Goal: Task Accomplishment & Management: Manage account settings

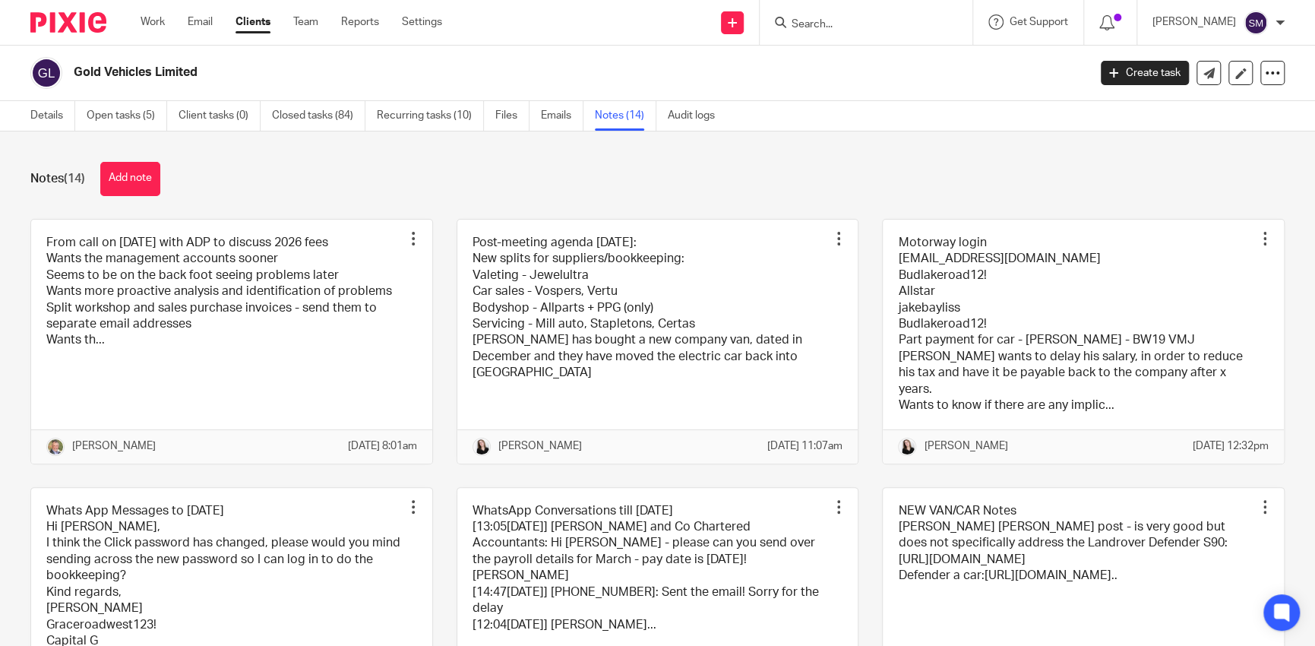
click at [793, 27] on input "Search" at bounding box center [858, 25] width 137 height 14
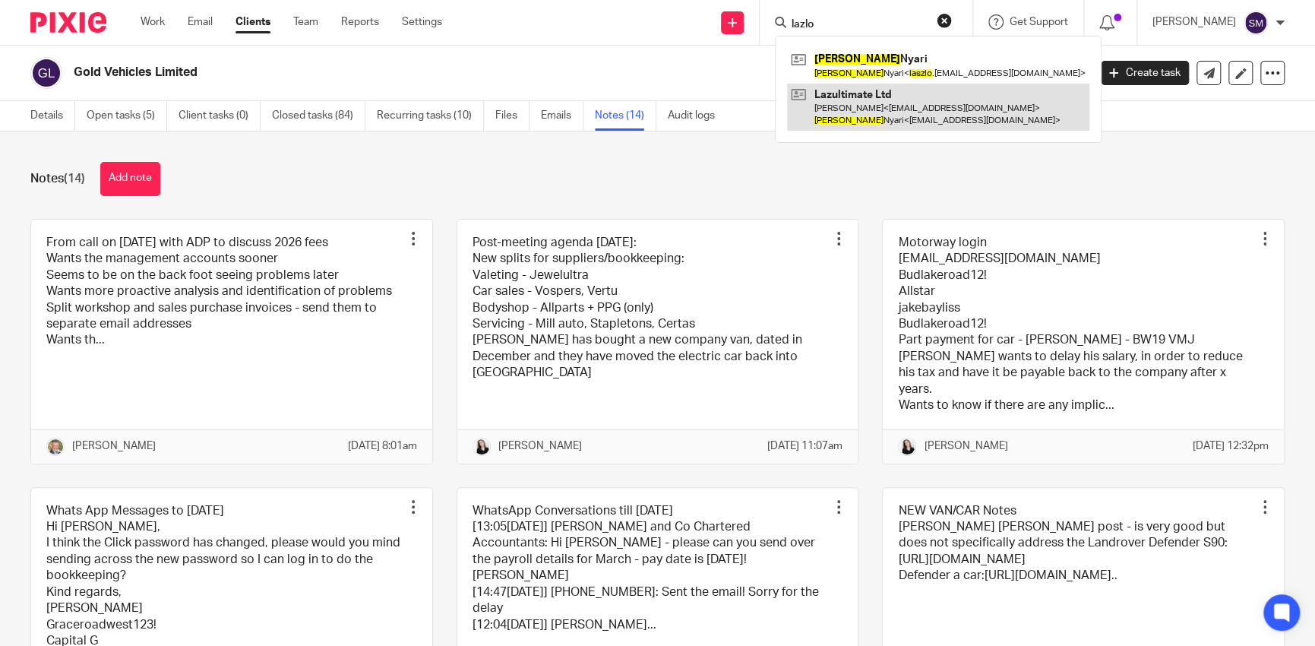
type input "lazlo"
click at [823, 94] on link at bounding box center [938, 107] width 302 height 47
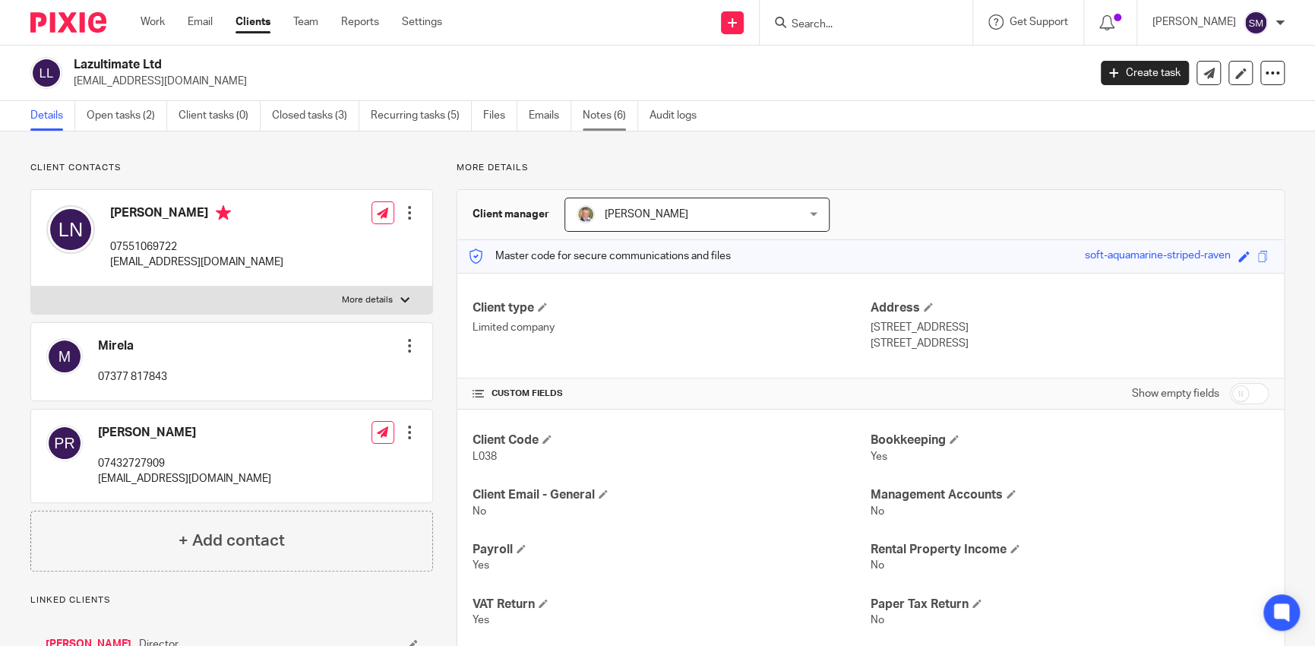
click at [602, 116] on link "Notes (6)" at bounding box center [610, 116] width 55 height 30
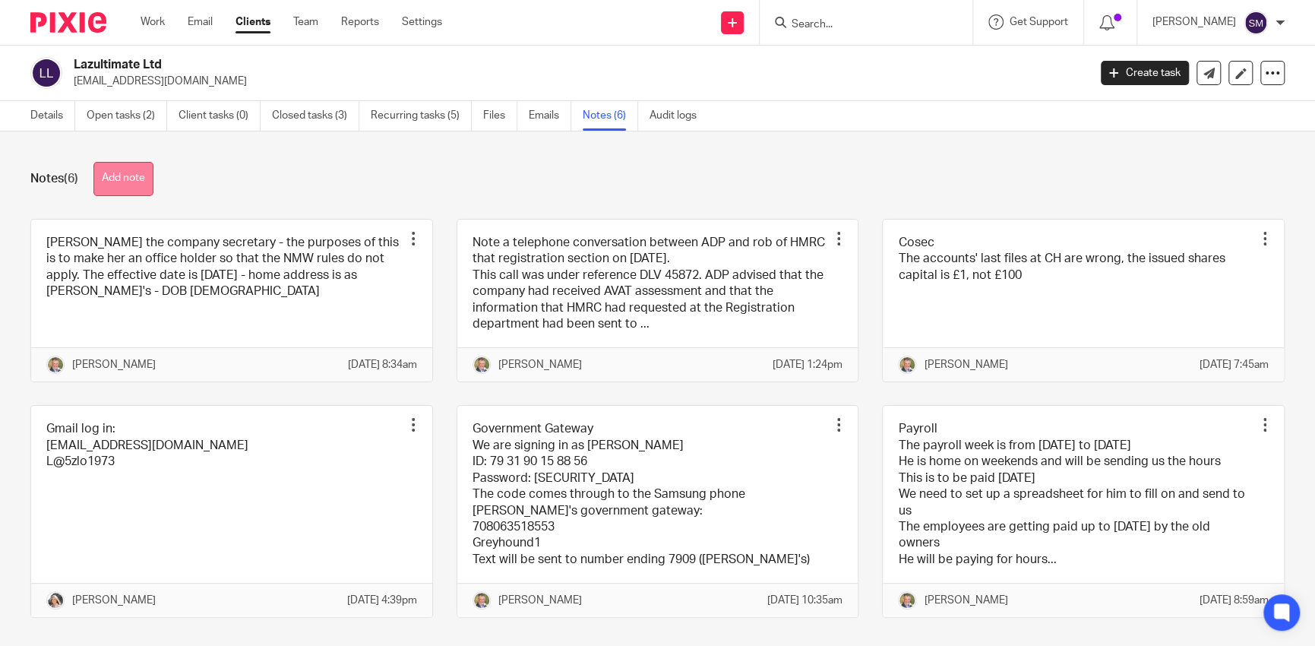
click at [135, 184] on button "Add note" at bounding box center [123, 179] width 60 height 34
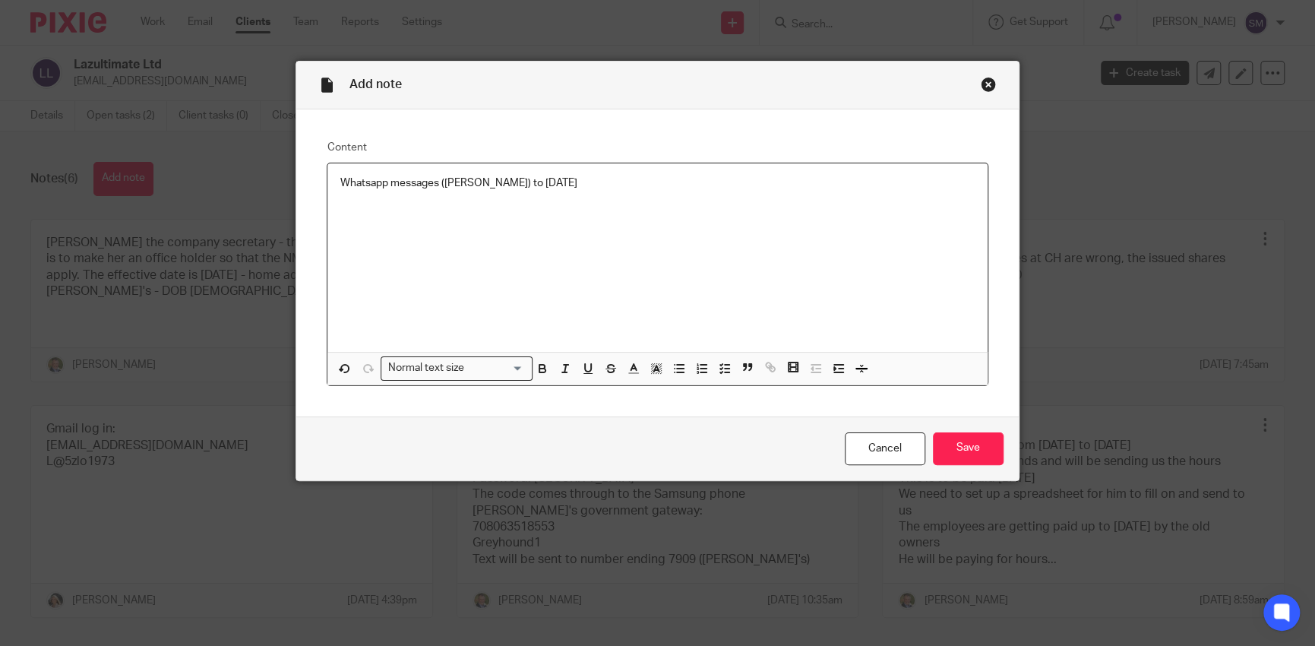
click at [337, 217] on div "Whatsapp messages (Lazlo) to 19/08/2025" at bounding box center [658, 257] width 660 height 189
click at [571, 185] on p "Whatsapp messages (Lazlo) to 19/08/2025" at bounding box center [657, 183] width 635 height 15
click at [393, 213] on p at bounding box center [657, 213] width 635 height 15
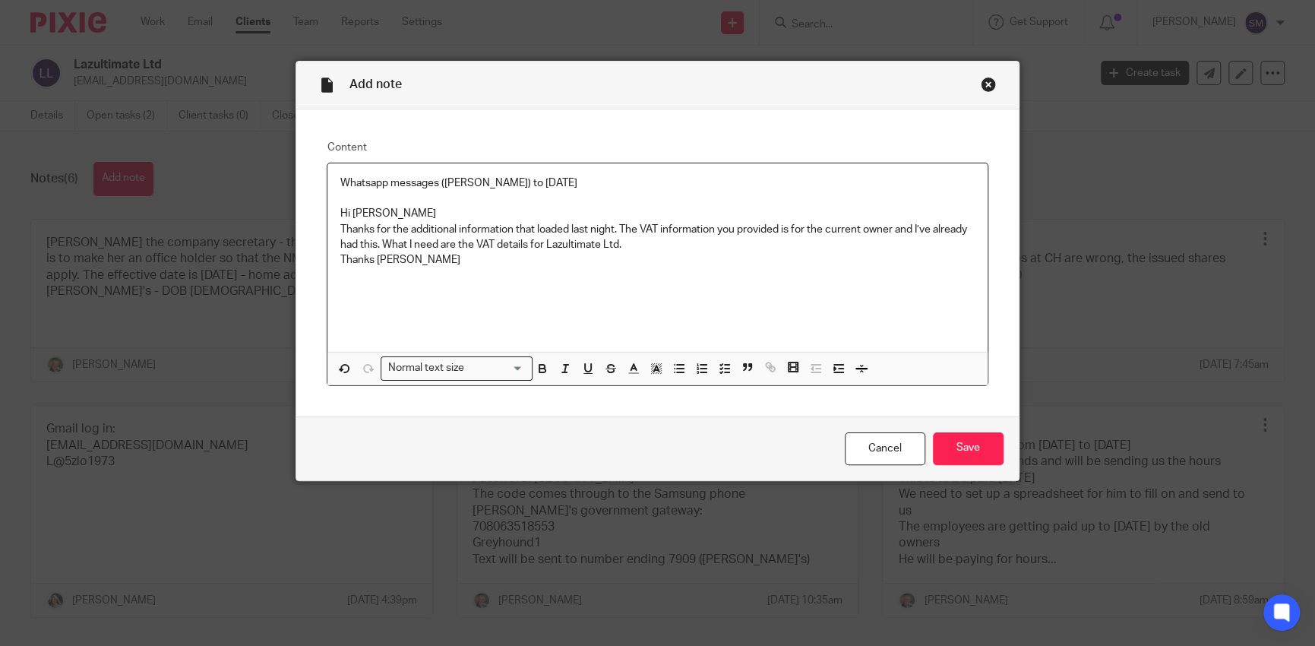
click at [391, 283] on div "Whatsapp messages (Lazlo) to 19/08/2025 Hi Laszlo Thanks for the additional inf…" at bounding box center [658, 257] width 660 height 189
click at [416, 265] on p "Thanks Andrew" at bounding box center [657, 259] width 635 height 15
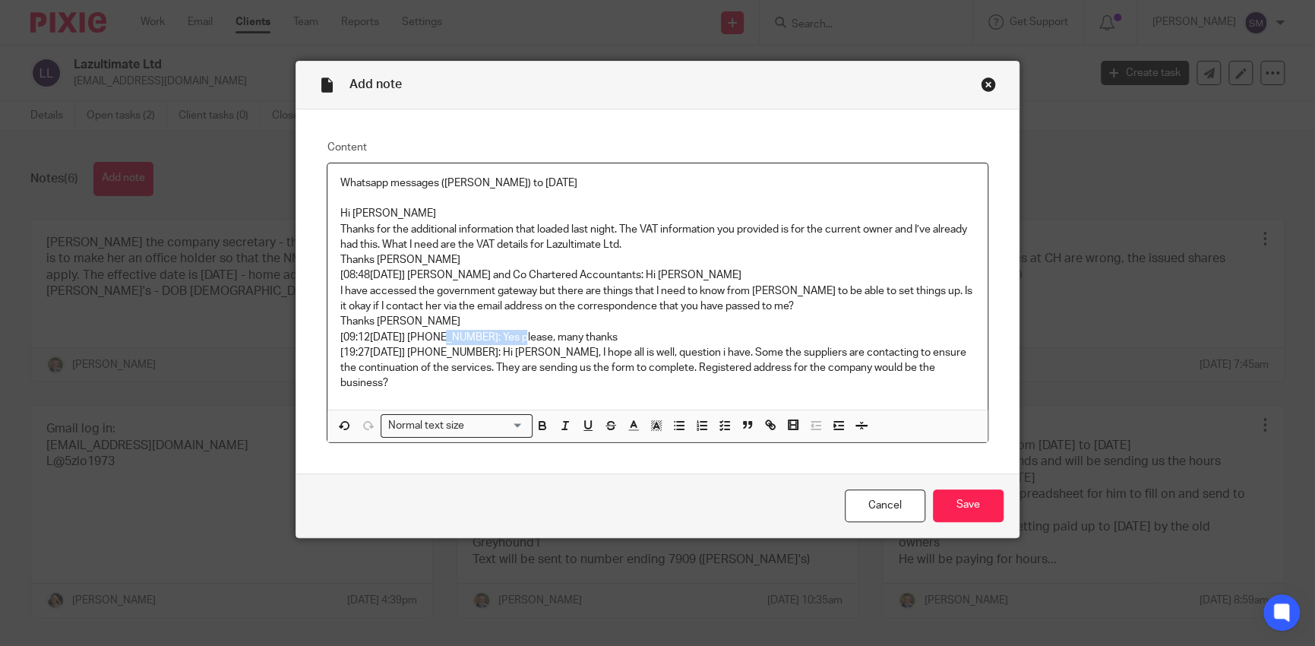
drag, startPoint x: 515, startPoint y: 334, endPoint x: 431, endPoint y: 335, distance: 84.4
click at [431, 335] on p "[09:12, 15/04/2025] +44 7551 069722: Yes please, many thanks" at bounding box center [657, 337] width 635 height 15
click at [725, 321] on p "Thanks Andrew" at bounding box center [657, 321] width 635 height 15
click at [968, 372] on p "[19:27, 15/04/2025] +44 7551 069722: Hi Andrew, I hope all is well, question i …" at bounding box center [657, 368] width 635 height 46
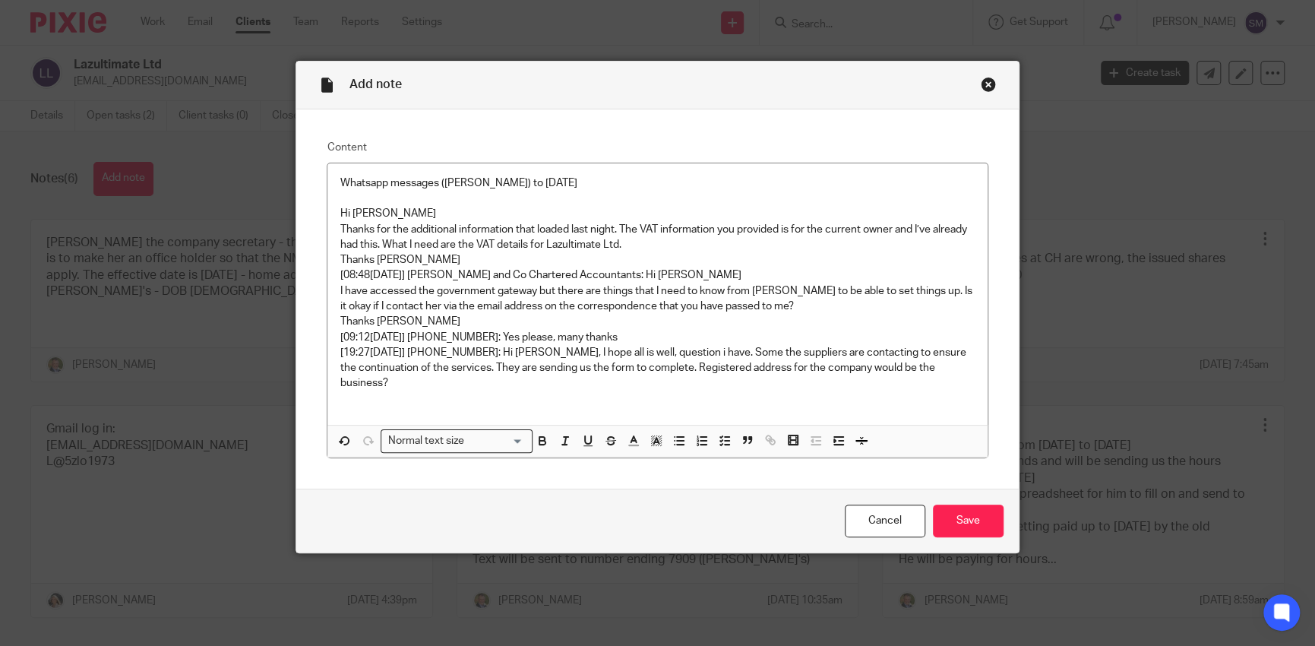
click at [351, 391] on p at bounding box center [657, 398] width 635 height 15
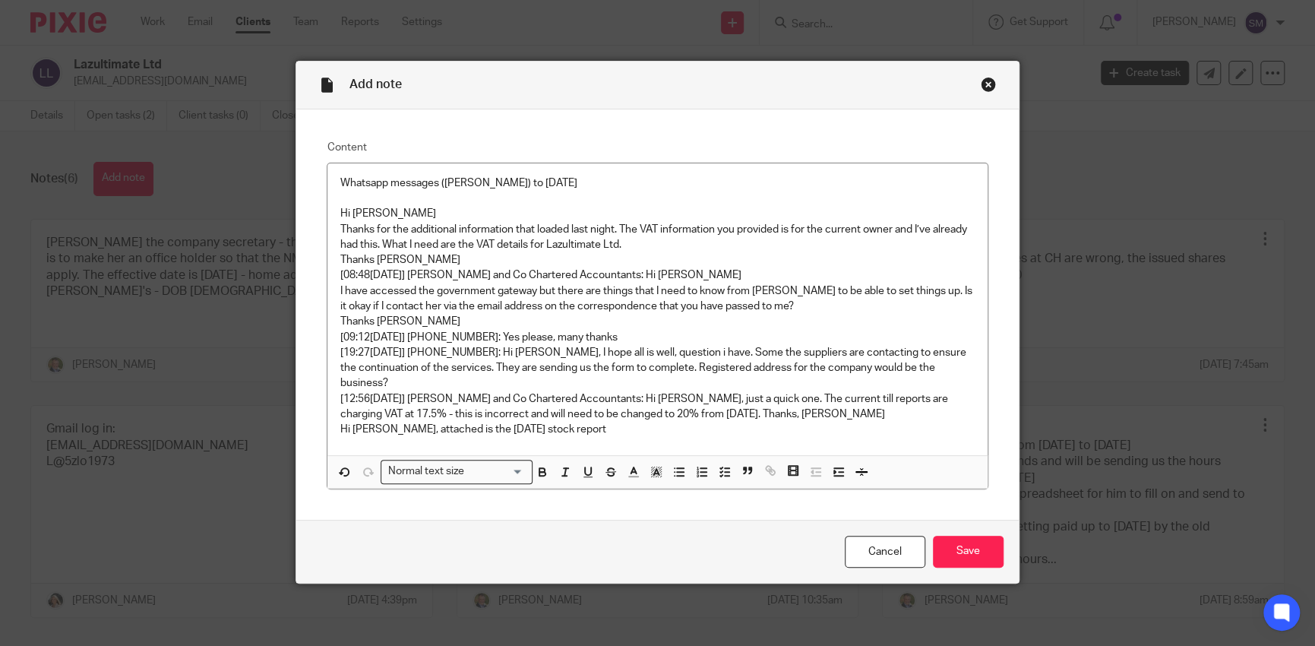
click at [600, 424] on div "Whatsapp messages (Lazlo) to 19/08/2025 Hi Laszlo Thanks for the additional inf…" at bounding box center [658, 309] width 660 height 293
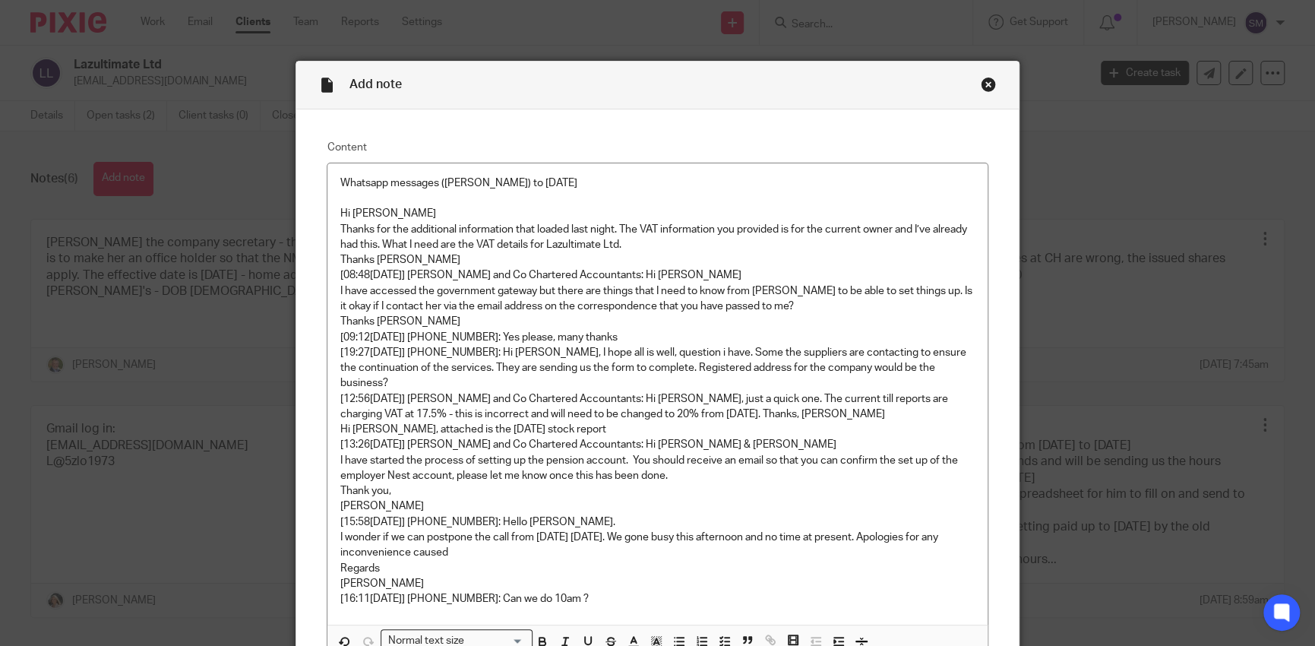
click at [628, 591] on p "[16:11, 24/04/2025] +44 7551 069722: Can we do 10am ?" at bounding box center [657, 598] width 635 height 15
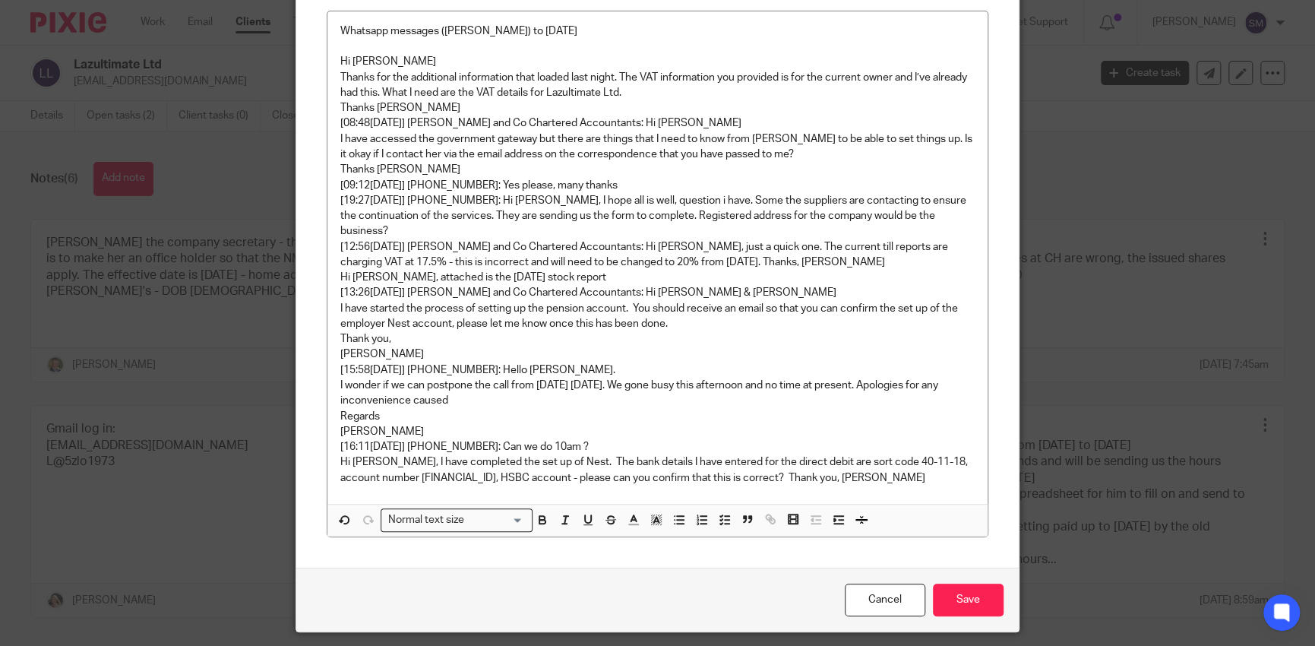
scroll to position [182, 0]
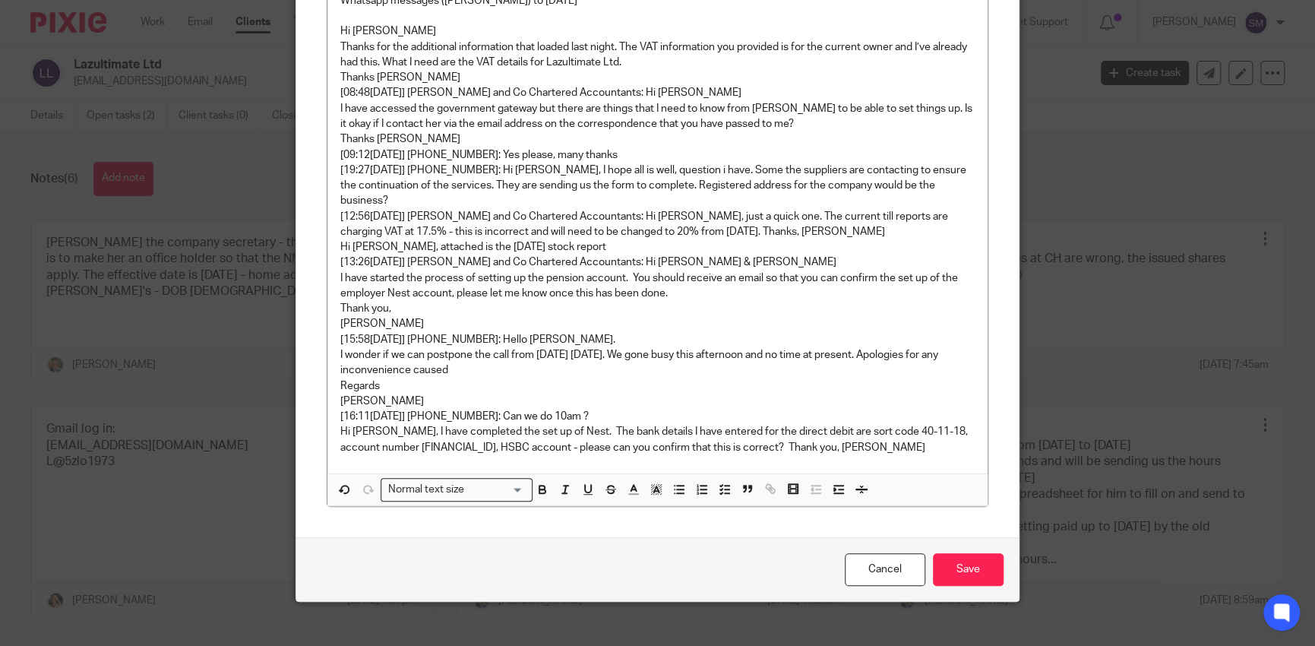
click at [853, 435] on p "Hi Laszlo, I have completed the set up of Nest. The bank details I have entered…" at bounding box center [657, 439] width 635 height 31
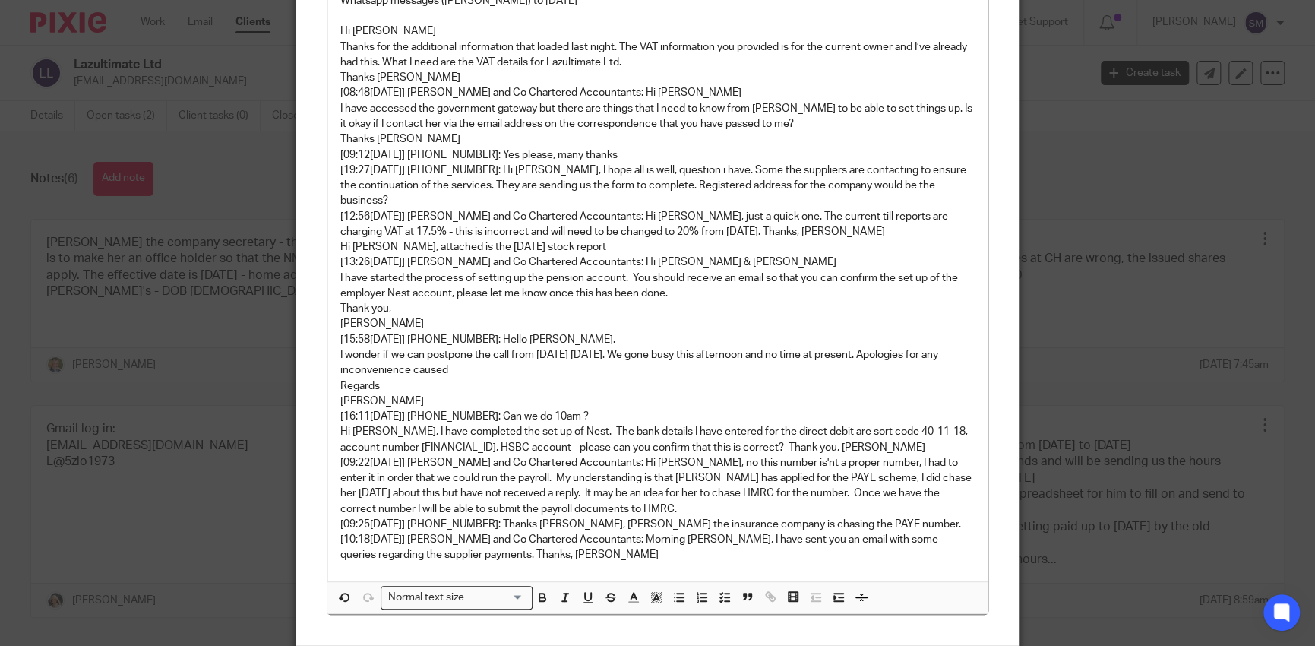
click at [654, 546] on p "[10:18, 02/05/2025] Andrew Price and Co Chartered Accountants: Morning Laszlo, …" at bounding box center [657, 547] width 635 height 31
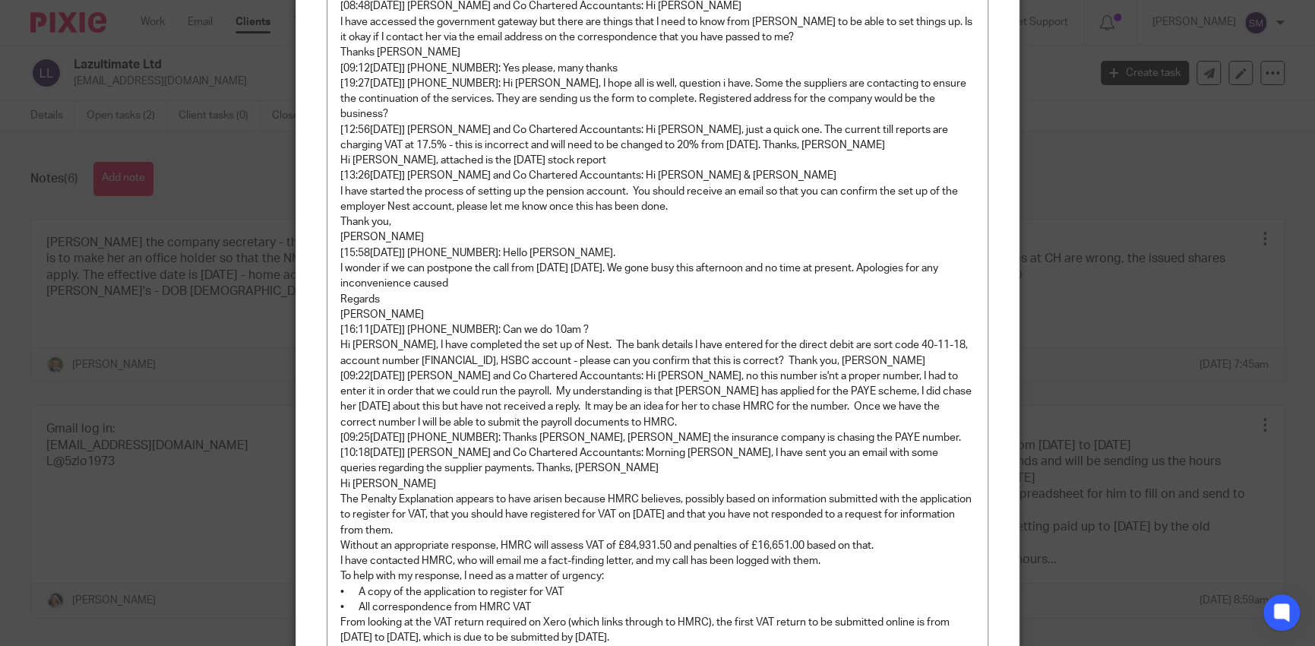
scroll to position [475, 0]
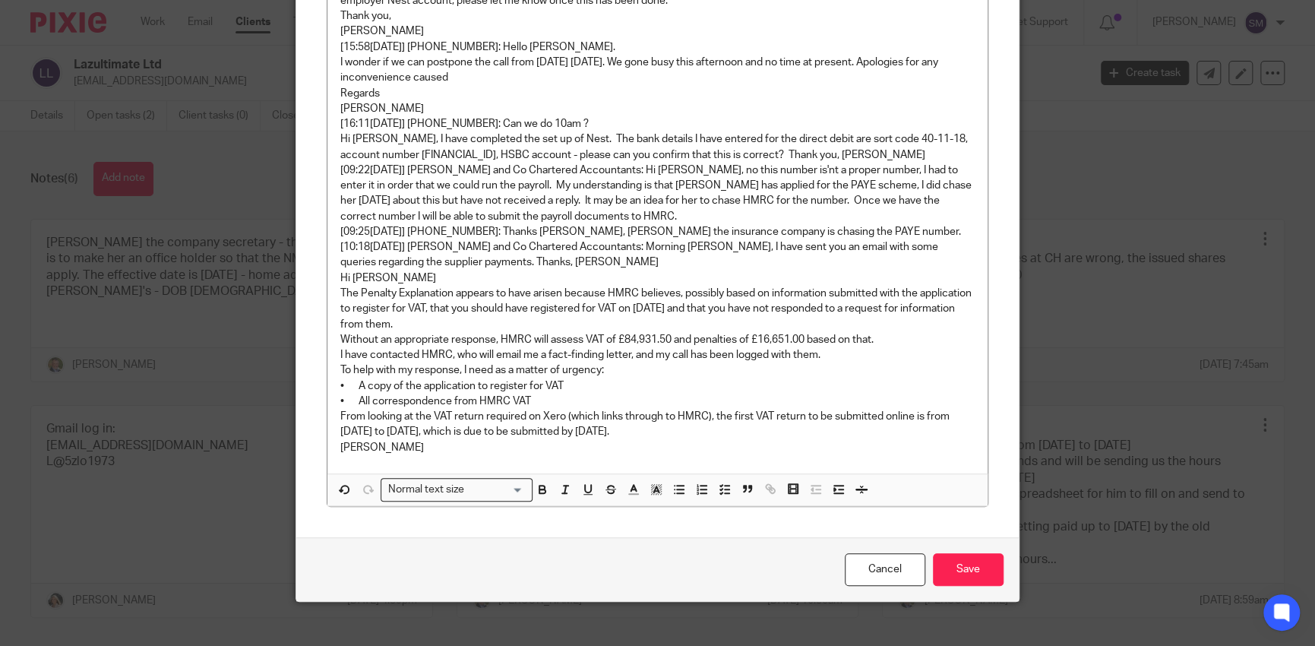
click at [409, 423] on p "From looking at the VAT return required on Xero (which links through to HMRC), …" at bounding box center [657, 424] width 635 height 31
click at [400, 440] on p "Andrew" at bounding box center [657, 447] width 635 height 15
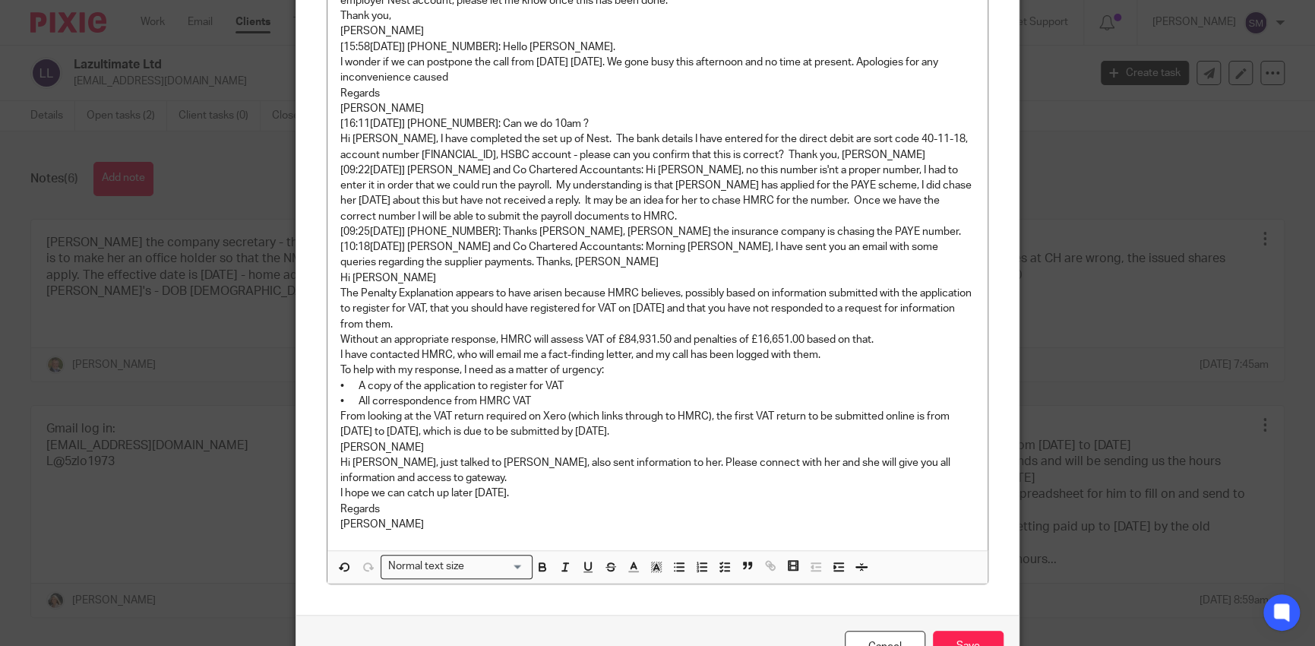
click at [408, 502] on p "Regards" at bounding box center [657, 509] width 635 height 15
click at [396, 517] on p "Laszlo" at bounding box center [657, 524] width 635 height 15
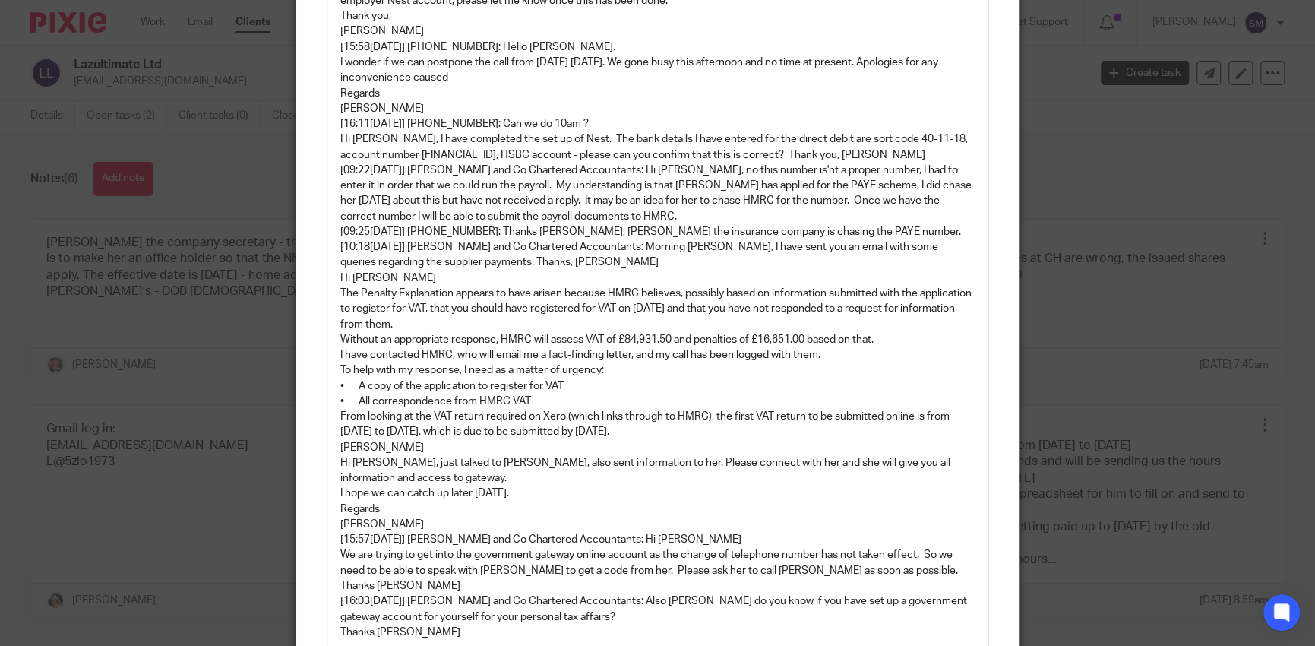
scroll to position [660, 0]
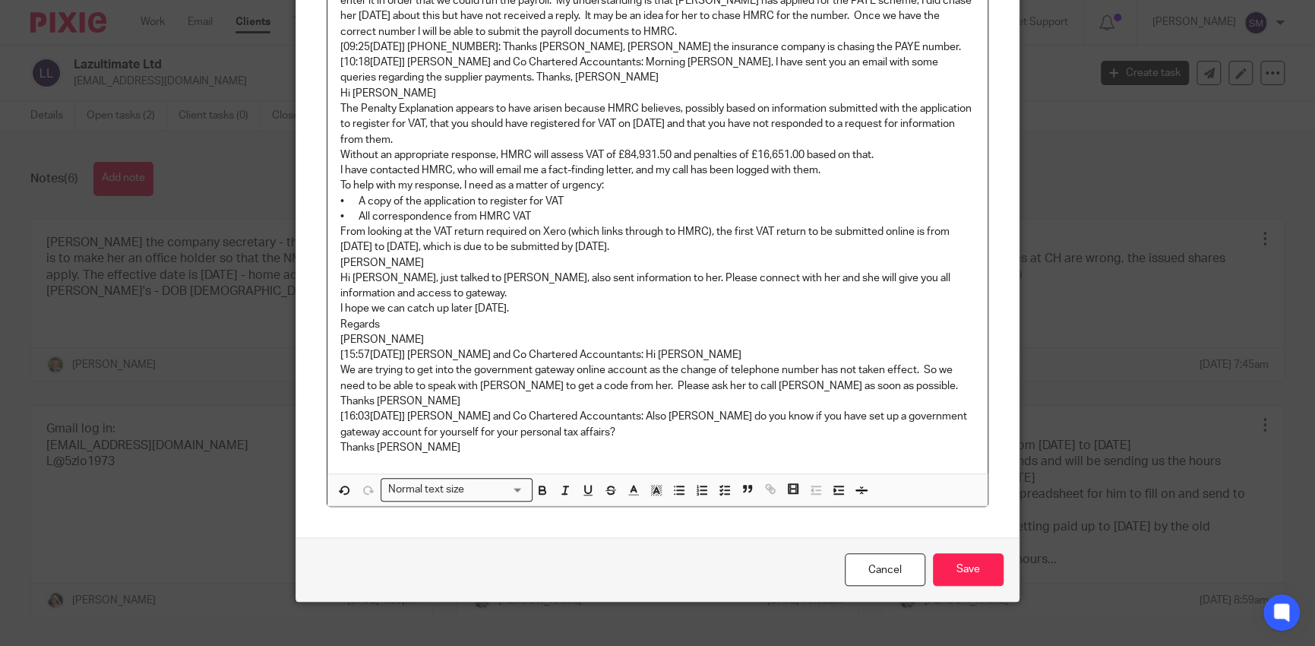
click at [456, 440] on p "Thanks Andrew" at bounding box center [657, 447] width 635 height 15
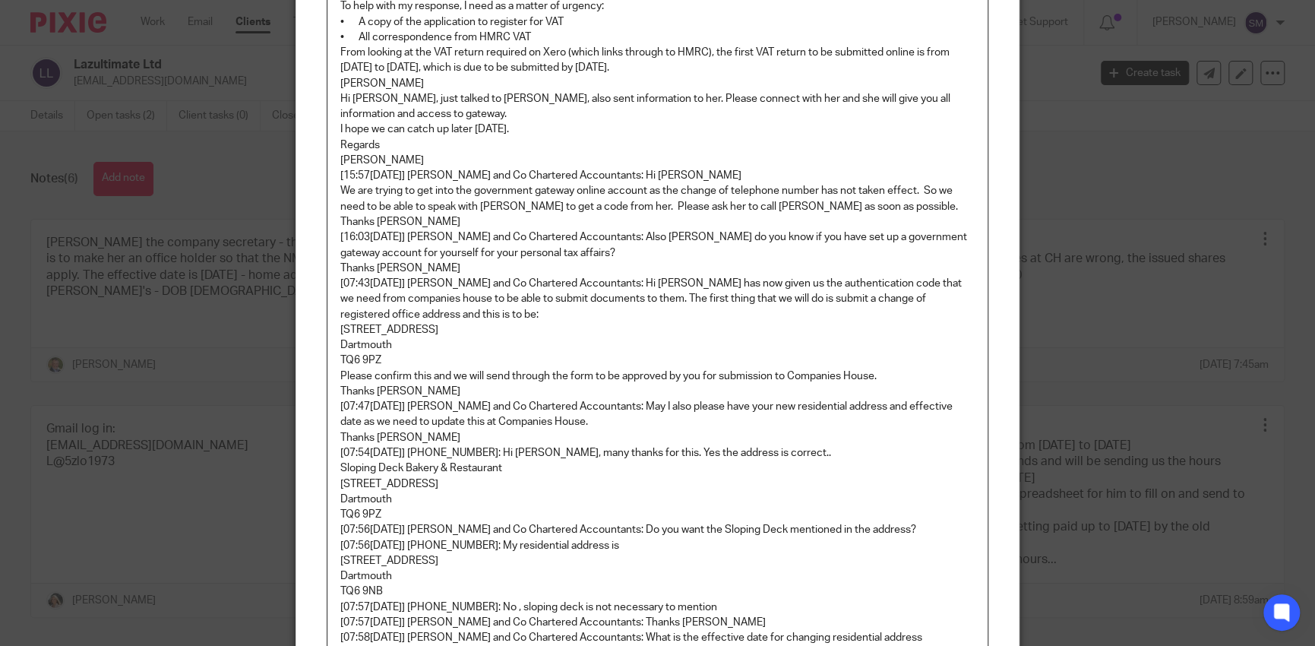
scroll to position [1045, 0]
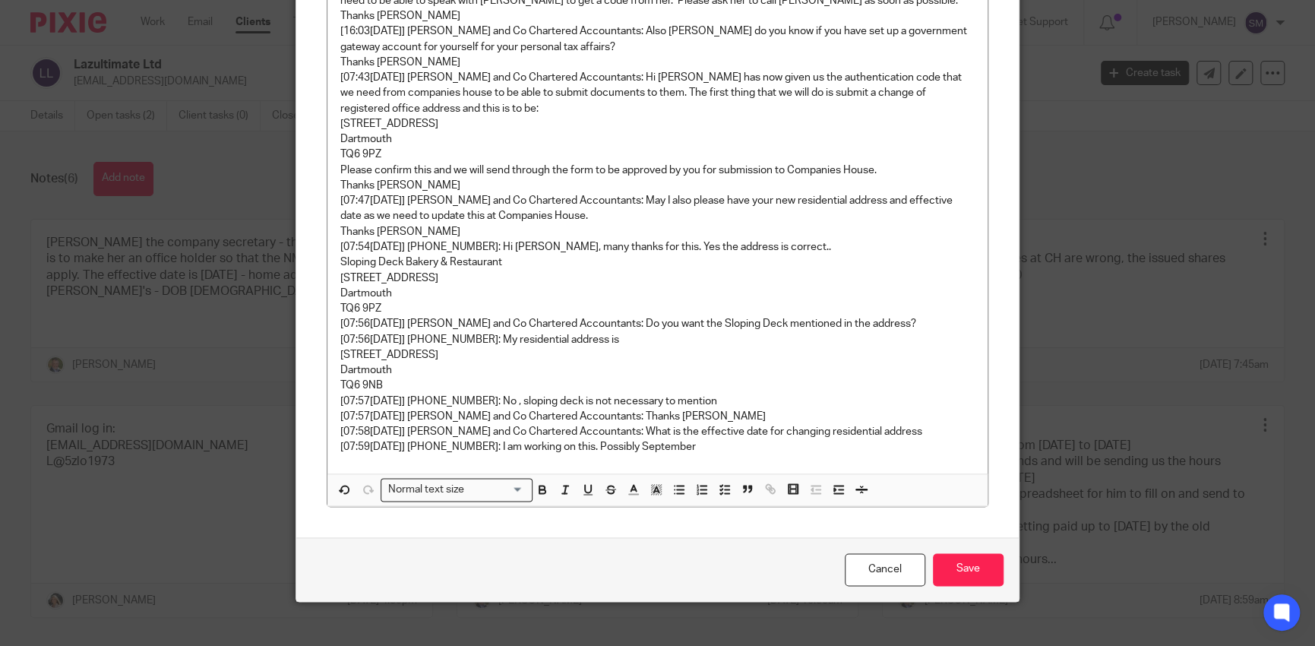
click at [743, 439] on p "[07:59, 22/05/2025] +44 7551 069722: I am working on this. Possibly September" at bounding box center [657, 446] width 635 height 15
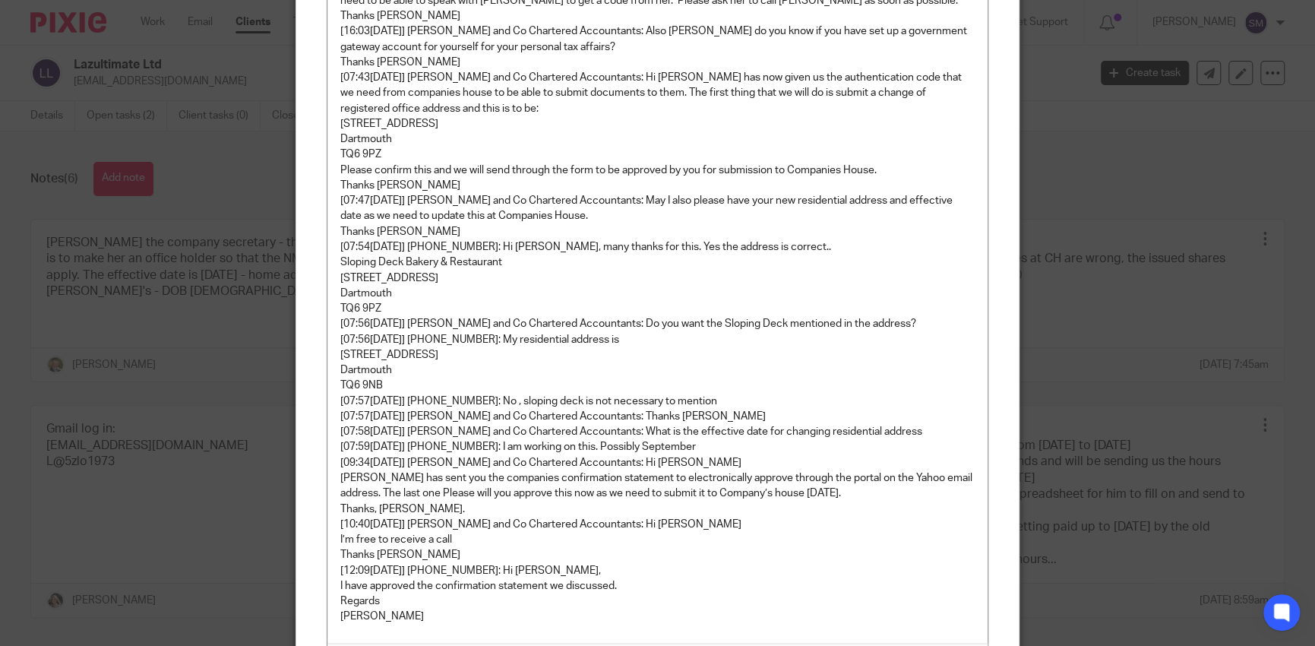
click at [368, 609] on p "Laszlo" at bounding box center [657, 616] width 635 height 15
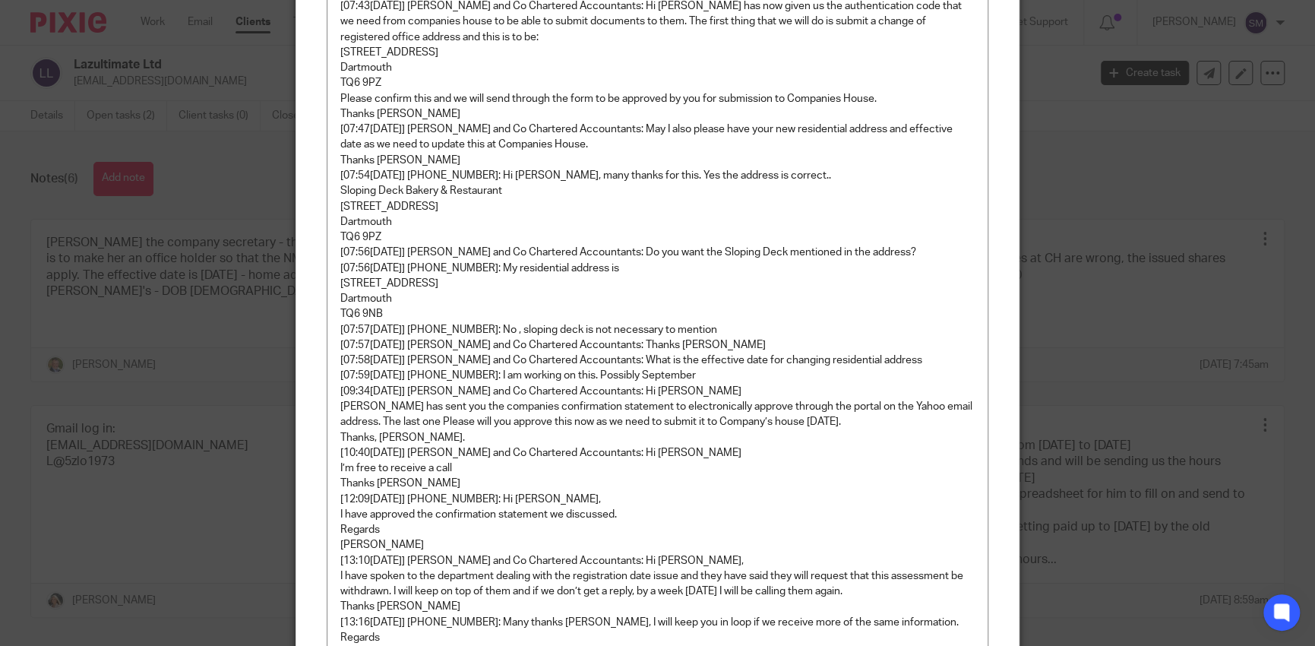
scroll to position [1322, 0]
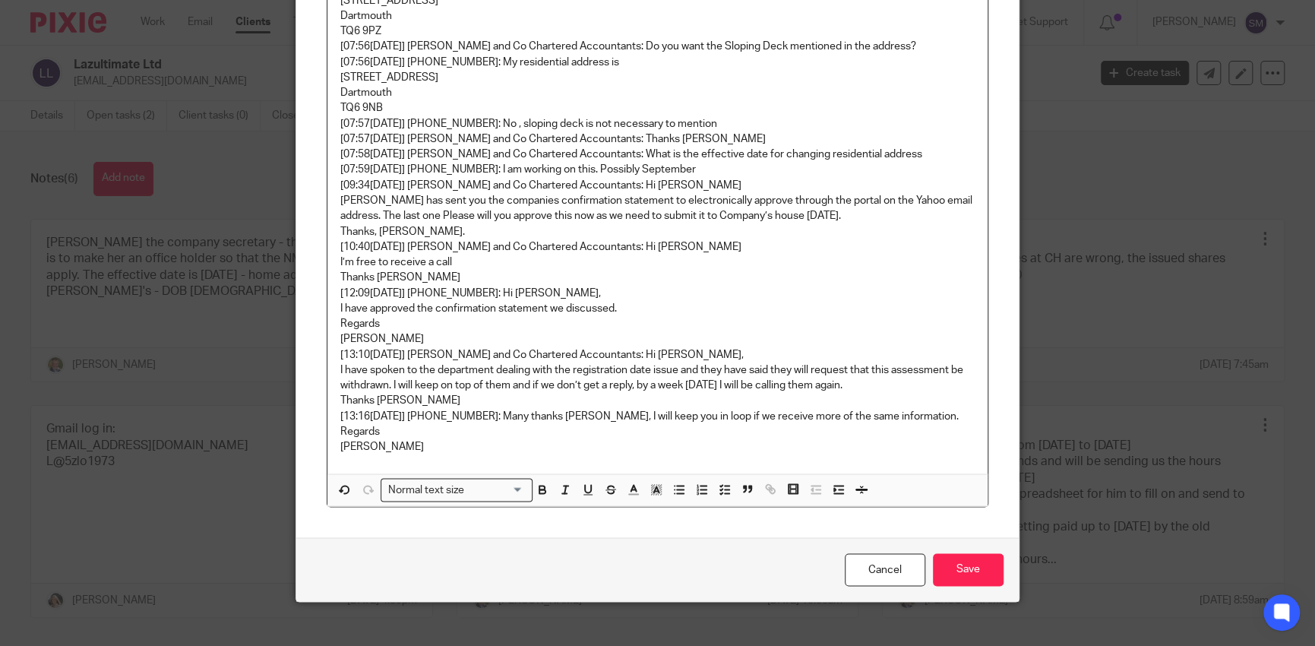
click at [400, 439] on p "Laszlo" at bounding box center [657, 446] width 635 height 15
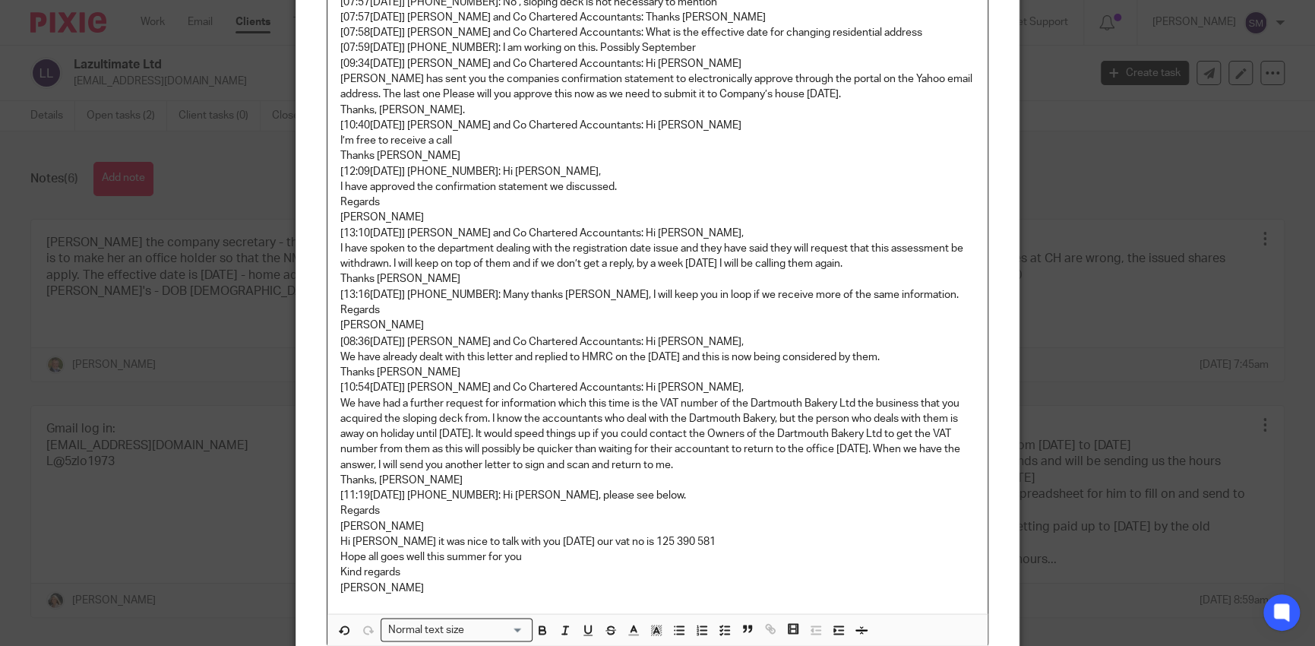
scroll to position [1584, 0]
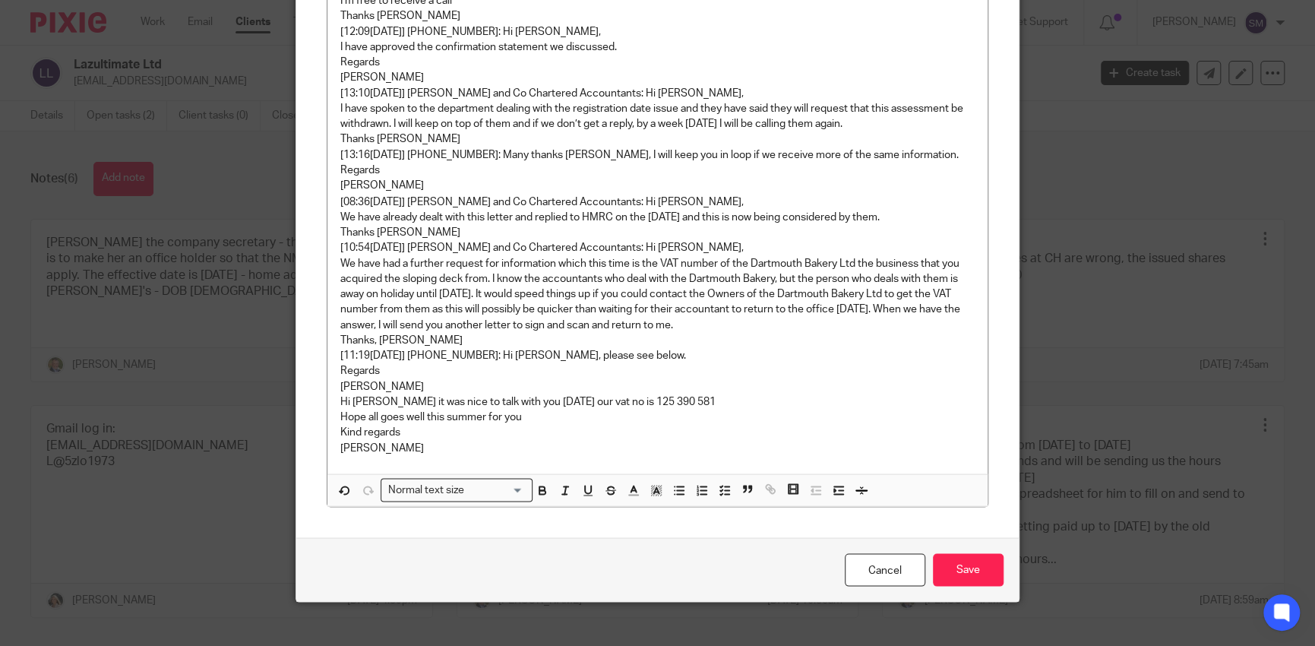
click at [421, 424] on p "Kind regards" at bounding box center [657, 431] width 635 height 15
click at [419, 440] on p "Stephen" at bounding box center [657, 447] width 635 height 15
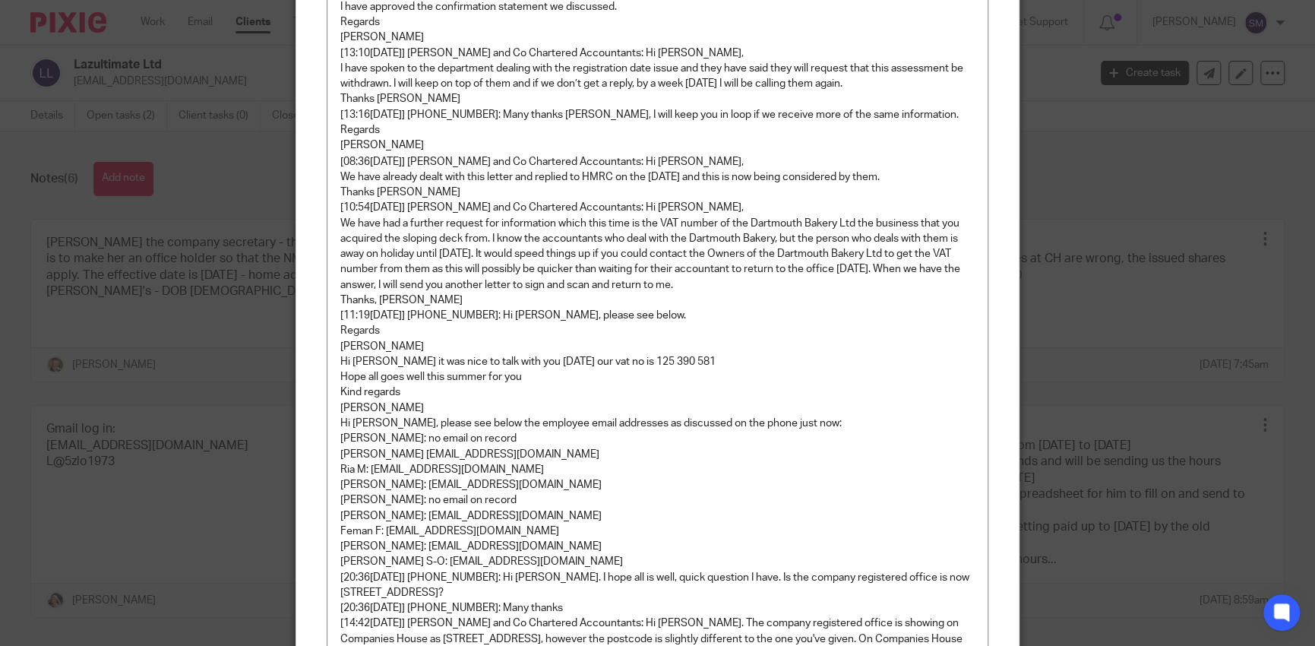
scroll to position [1831, 0]
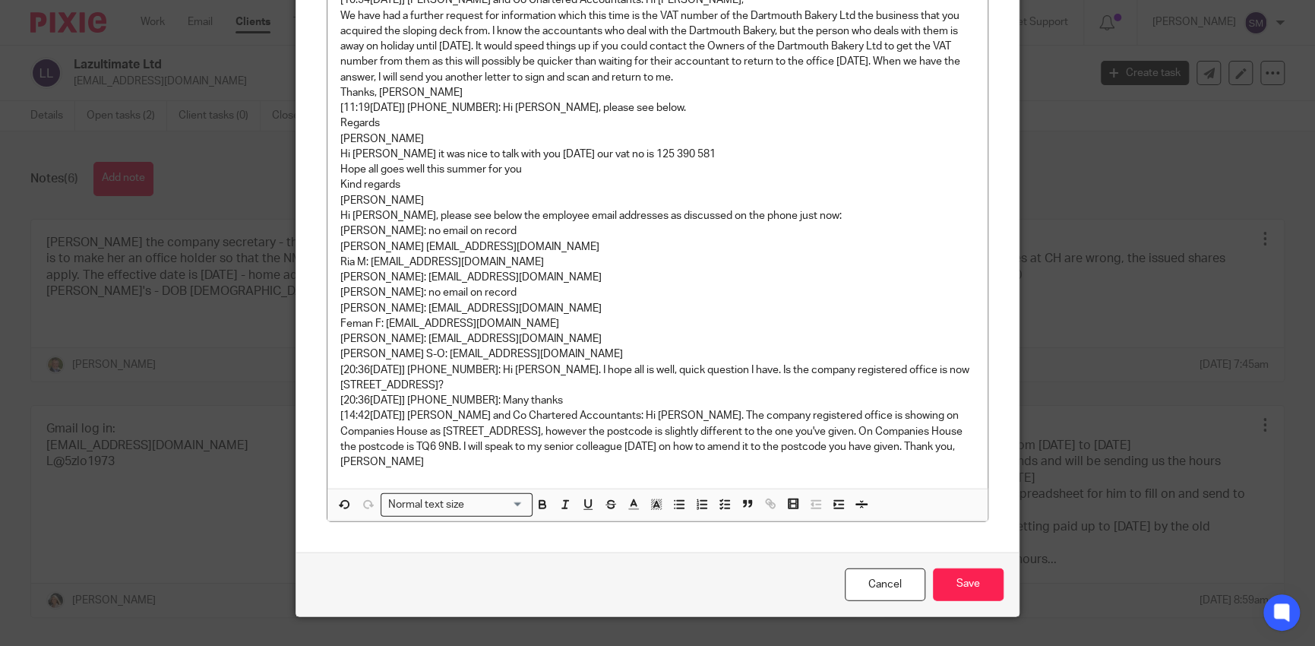
click at [953, 432] on p "[14:42, 15/07/2025] Andrew Price and Co Chartered Accountants: Hi Laszlo. The c…" at bounding box center [657, 439] width 635 height 62
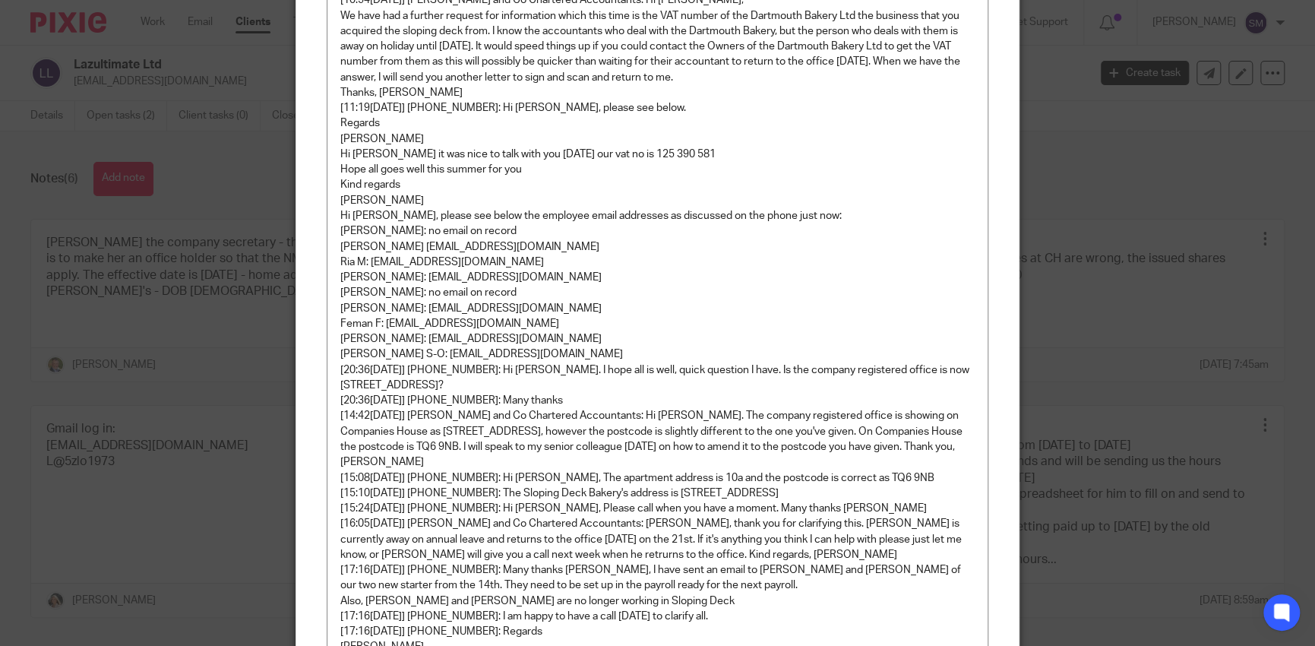
scroll to position [1907, 0]
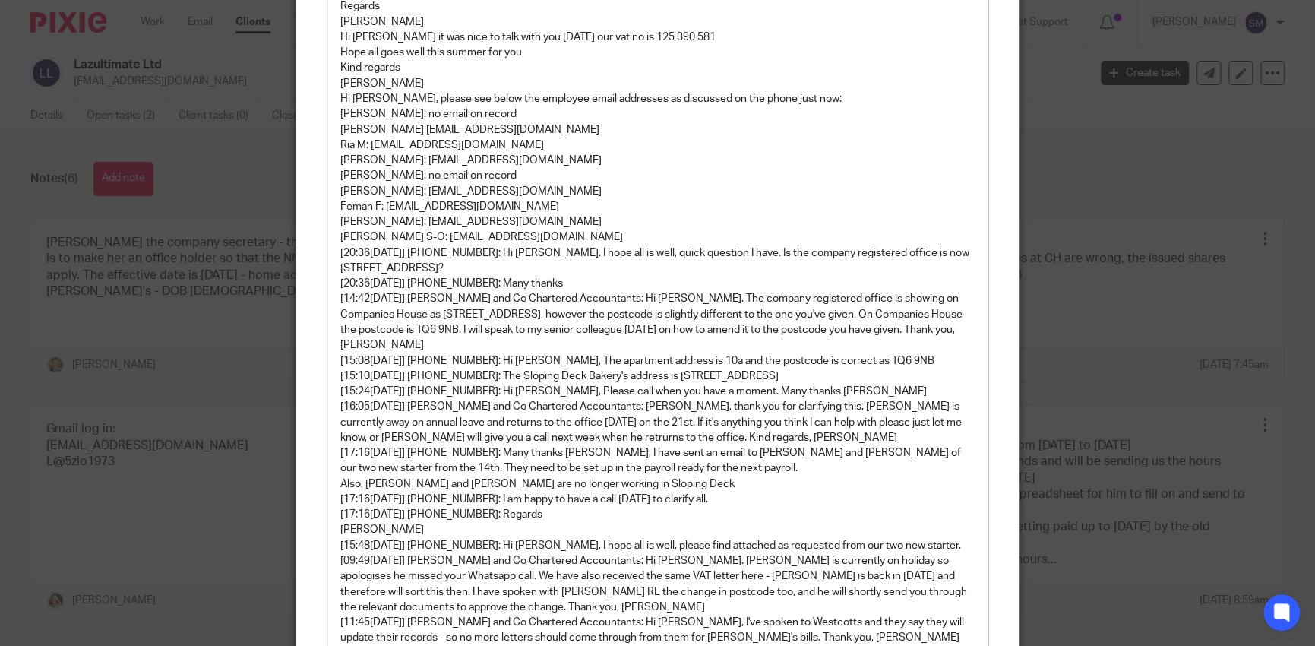
scroll to position [2154, 0]
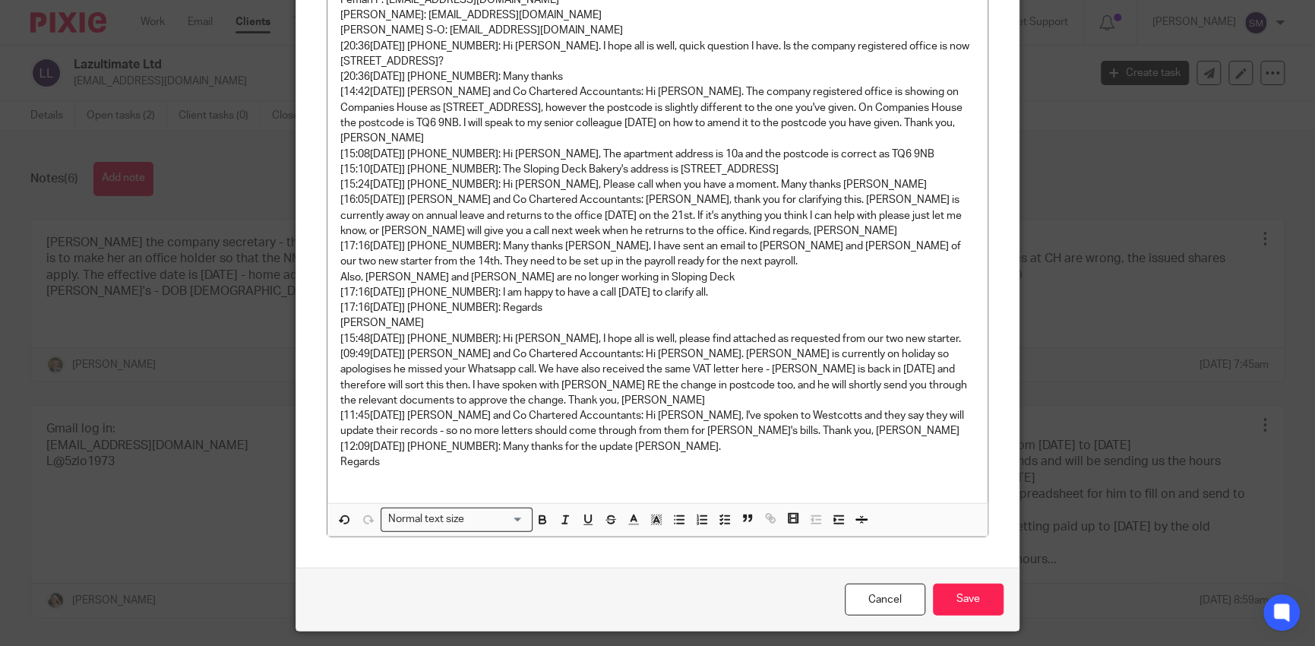
click at [387, 470] on p at bounding box center [657, 477] width 635 height 15
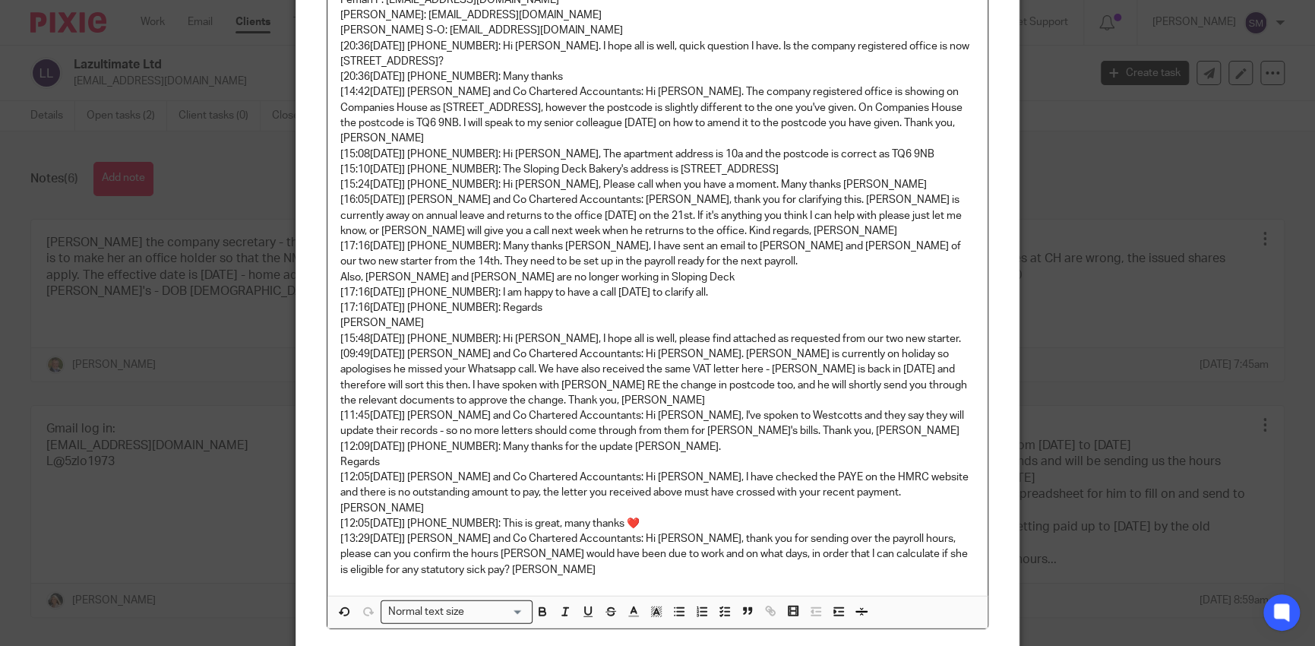
click at [658, 516] on p "[12:05, 14/08/2025] +44 7551 069722: This is great, many thanks ❤️" at bounding box center [657, 523] width 635 height 15
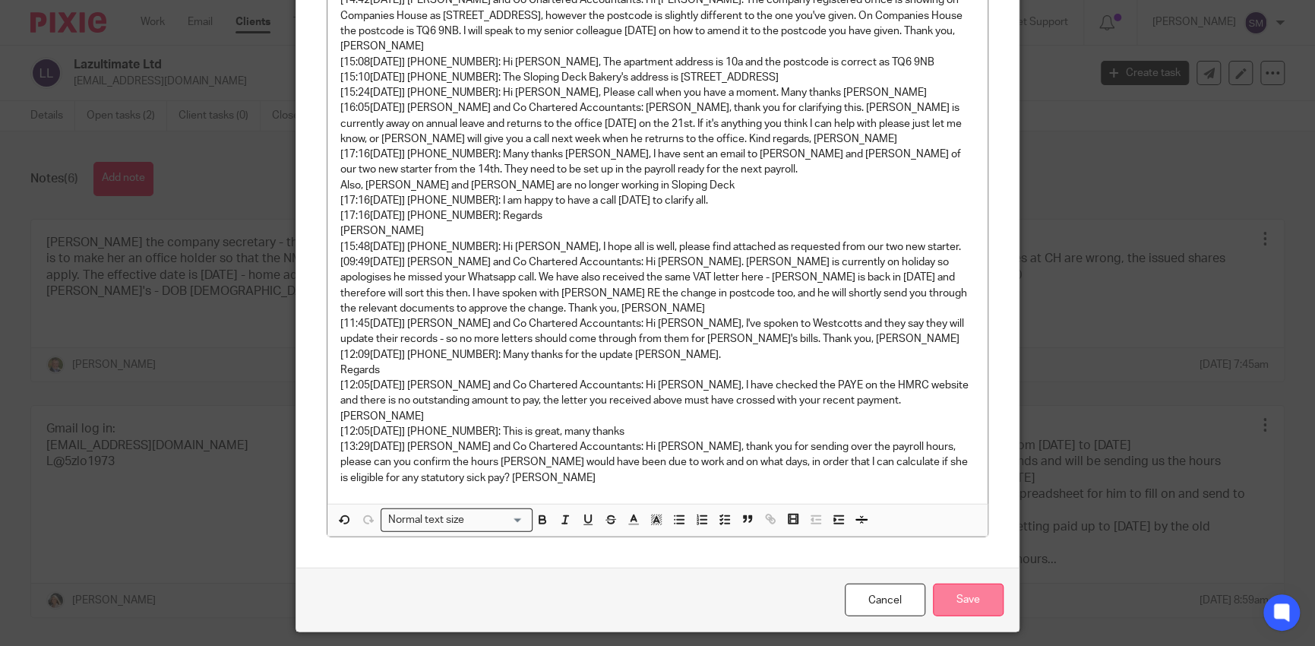
click at [952, 584] on input "Save" at bounding box center [968, 600] width 71 height 33
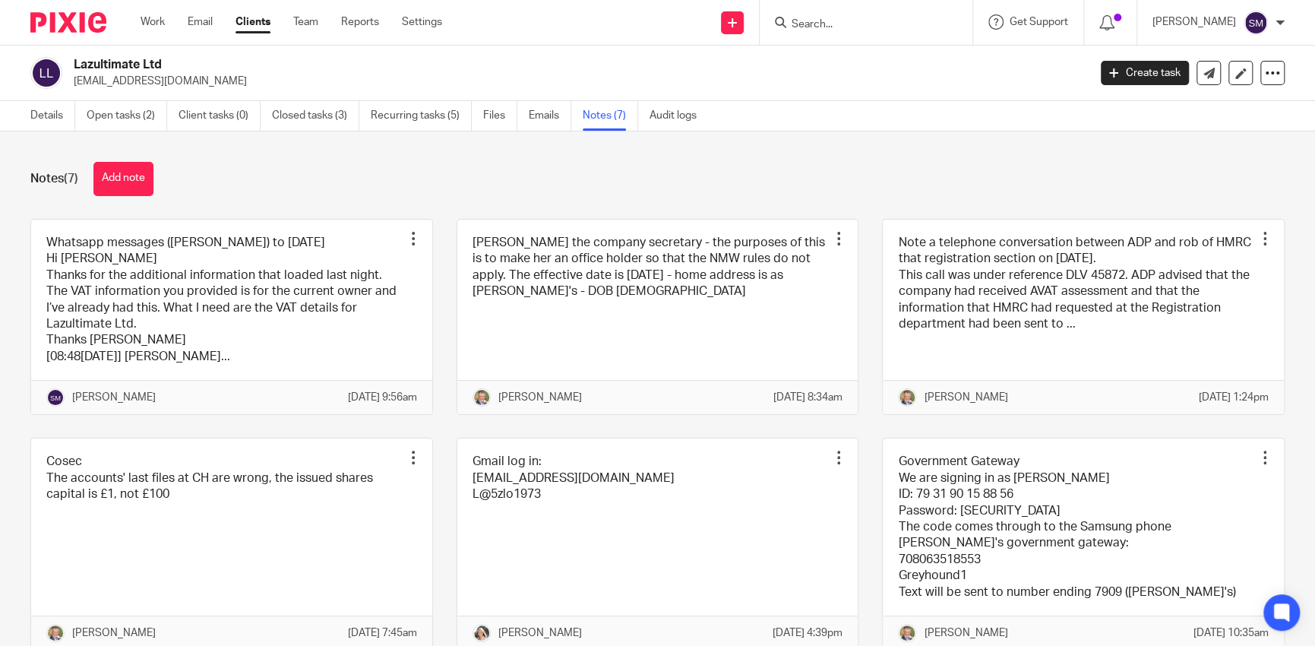
click at [794, 18] on input "Search" at bounding box center [858, 25] width 137 height 14
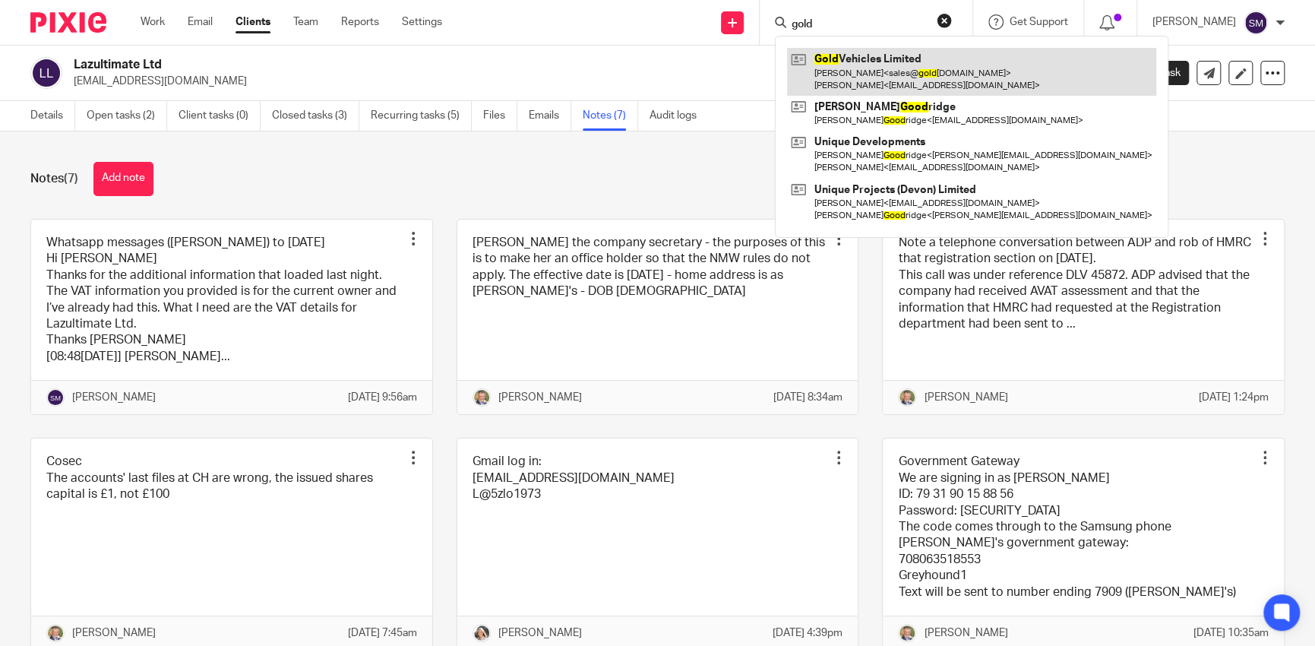
type input "gold"
click at [863, 83] on link at bounding box center [971, 71] width 369 height 47
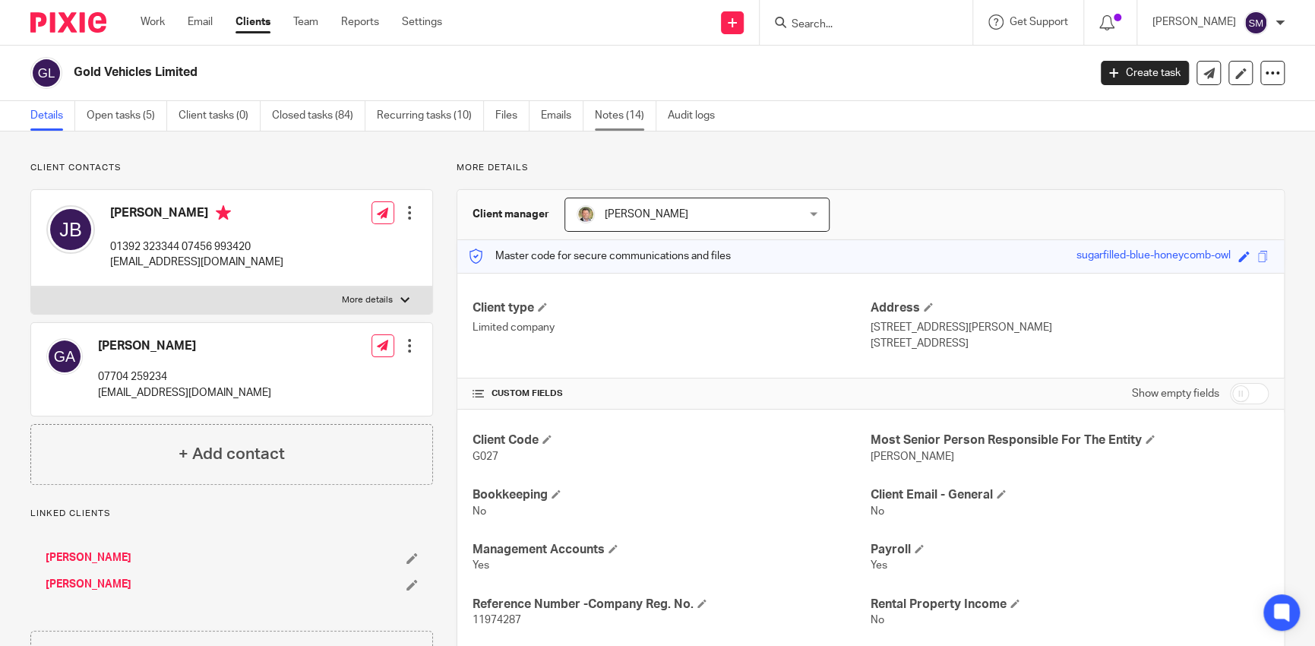
click at [612, 125] on link "Notes (14)" at bounding box center [626, 116] width 62 height 30
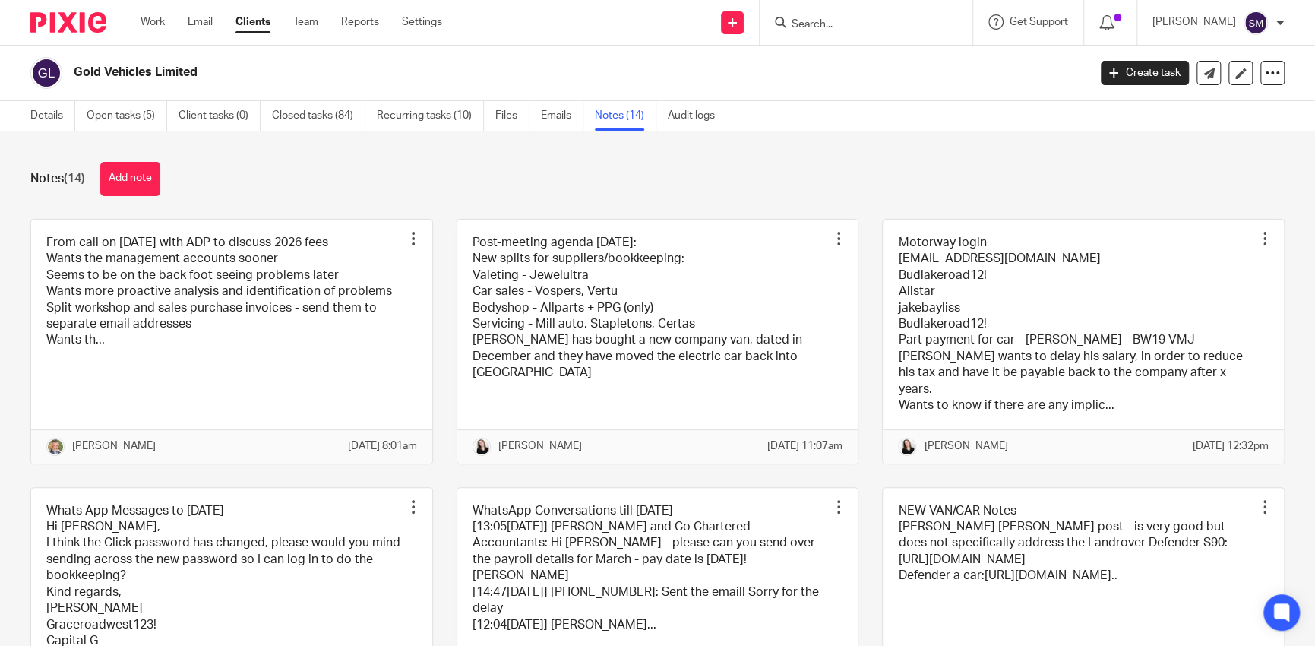
click at [840, 27] on input "Search" at bounding box center [858, 25] width 137 height 14
click at [802, 30] on form at bounding box center [871, 22] width 162 height 19
click at [804, 11] on div at bounding box center [866, 22] width 213 height 45
click at [807, 25] on input "Search" at bounding box center [858, 25] width 137 height 14
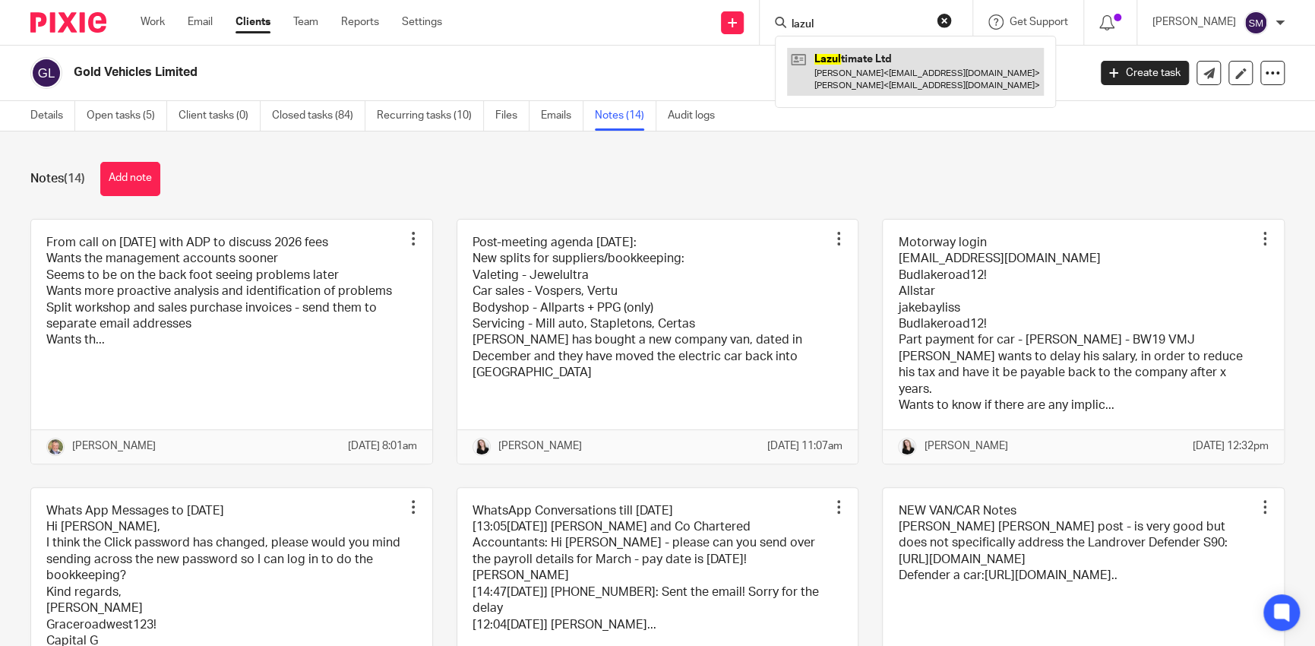
type input "lazul"
click at [807, 71] on link at bounding box center [915, 71] width 257 height 47
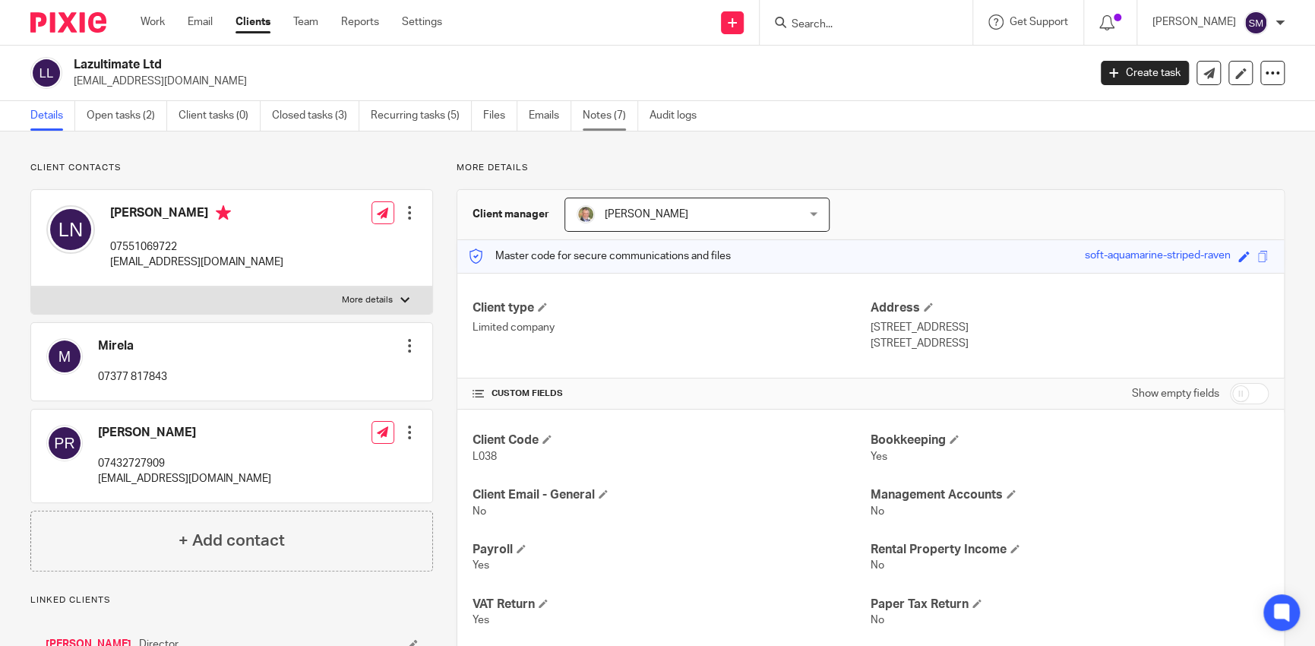
click at [611, 121] on link "Notes (7)" at bounding box center [610, 116] width 55 height 30
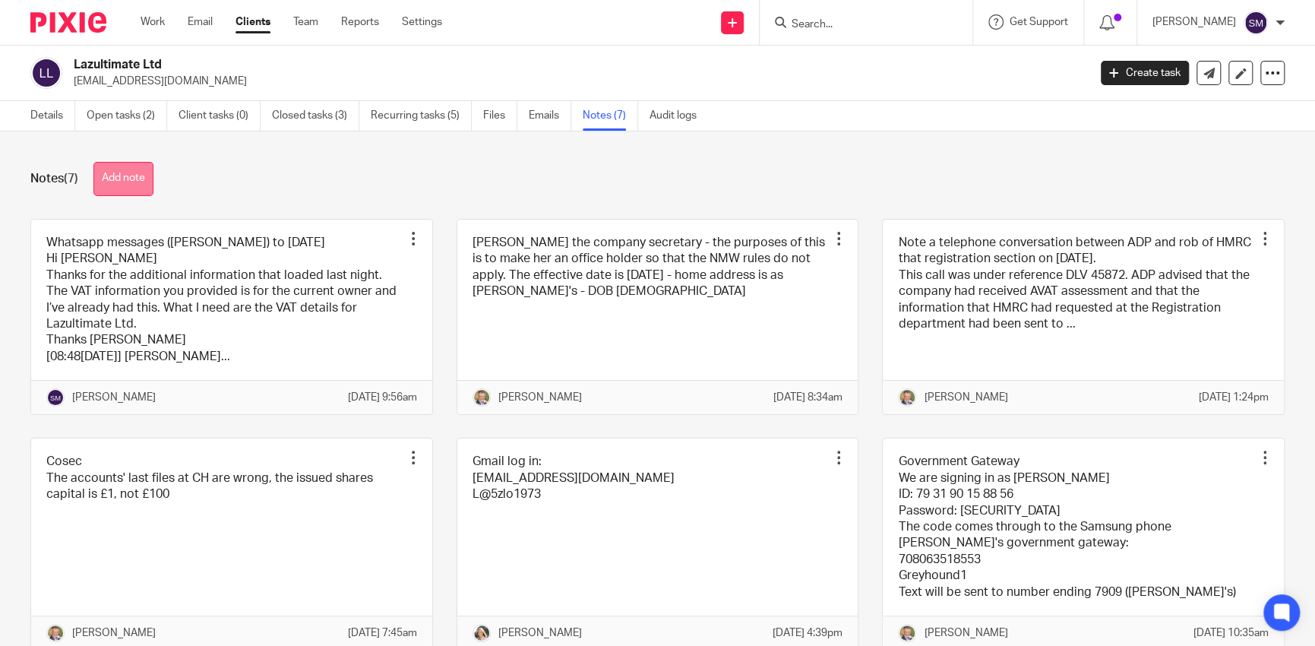
click at [141, 179] on button "Add note" at bounding box center [123, 179] width 60 height 34
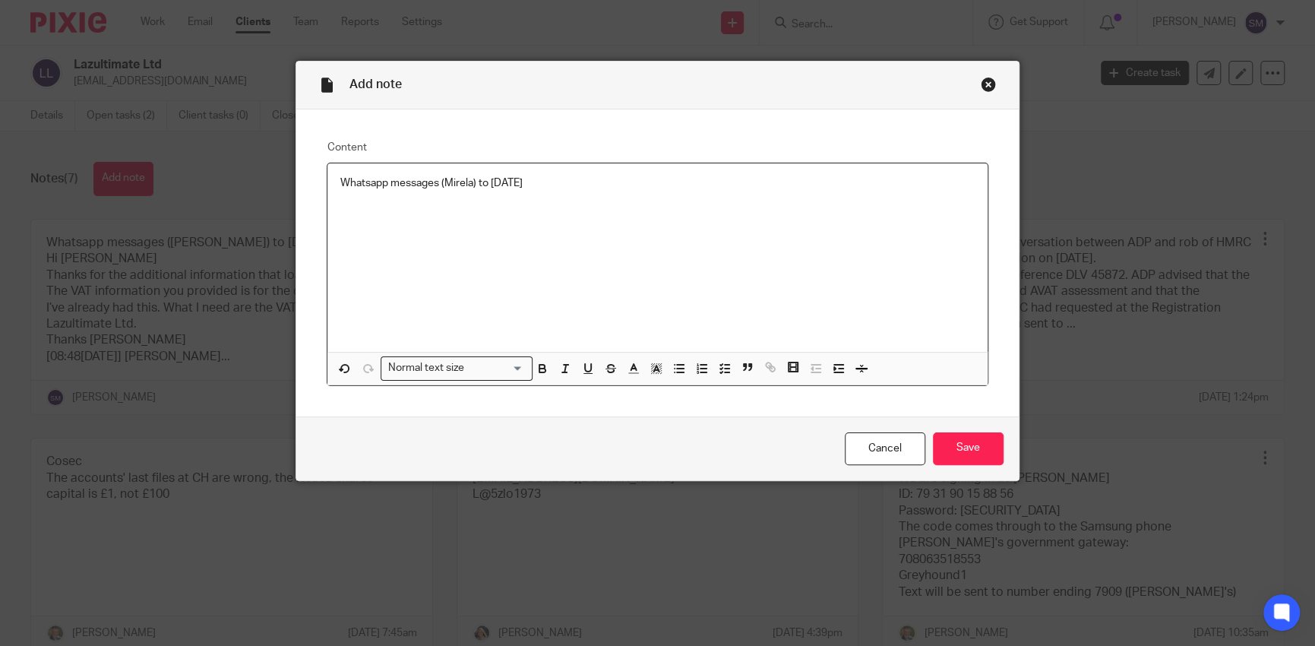
click at [370, 213] on p at bounding box center [657, 213] width 635 height 15
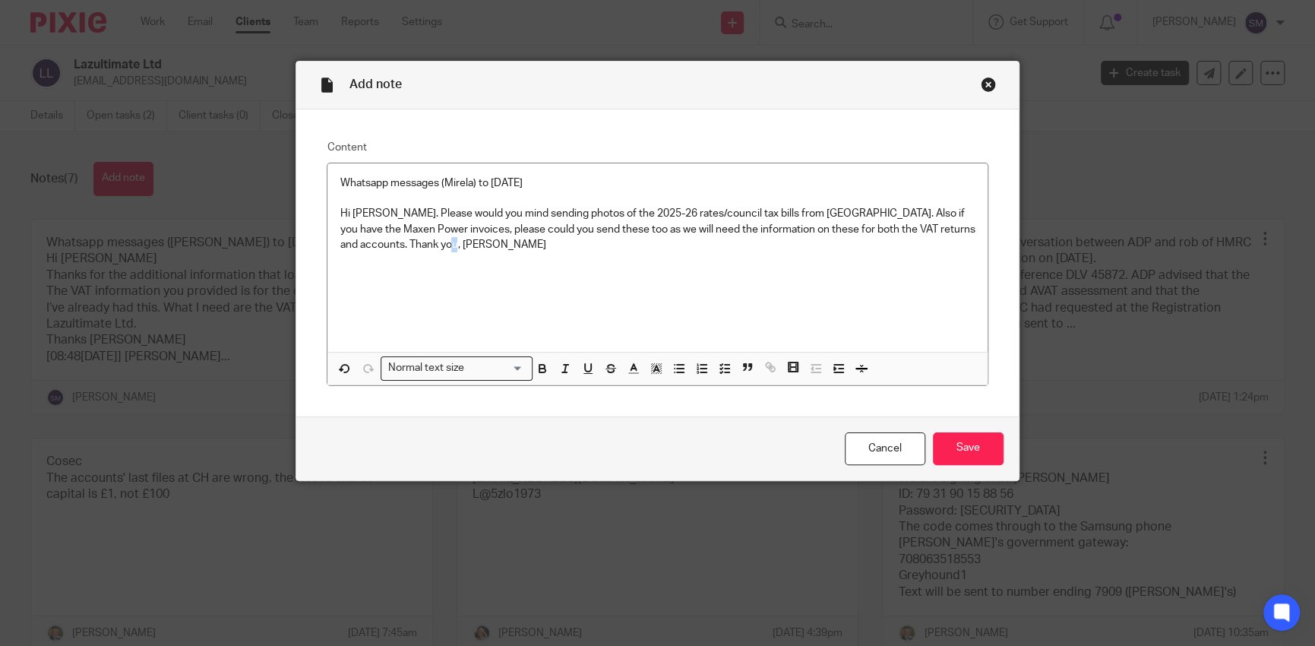
click at [483, 284] on div "Whatsapp messages (Mirela) to 19/08/2025 Hi Mirela. Please would you mind sendi…" at bounding box center [658, 257] width 660 height 189
click at [389, 286] on div "Whatsapp messages (Mirela) to 19/08/2025 Hi Mirela. Please would you mind sendi…" at bounding box center [658, 257] width 660 height 189
click at [356, 271] on div "Whatsapp messages (Mirela) to 19/08/2025 Hi Mirela. Please would you mind sendi…" at bounding box center [658, 257] width 660 height 189
click at [514, 252] on p "Hi Mirela. Please would you mind sending photos of the 2025-26 rates/council ta…" at bounding box center [657, 229] width 635 height 46
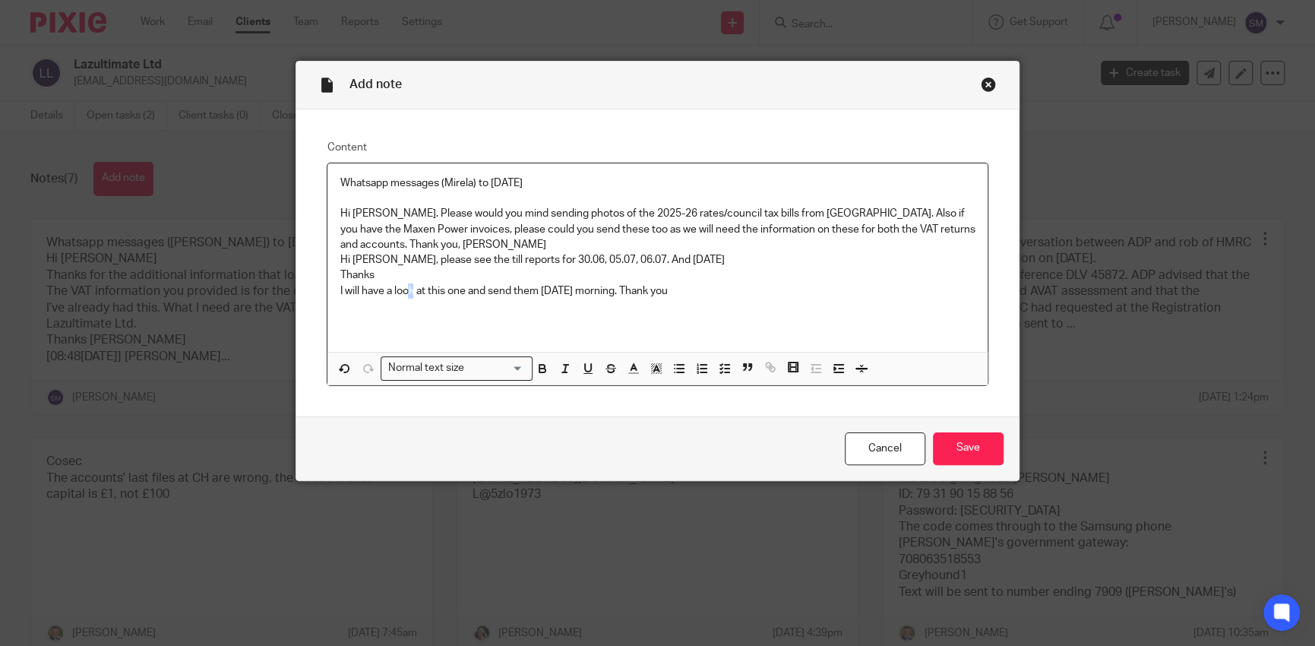
click at [407, 314] on div "Whatsapp messages (Mirela) to 19/08/2025 Hi Mirela. Please would you mind sendi…" at bounding box center [658, 257] width 660 height 189
click at [692, 299] on div "Whatsapp messages (Mirela) to 19/08/2025 Hi Mirela. Please would you mind sendi…" at bounding box center [658, 257] width 660 height 189
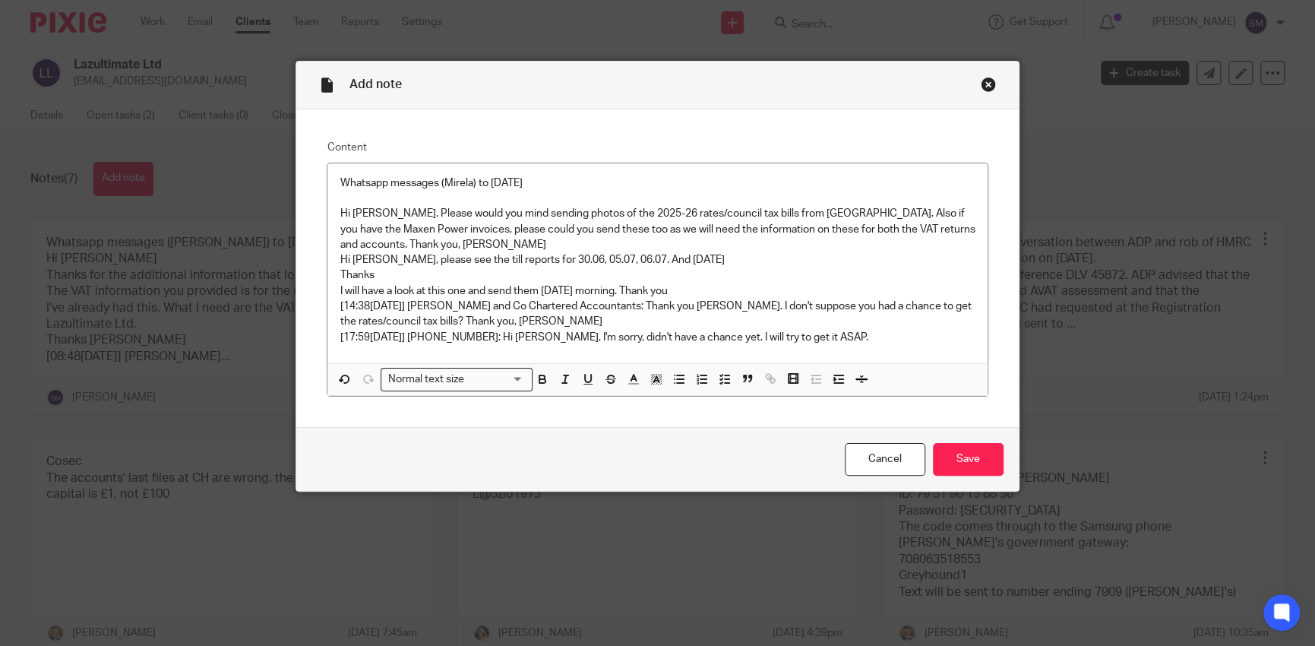
click at [891, 343] on p "[17:59, 15/07/2025] +381 62 8345501: Hi Shannon, I'm sorry, didn't have a chanc…" at bounding box center [657, 337] width 635 height 15
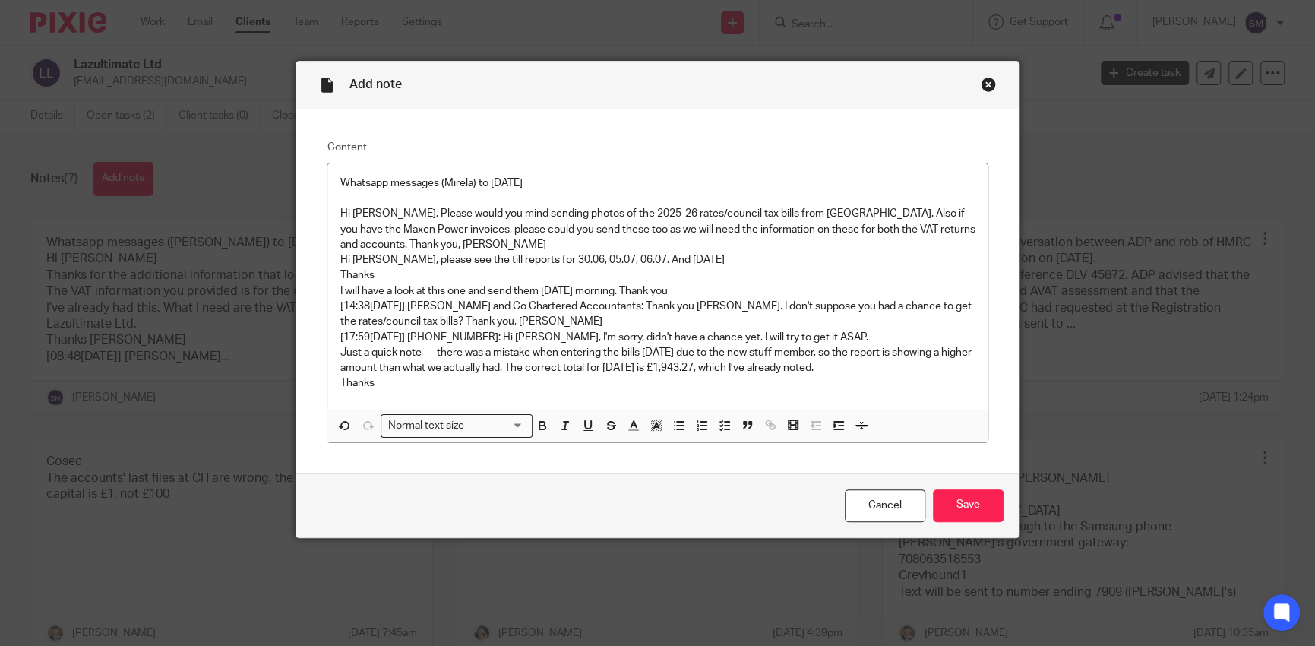
click at [420, 392] on div "Whatsapp messages (Mirela) to 19/08/2025 Hi Mirela. Please would you mind sendi…" at bounding box center [658, 286] width 660 height 246
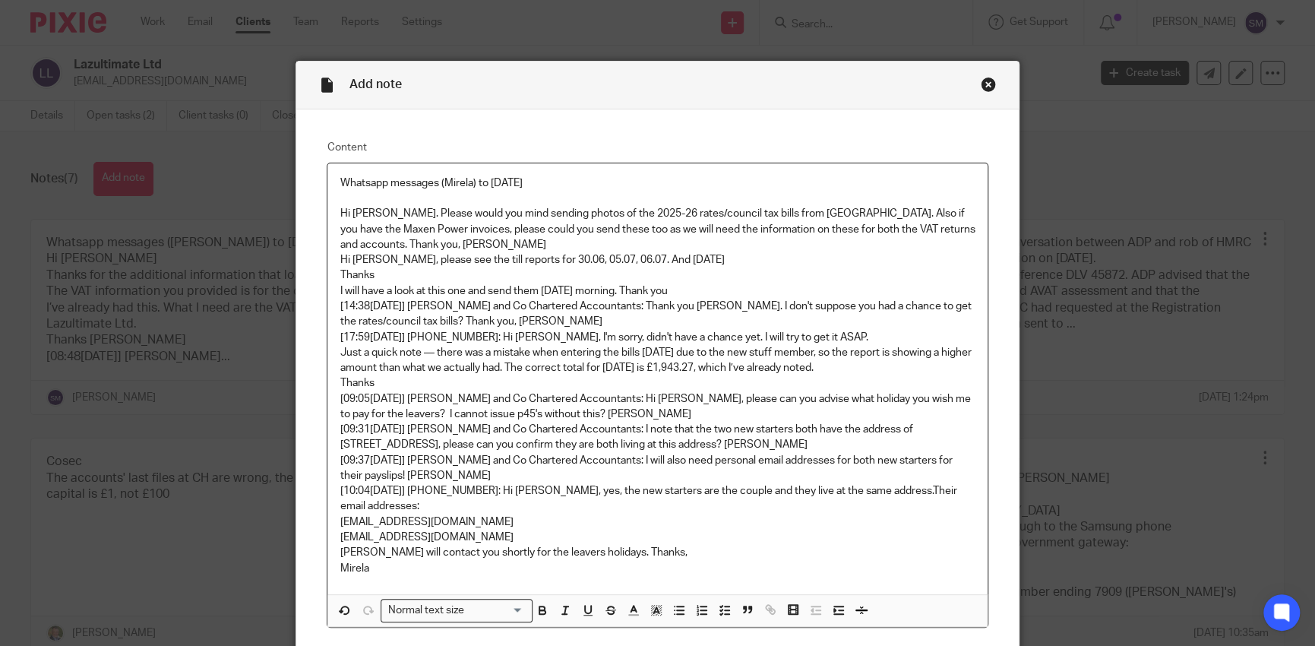
click at [449, 574] on p "Mirela" at bounding box center [657, 568] width 635 height 15
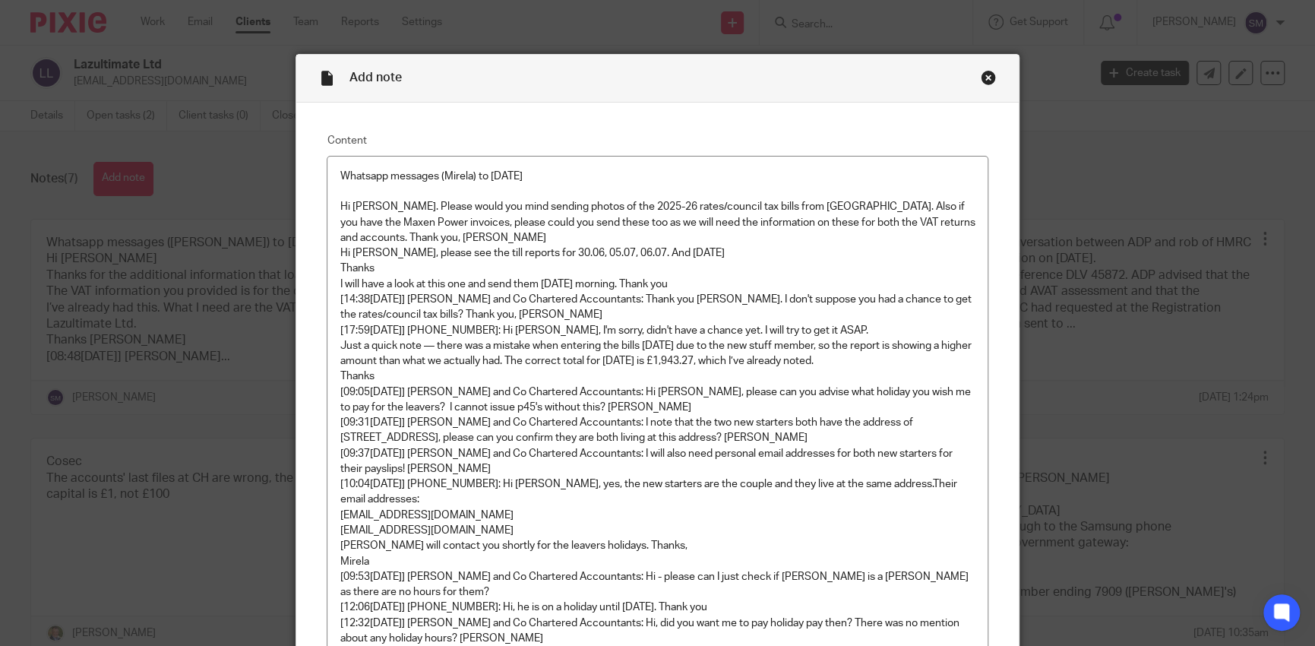
scroll to position [214, 0]
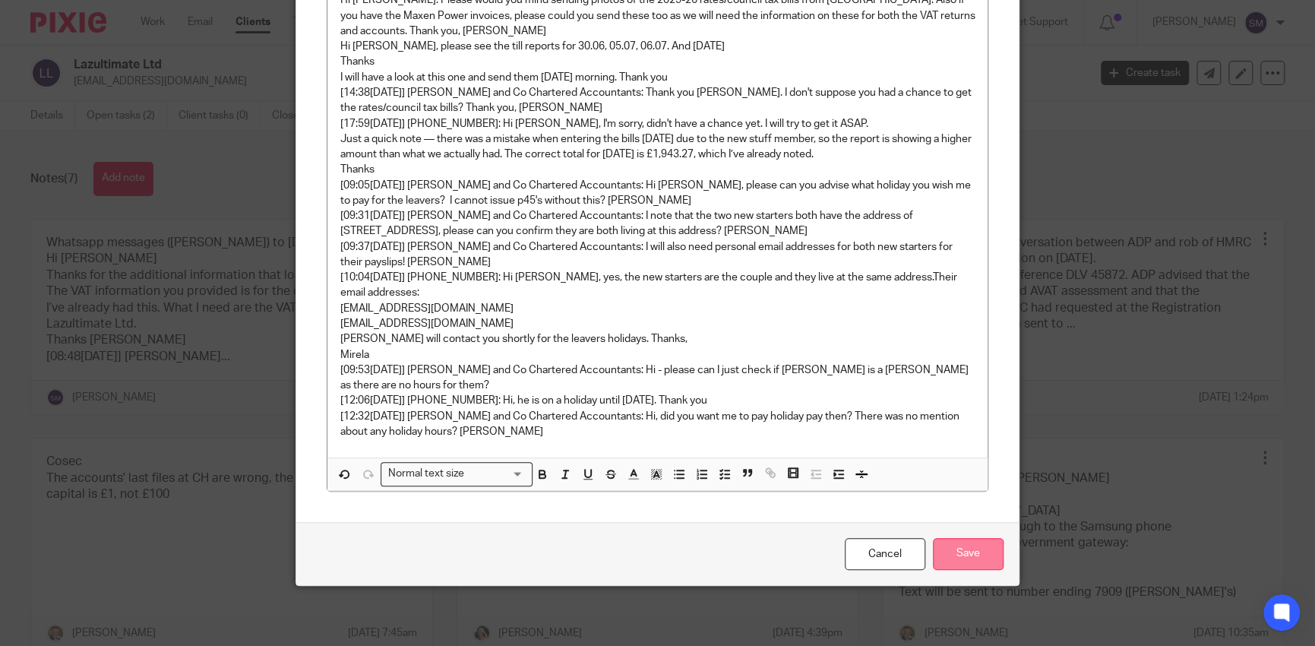
click at [955, 552] on input "Save" at bounding box center [968, 554] width 71 height 33
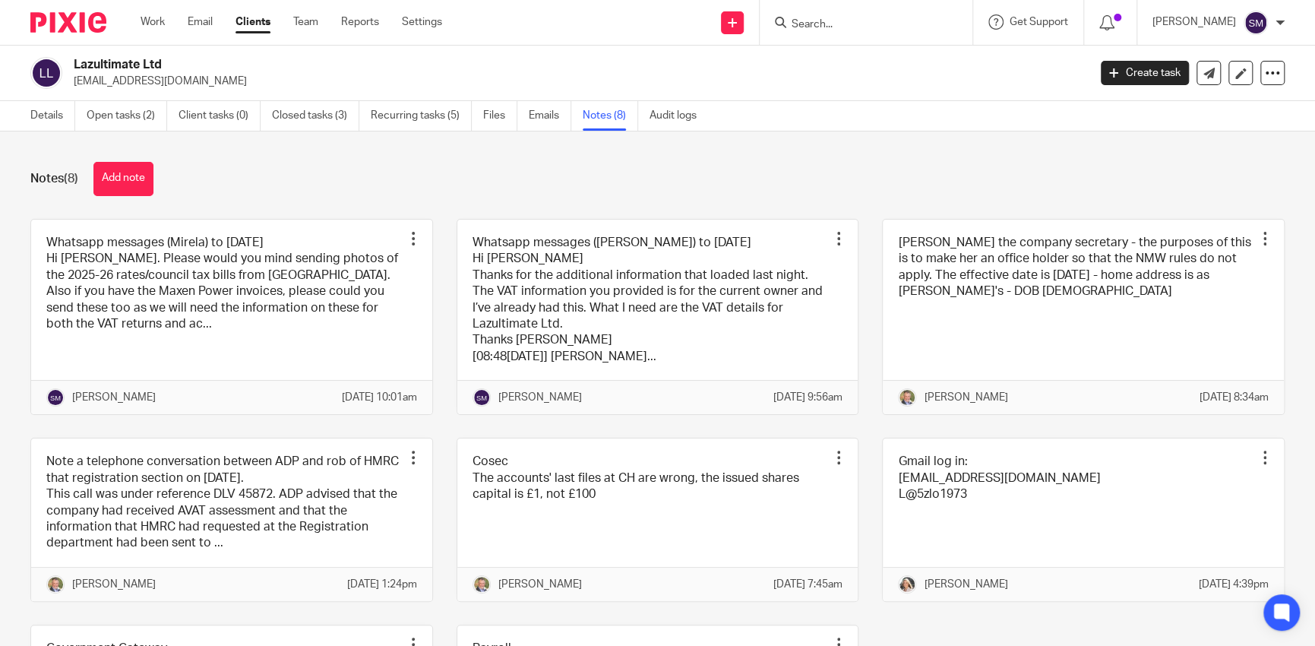
click at [846, 18] on input "Search" at bounding box center [858, 25] width 137 height 14
type input "i"
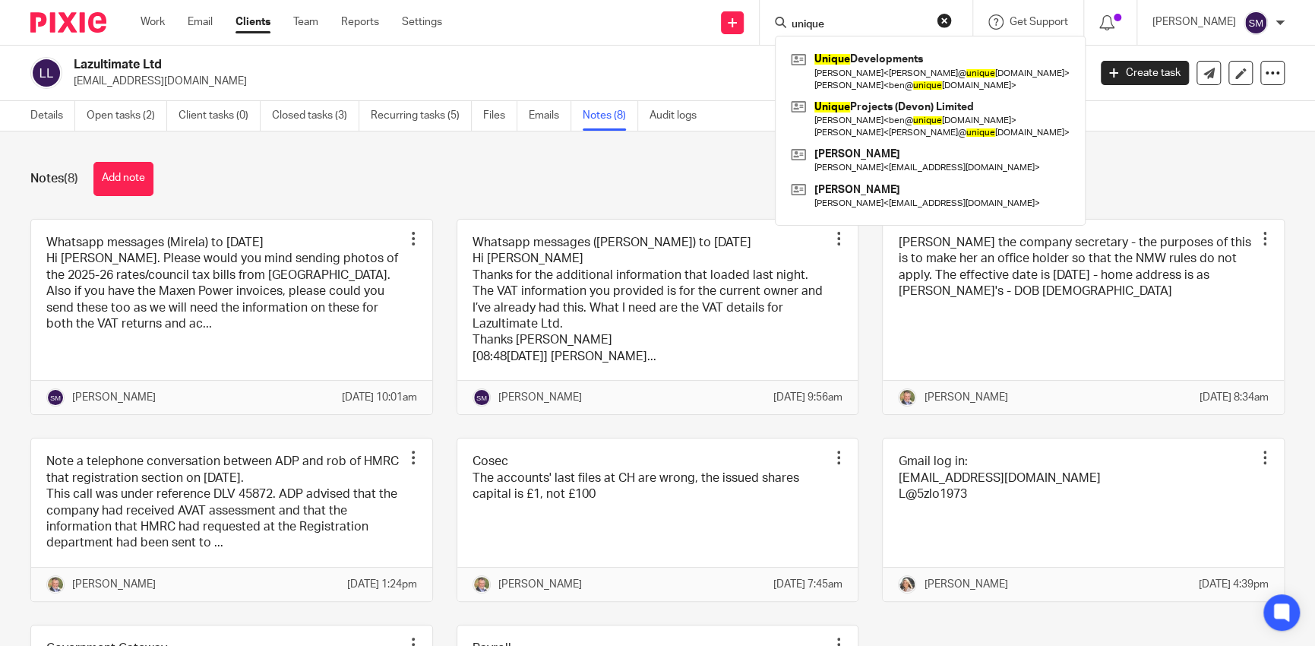
type input "unique"
click button "submit" at bounding box center [0, 0] width 0 height 0
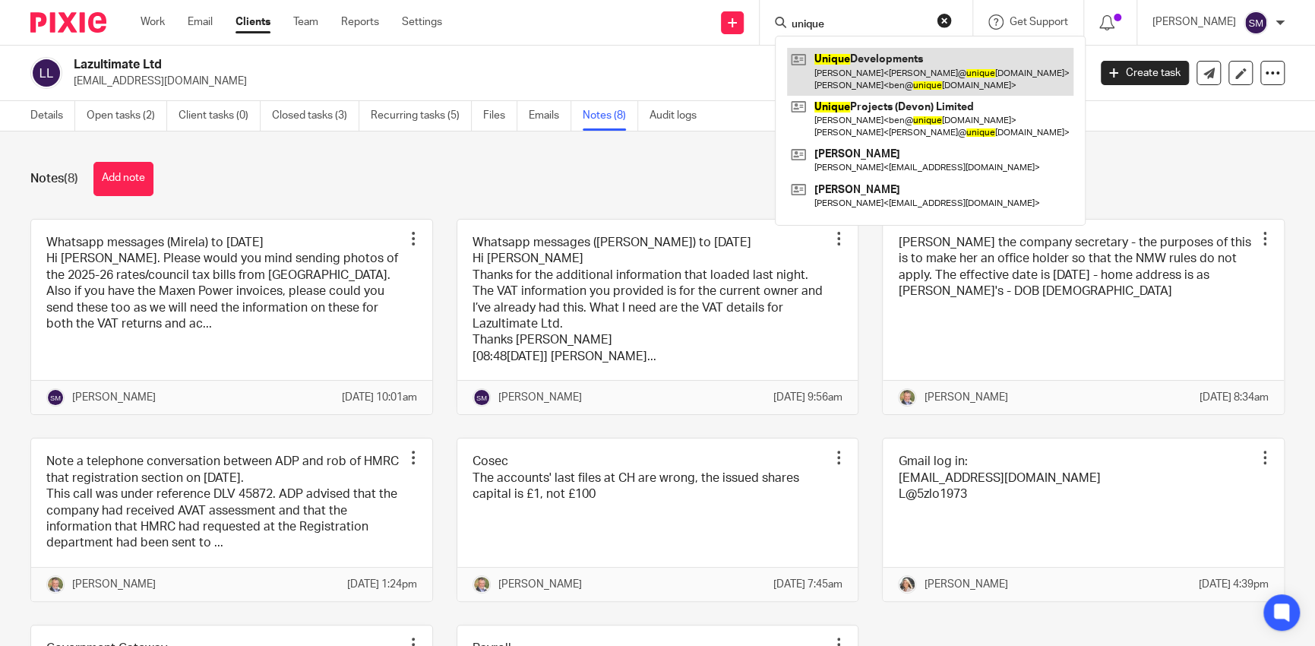
click at [926, 77] on link at bounding box center [930, 71] width 286 height 47
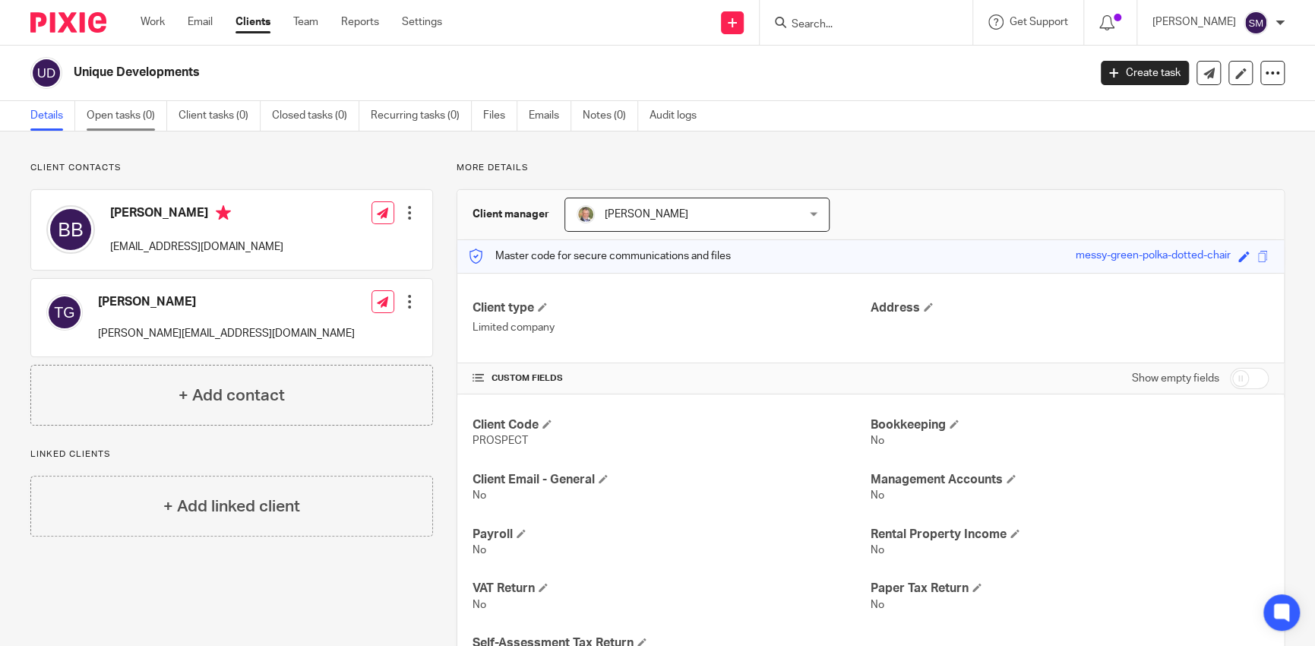
click at [164, 122] on link "Open tasks (0)" at bounding box center [127, 116] width 81 height 30
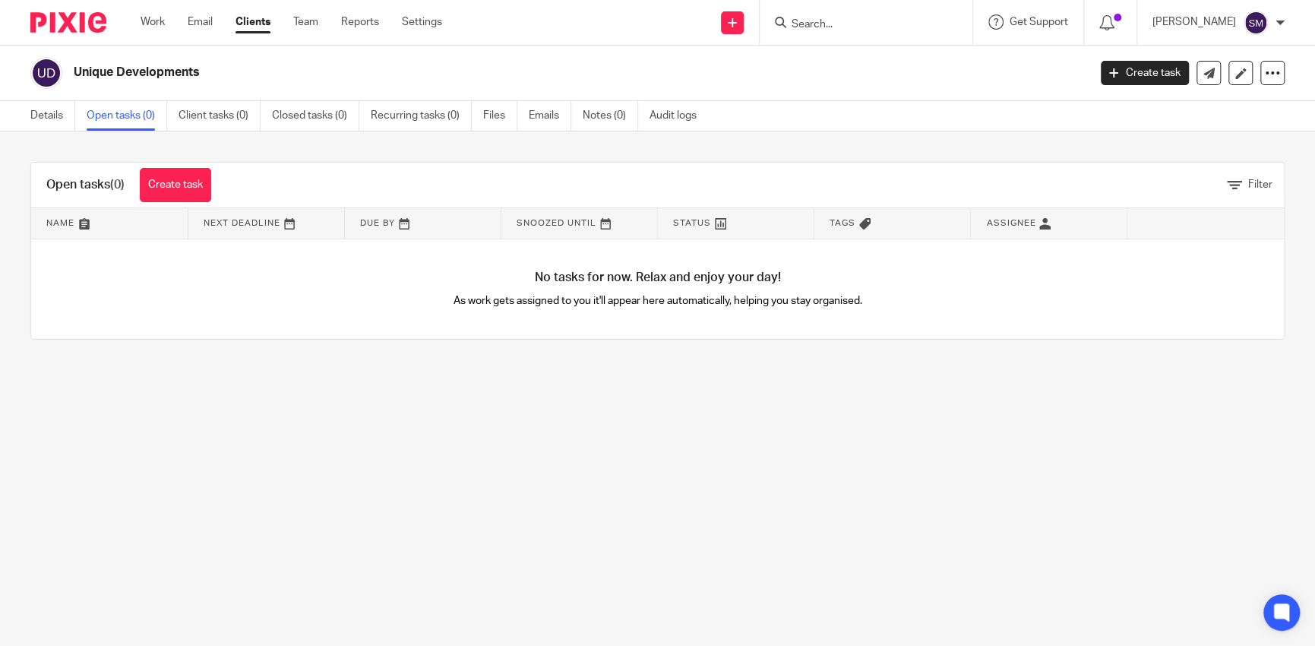
click at [857, 29] on input "Search" at bounding box center [858, 25] width 137 height 14
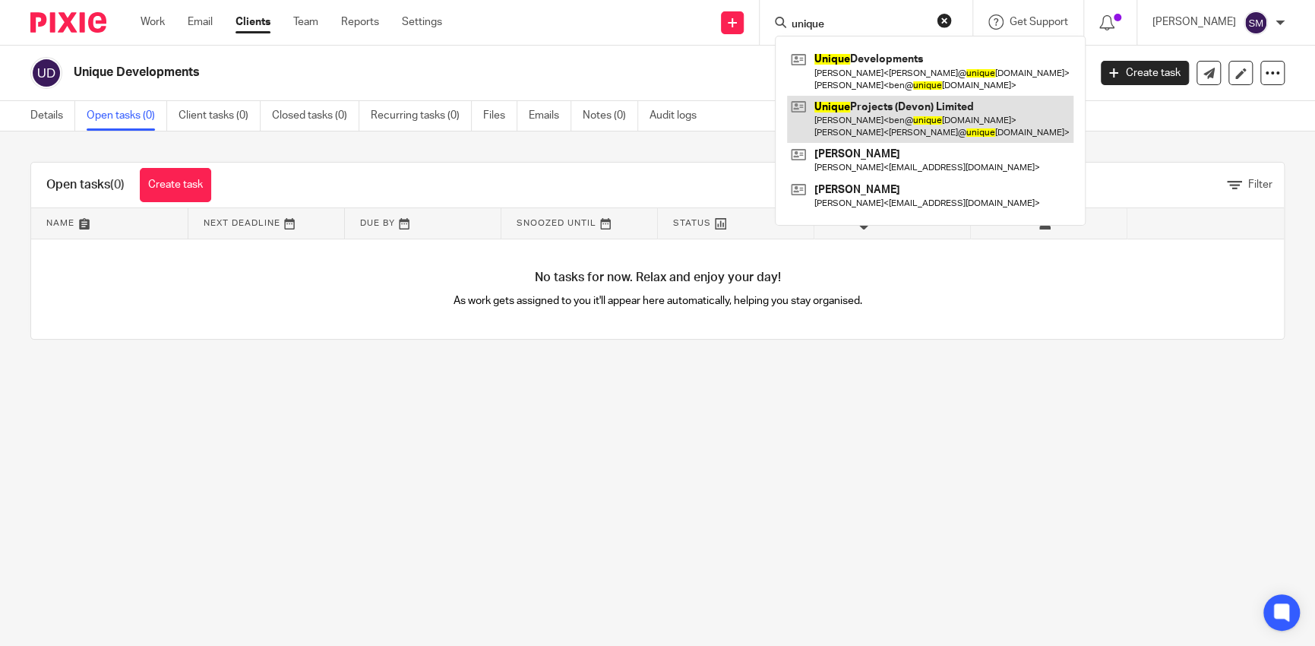
type input "unique"
click at [904, 122] on link at bounding box center [930, 119] width 286 height 47
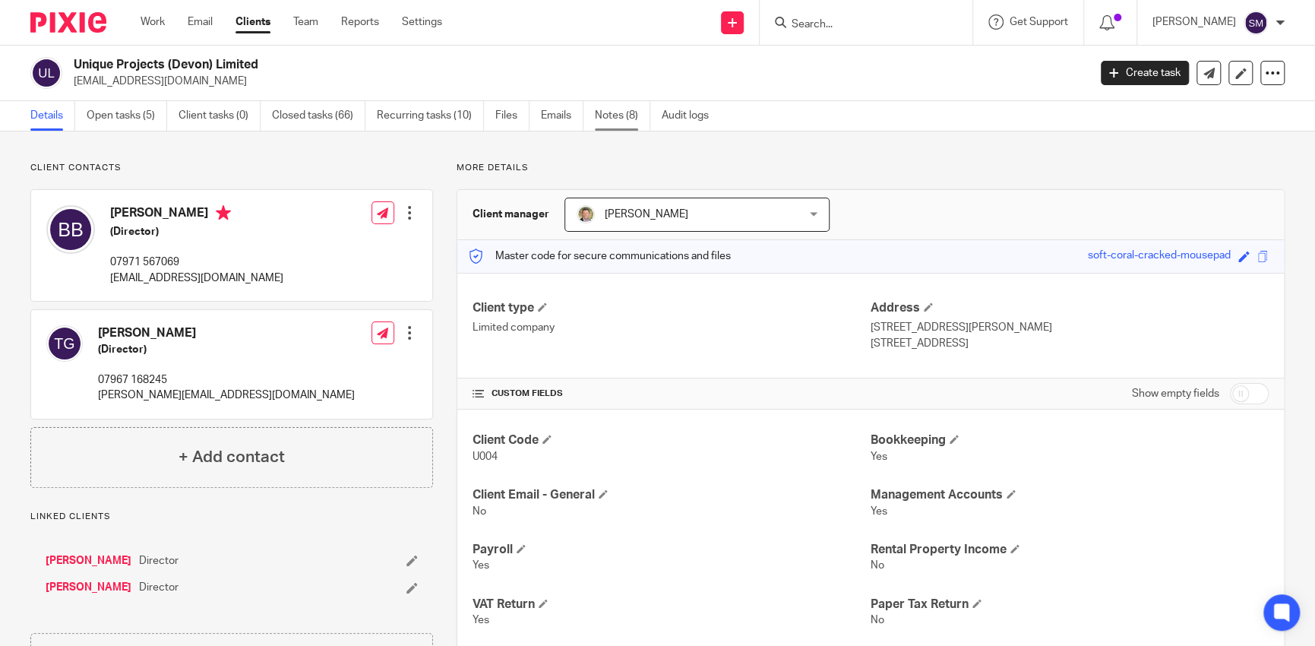
click at [612, 112] on link "Notes (8)" at bounding box center [622, 116] width 55 height 30
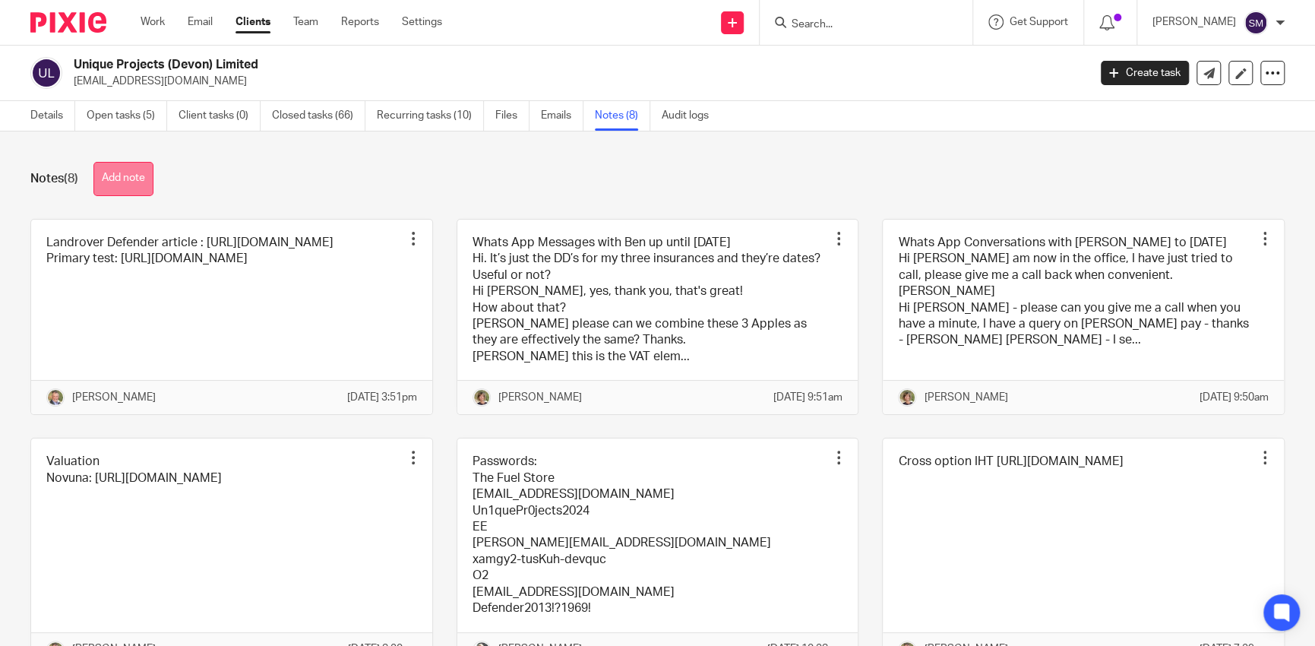
click at [138, 194] on button "Add note" at bounding box center [123, 179] width 60 height 34
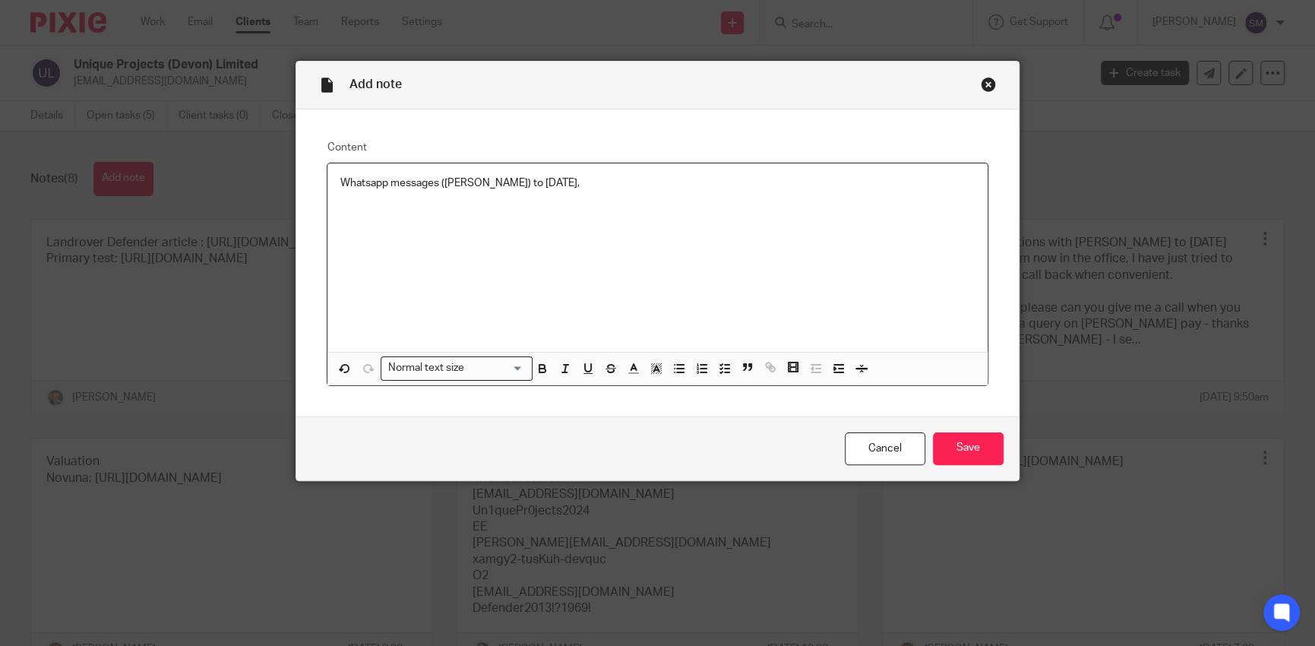
click at [409, 248] on div "Whatsapp messages (Tony) to 19/08/2025," at bounding box center [658, 257] width 660 height 189
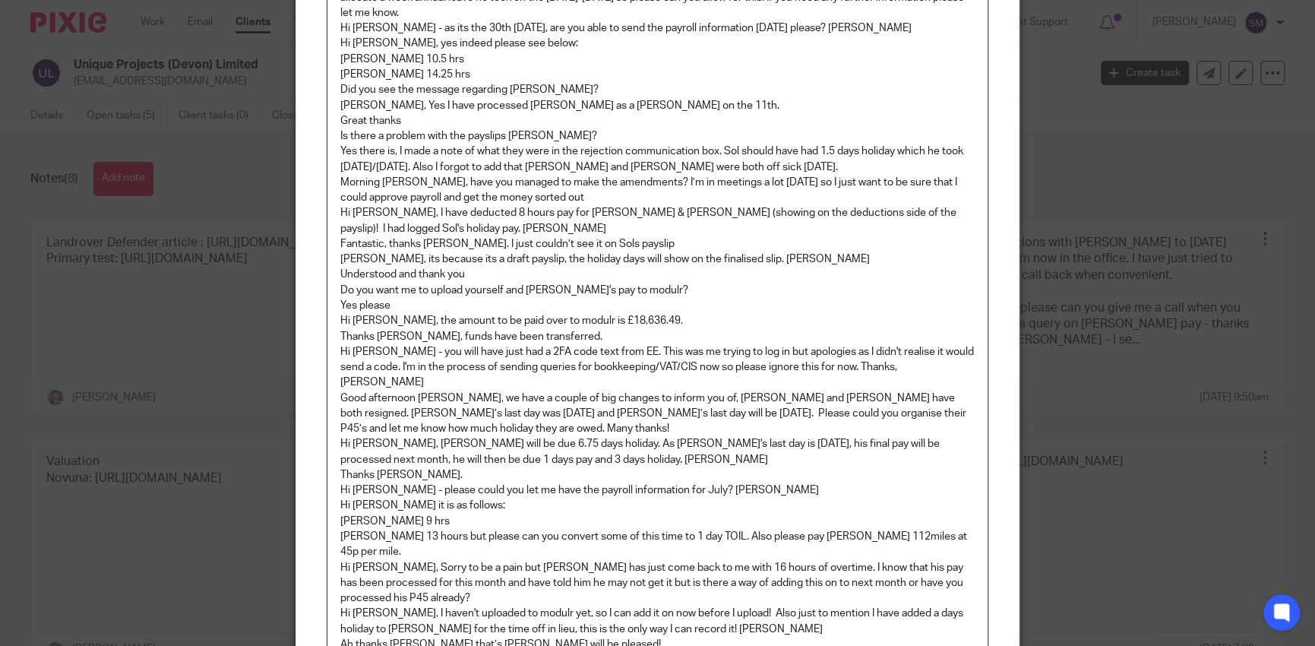
scroll to position [1214, 0]
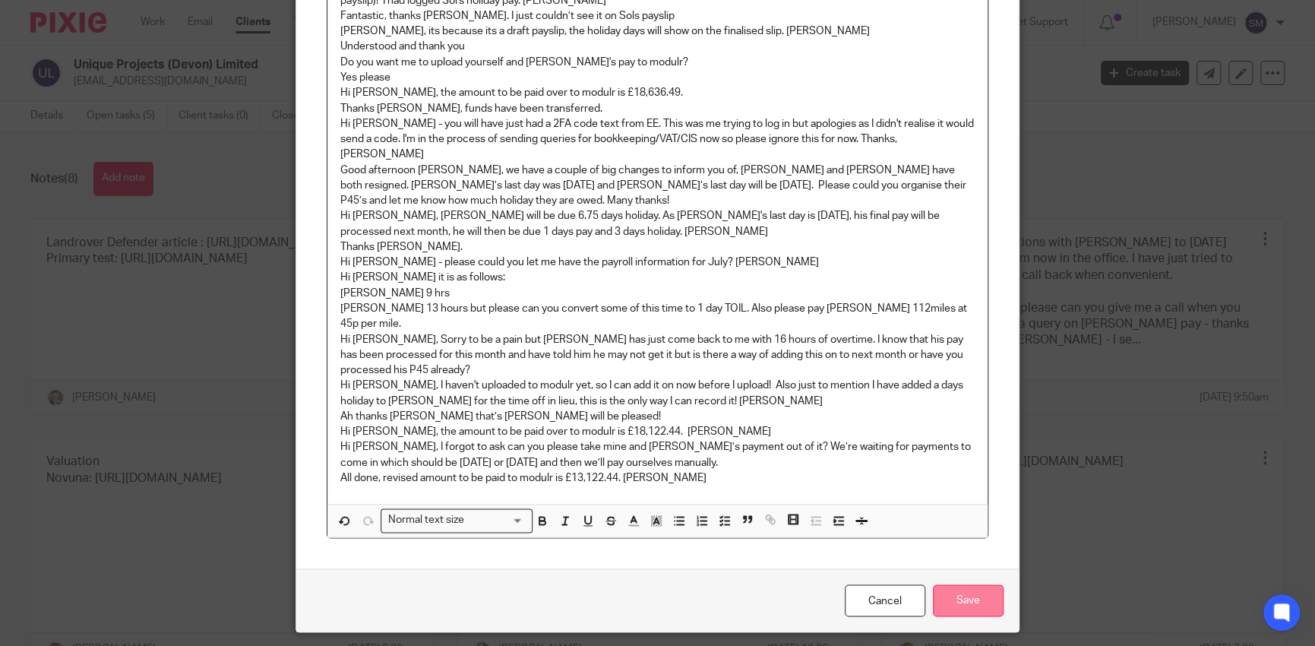
click at [953, 584] on input "Save" at bounding box center [968, 600] width 71 height 33
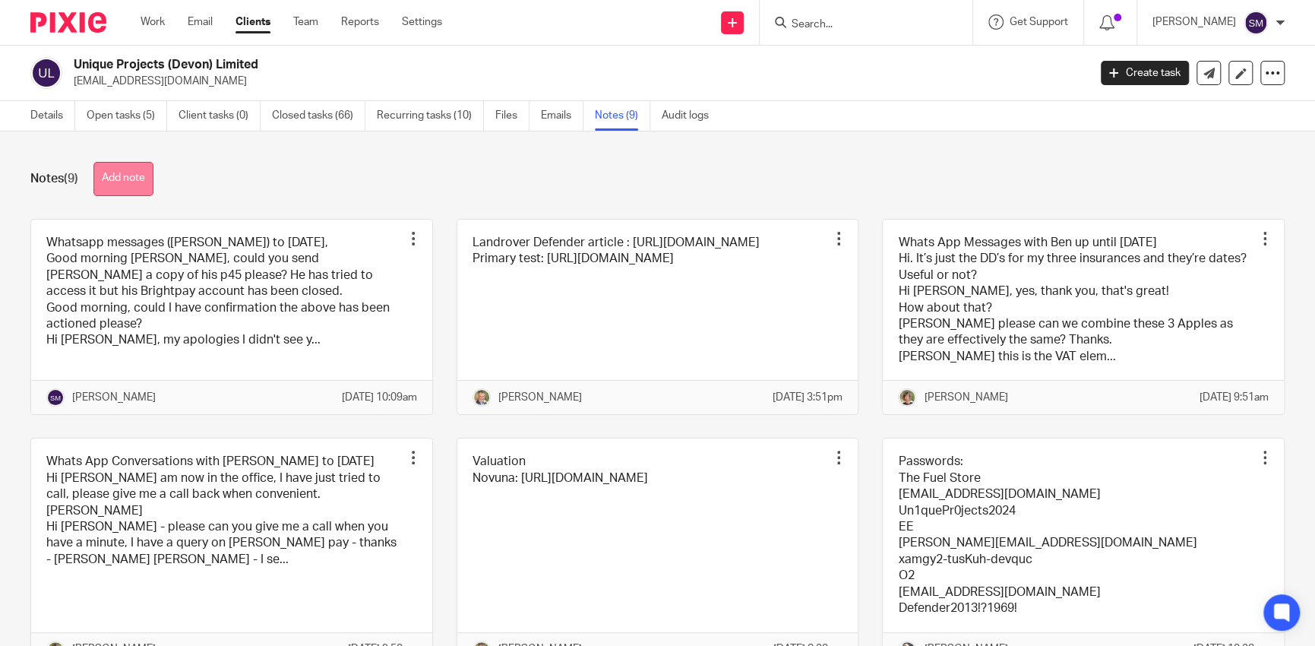
click at [107, 173] on button "Add note" at bounding box center [123, 179] width 60 height 34
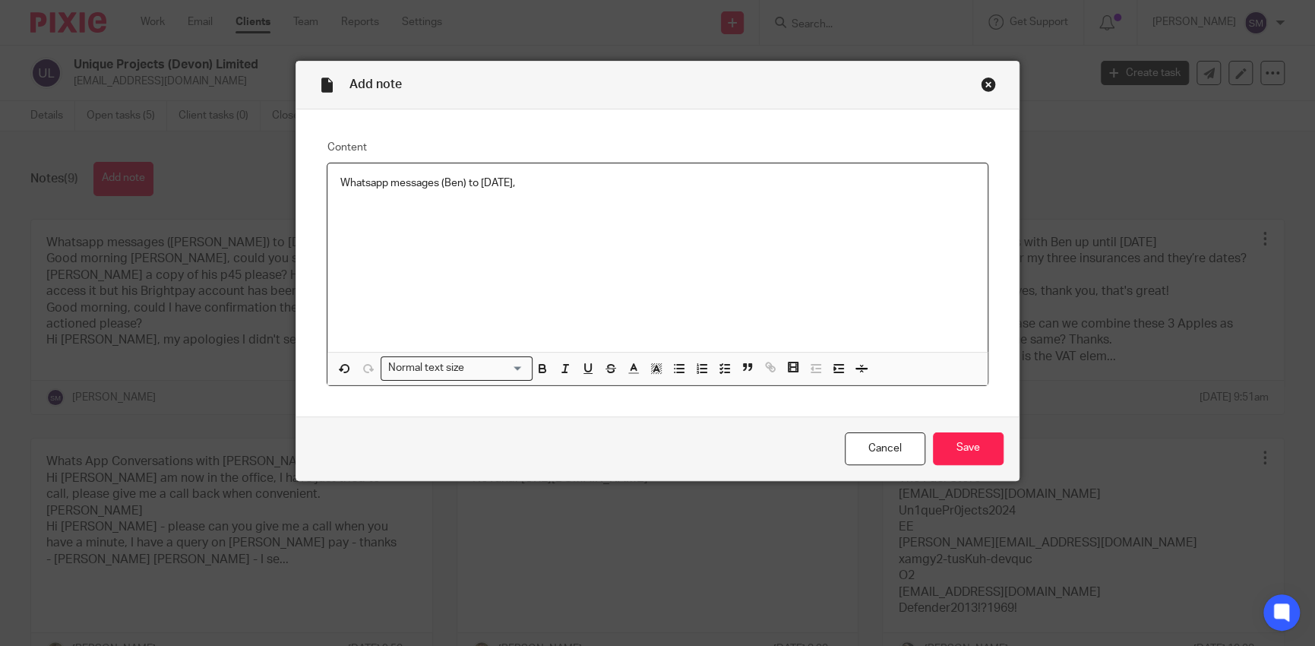
click at [418, 217] on p at bounding box center [657, 213] width 635 height 15
click at [340, 196] on p at bounding box center [657, 198] width 635 height 15
click at [345, 217] on p at bounding box center [657, 213] width 635 height 15
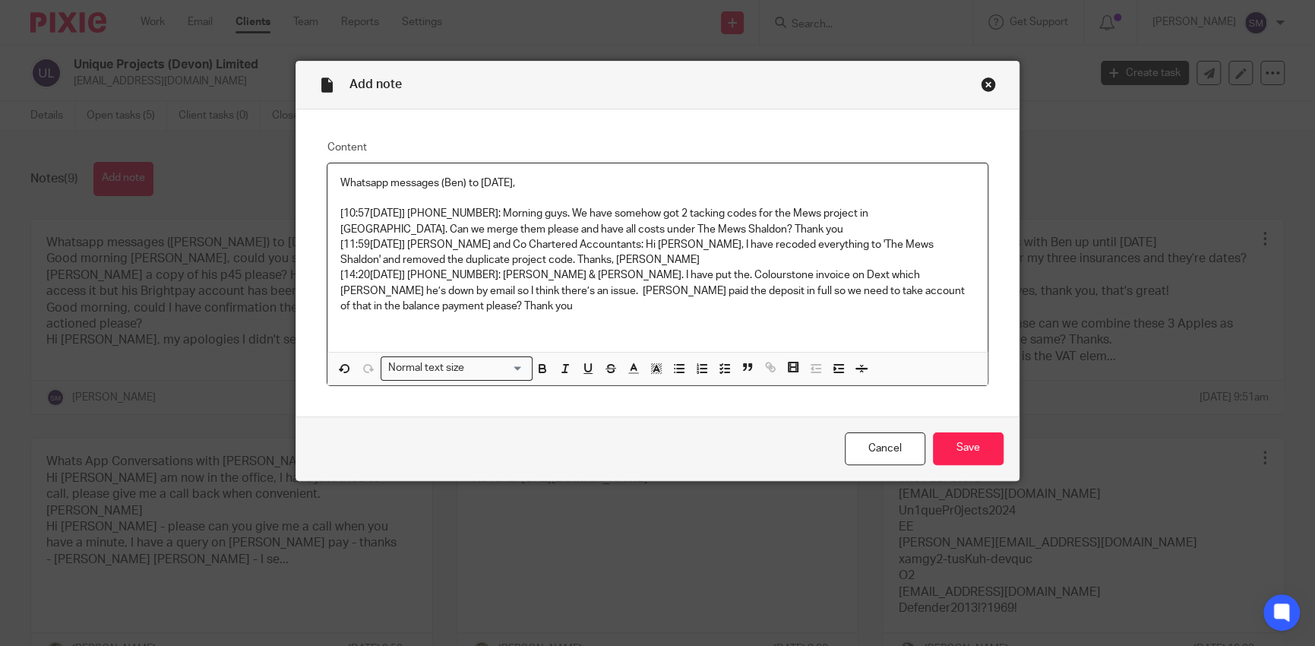
click at [394, 328] on div "Whatsapp messages (Ben) to 19/08/2025, [10:57, 03/04/2025] +44 7971 567069: Mor…" at bounding box center [658, 257] width 660 height 189
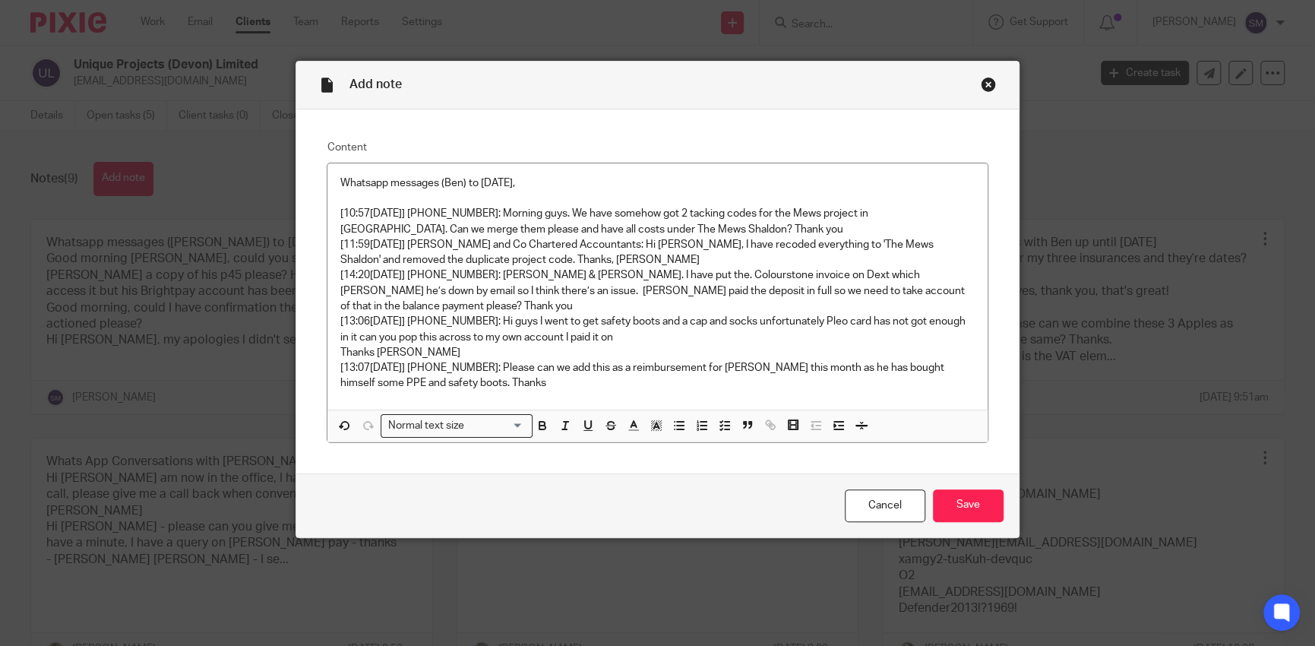
click at [359, 404] on div "Whatsapp messages (Ben) to 19/08/2025, [10:57, 03/04/2025] +44 7971 567069: Mor…" at bounding box center [658, 286] width 660 height 246
click at [563, 390] on p "[13:07, 05/04/2025] +44 7971 567069: Please can we add this as a reimbursement …" at bounding box center [657, 375] width 635 height 31
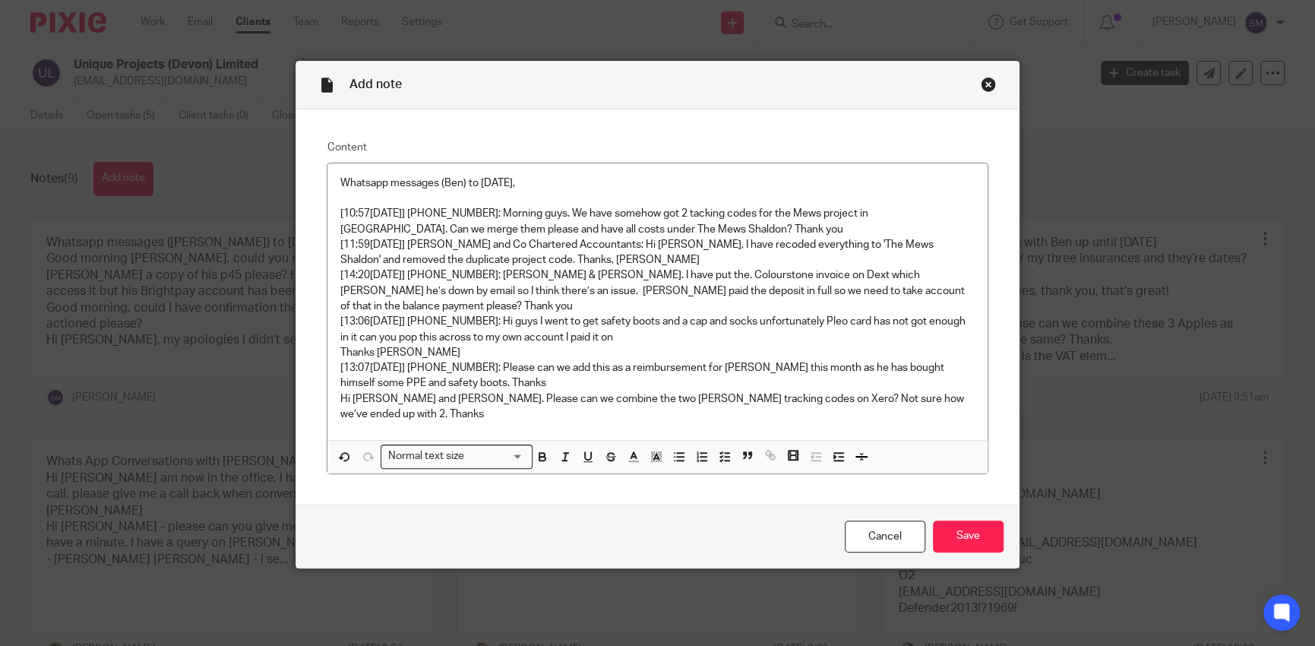
click at [442, 396] on p "Hi Millie and Shannon. Please can we combine the two Moorhouse tracking codes o…" at bounding box center [657, 406] width 635 height 31
click at [430, 418] on p "Hi Millie and Shannon. Please can we combine the two Moorhouse tracking codes o…" at bounding box center [657, 406] width 635 height 31
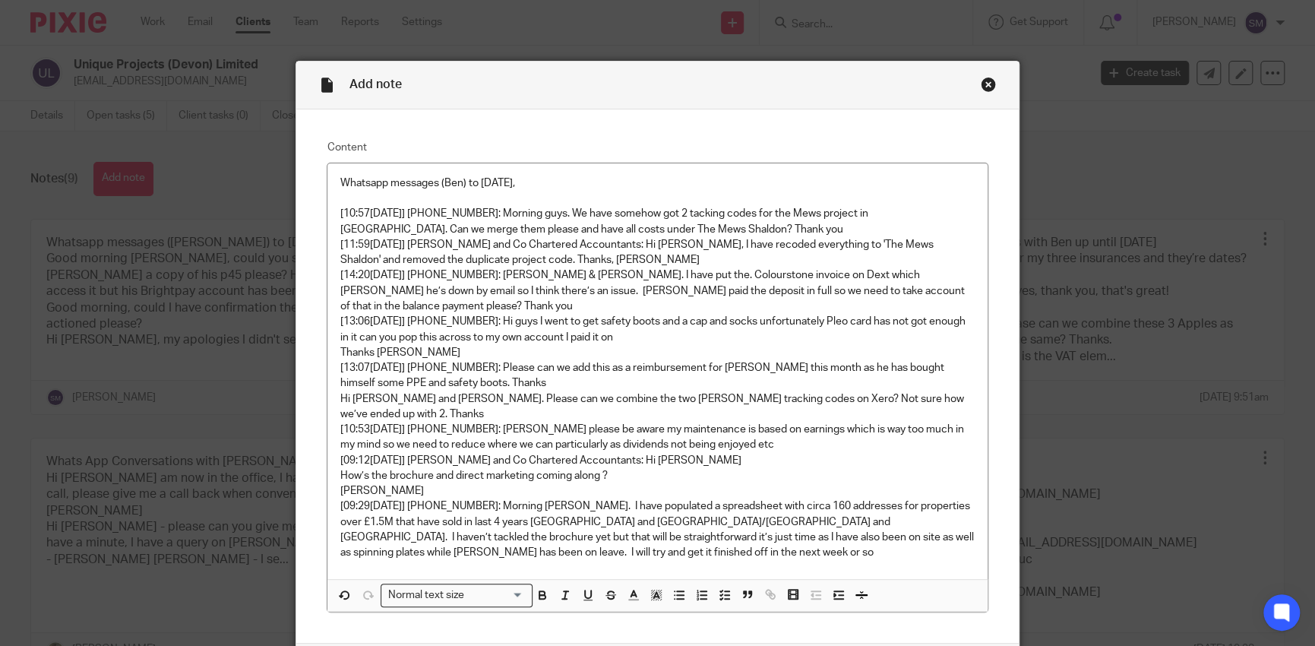
click at [575, 556] on p "[09:29, 25/04/2025] +44 7971 567069: Morning Andrew. I have populated a spreads…" at bounding box center [657, 530] width 635 height 62
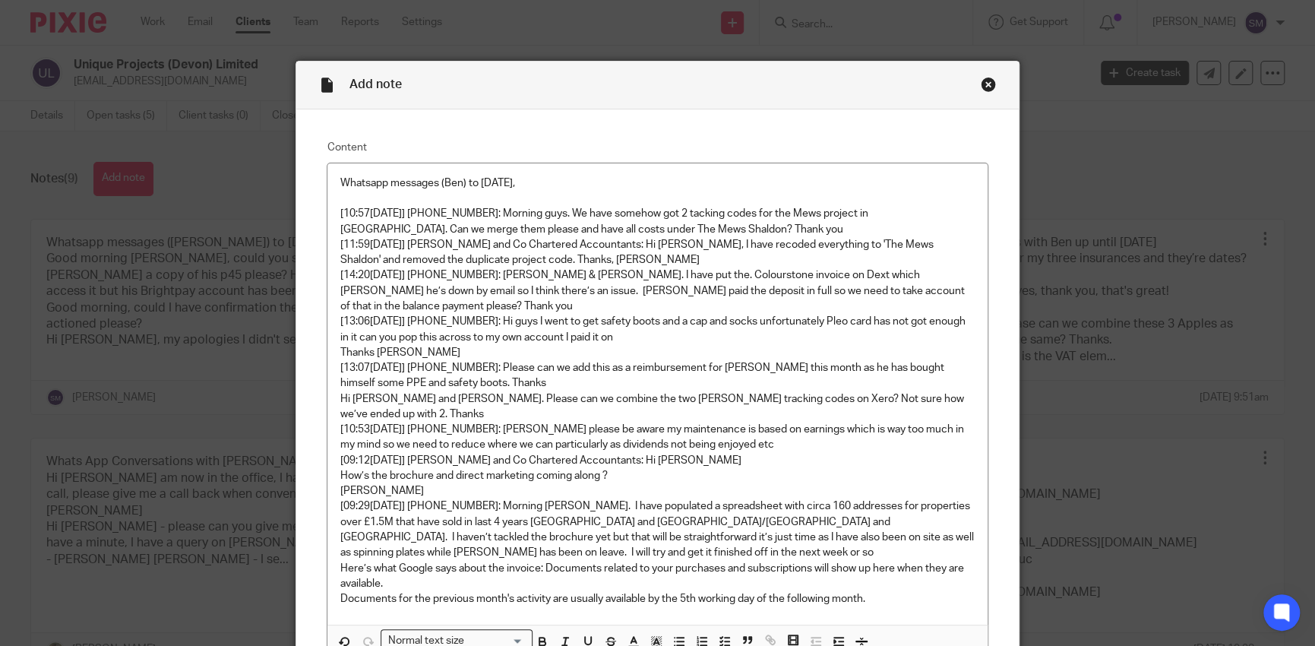
scroll to position [166, 0]
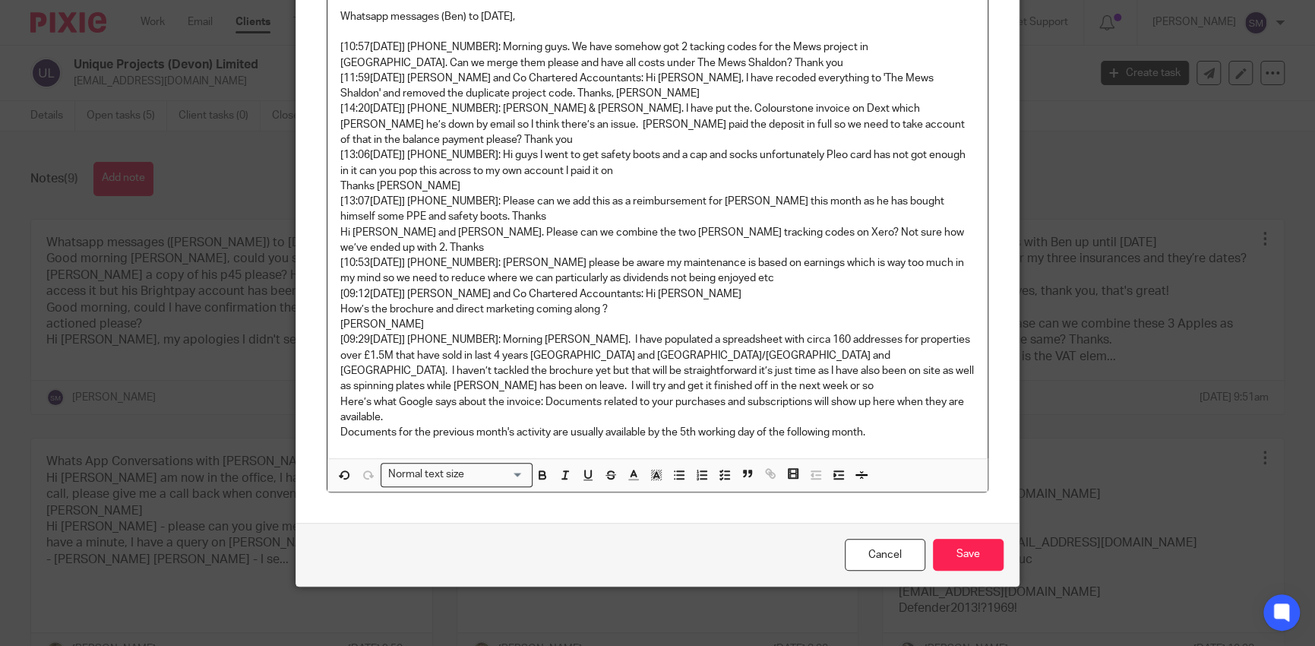
click at [932, 431] on p "Documents for the previous month's activity are usually available by the 5th wo…" at bounding box center [657, 432] width 635 height 15
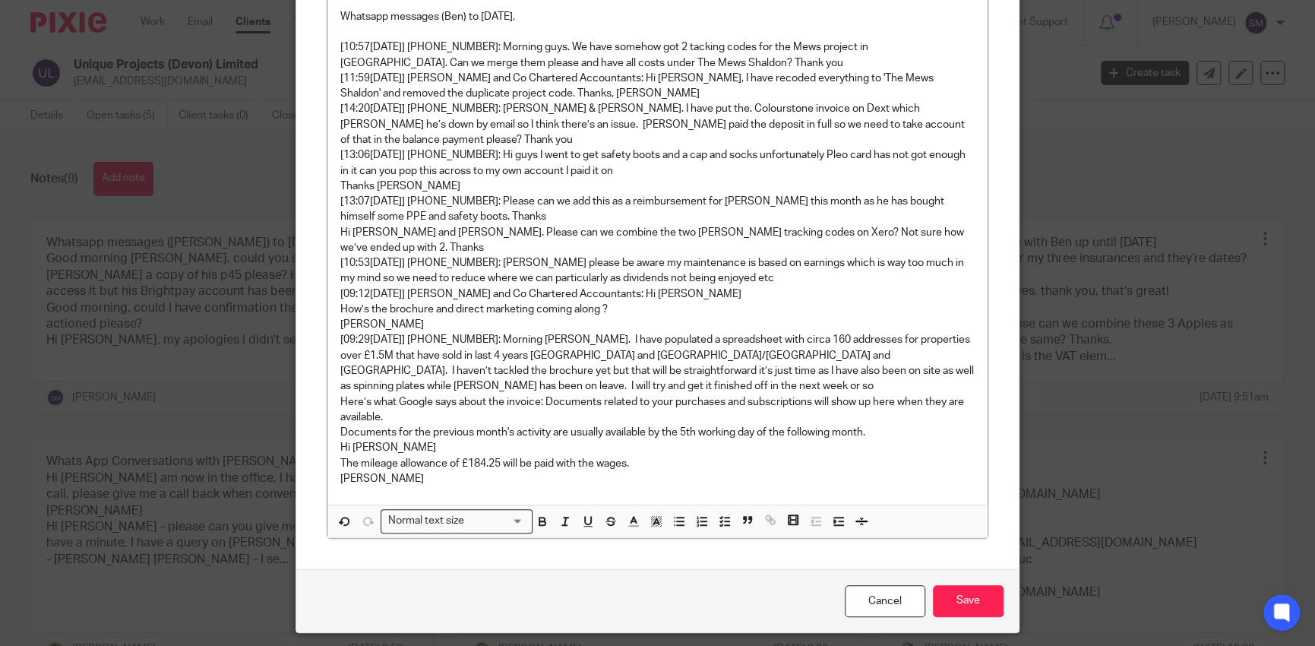
click at [691, 471] on p "Andrew" at bounding box center [657, 478] width 635 height 15
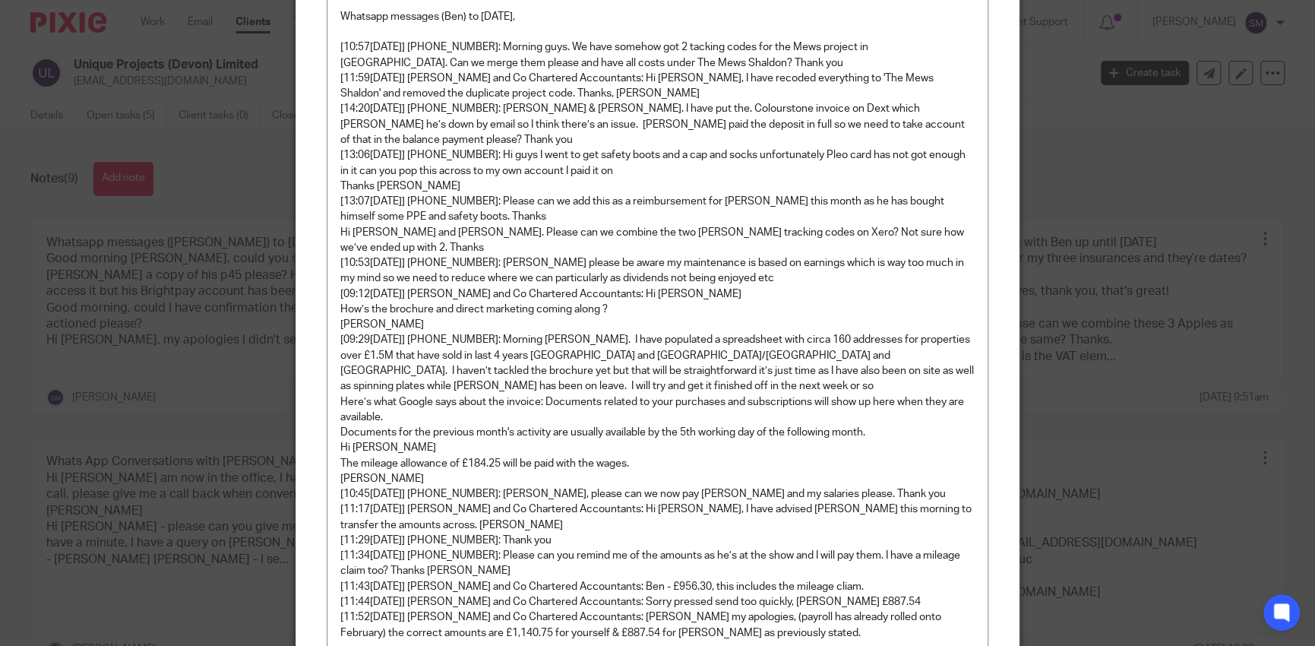
scroll to position [367, 0]
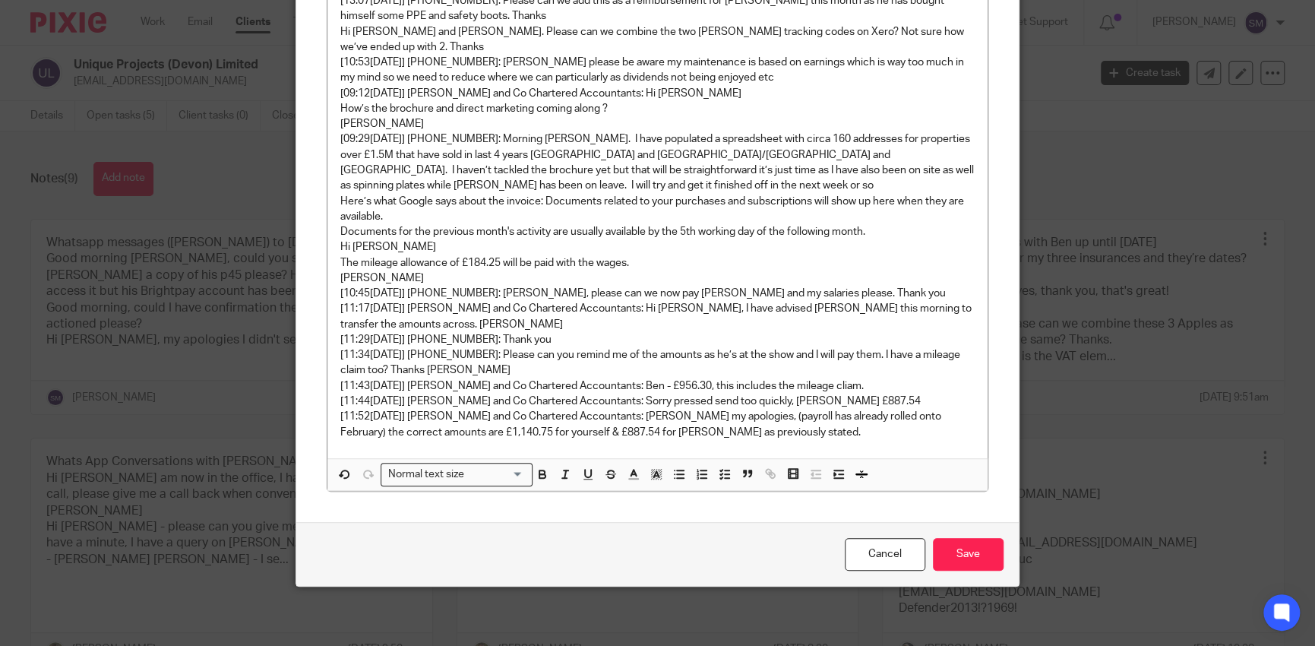
click at [752, 440] on div "Whatsapp messages (Ben) to 19/08/2025, [10:57, 03/04/2025] +44 7971 567069: Mor…" at bounding box center [658, 127] width 660 height 662
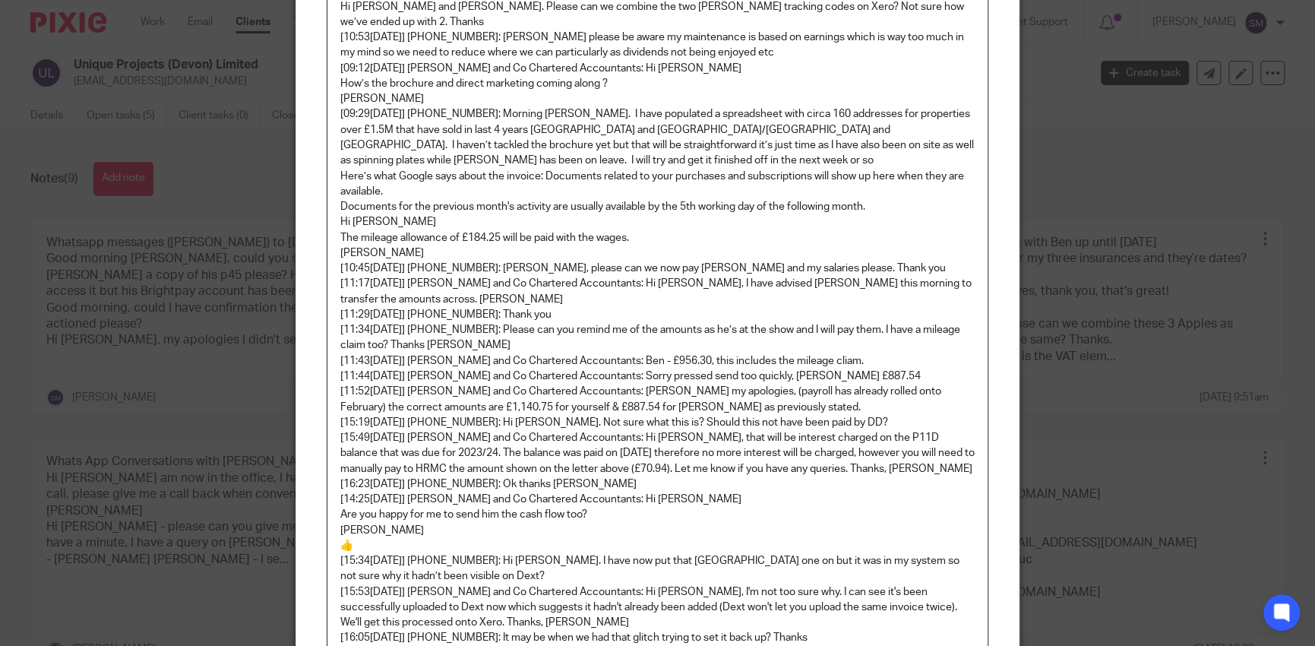
scroll to position [598, 0]
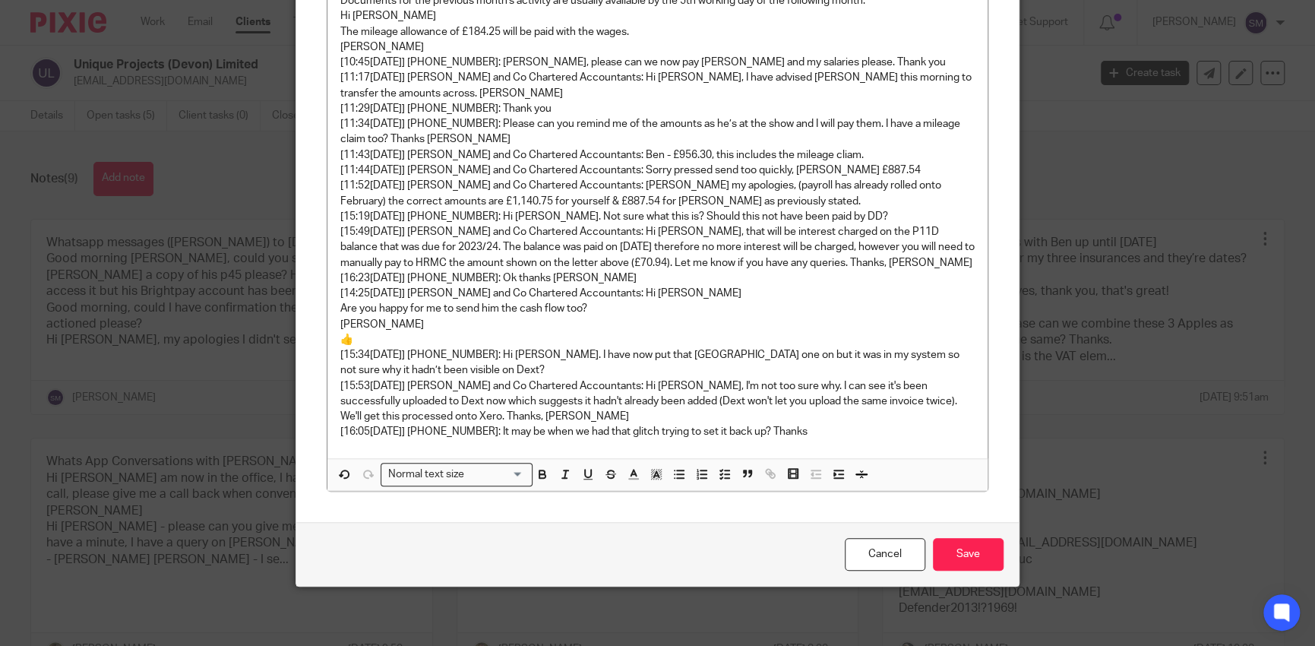
click at [473, 451] on div "Whatsapp messages (Ben) to 19/08/2025, [10:57, 03/04/2025] +44 7971 567069: Mor…" at bounding box center [658, 11] width 660 height 893
click at [844, 436] on p "[16:05, 12/05/2025] +44 7971 567069: It may be when we had that glitch trying t…" at bounding box center [657, 431] width 635 height 15
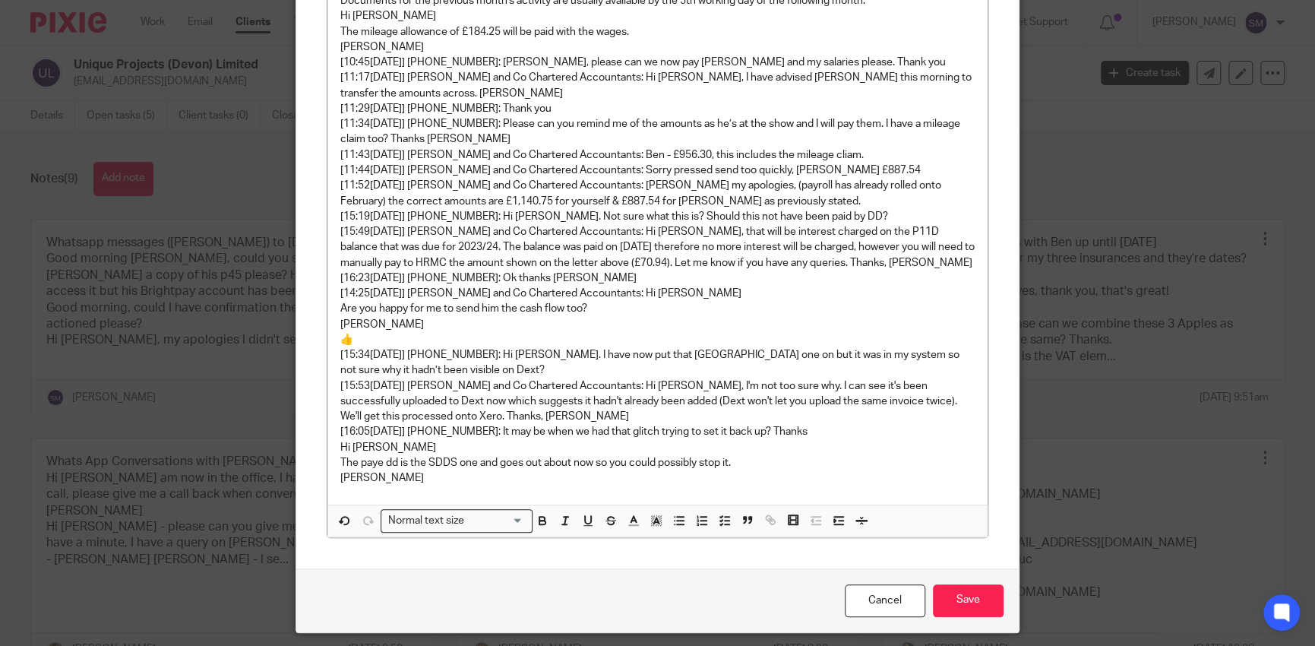
click at [497, 480] on p "Andrew" at bounding box center [657, 477] width 635 height 15
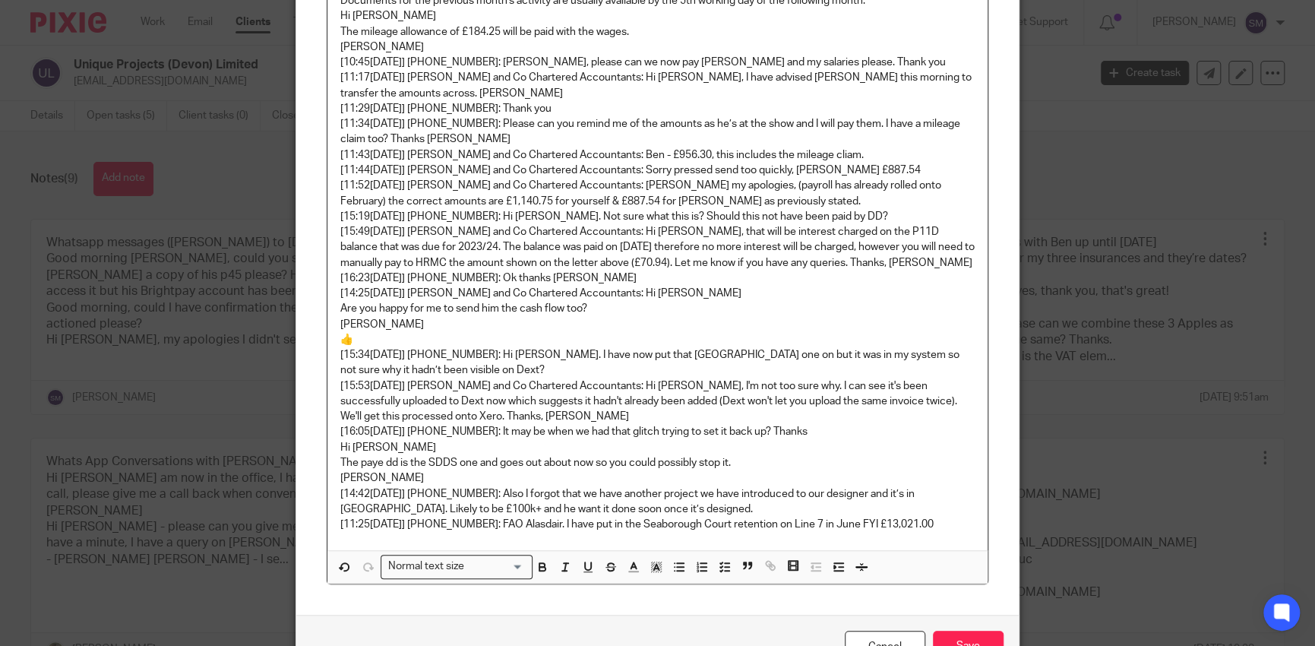
drag, startPoint x: 968, startPoint y: 521, endPoint x: 956, endPoint y: 513, distance: 14.3
click at [968, 521] on p "[11:25, 22/05/2025] +44 7971 567069: FAO Alasdair. I have put in the Seaborough…" at bounding box center [657, 524] width 635 height 15
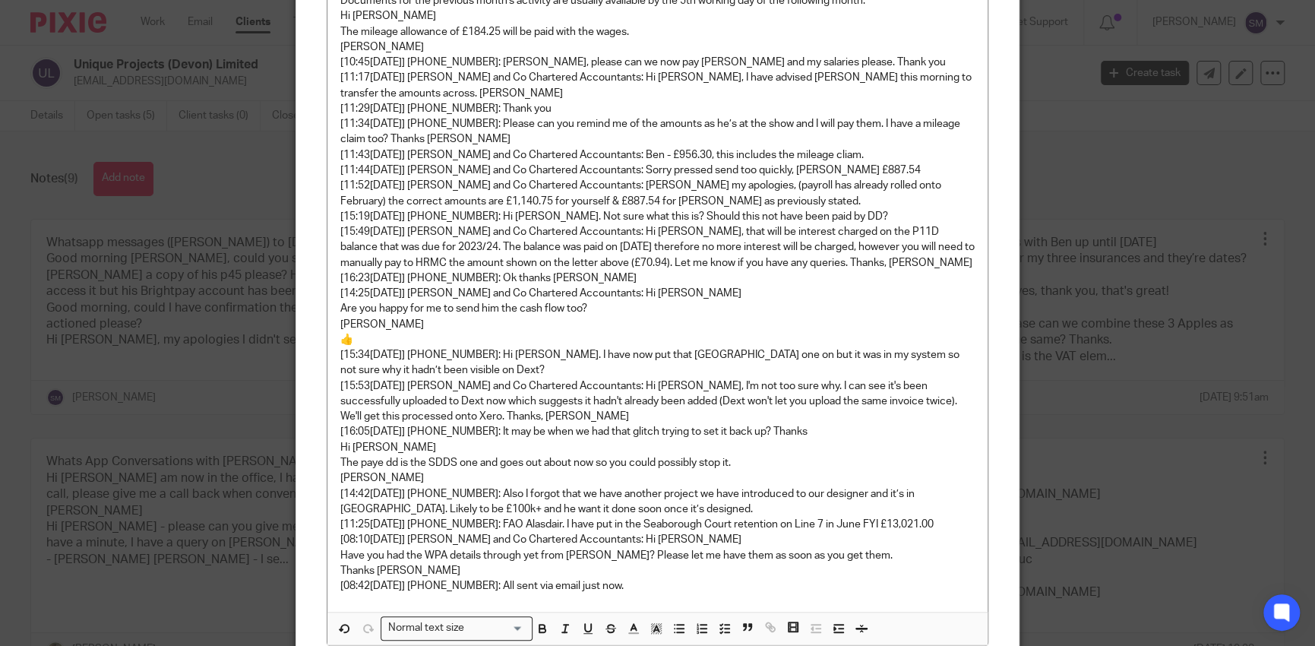
click at [738, 594] on div "Whatsapp messages (Ben) to 19/08/2025, [10:57, 03/04/2025] +44 7971 567069: Mor…" at bounding box center [658, 88] width 660 height 1047
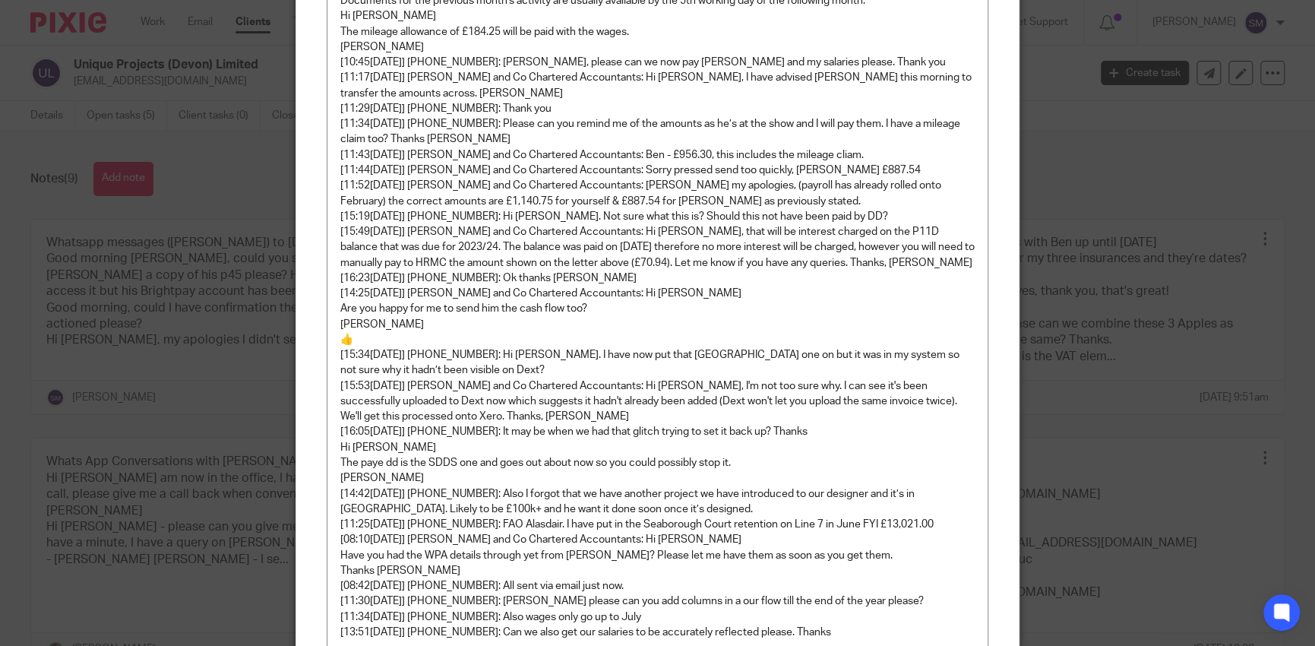
scroll to position [750, 0]
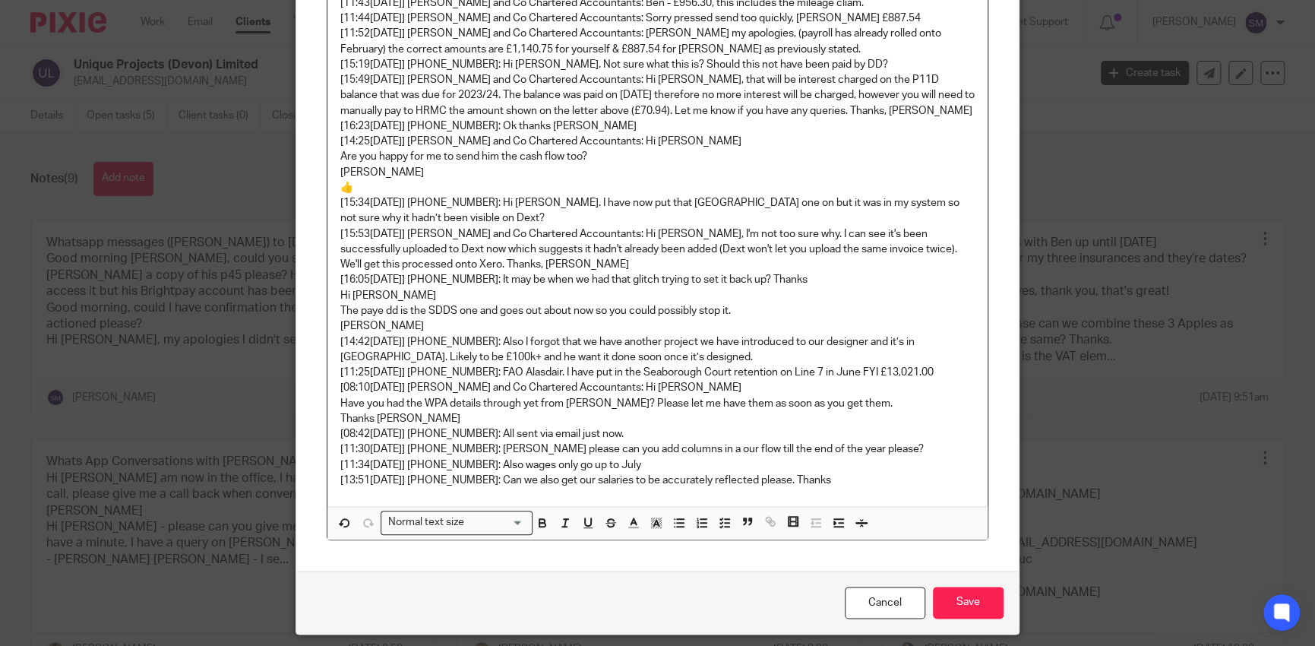
click at [861, 485] on p "[13:51, 13/06/2025] +44 7971 567069: Can we also get our salaries to be accurat…" at bounding box center [657, 480] width 635 height 15
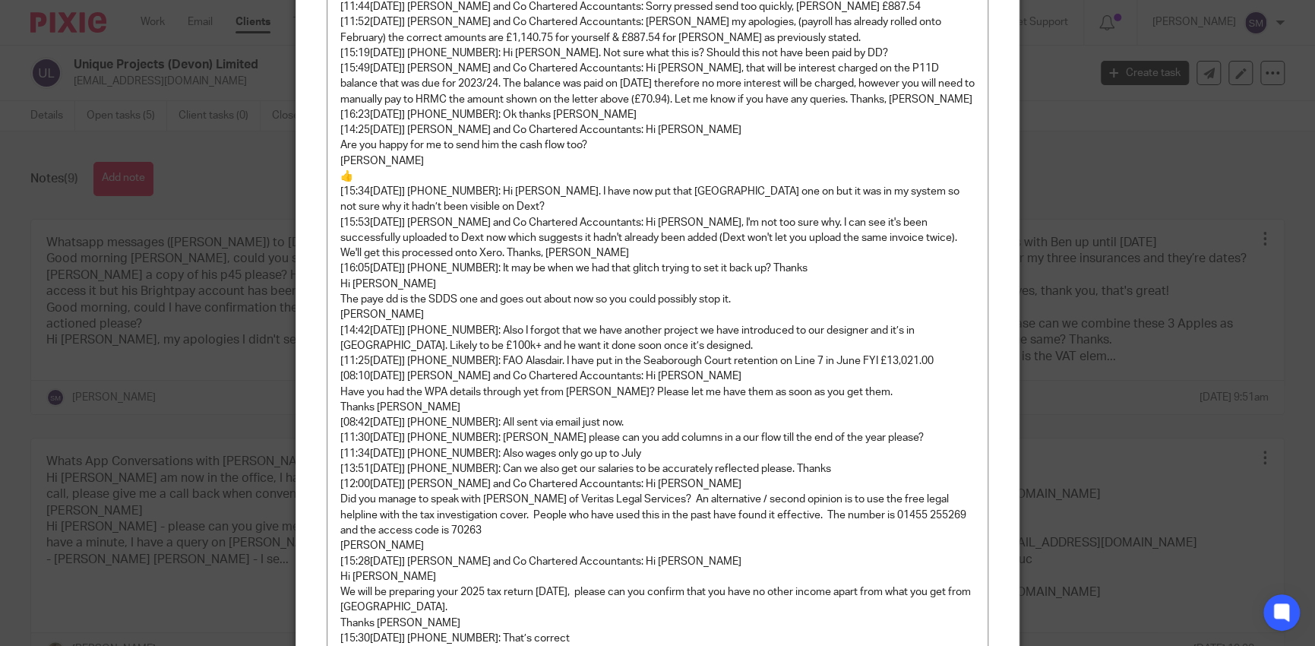
scroll to position [913, 0]
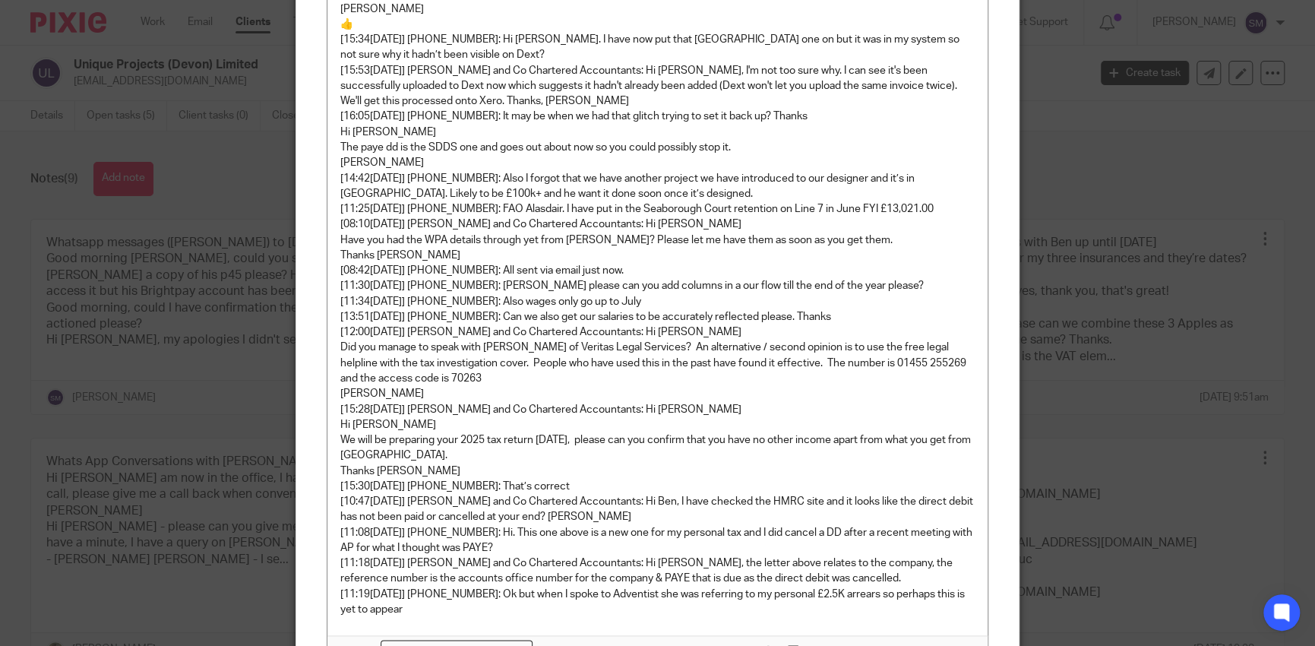
click at [445, 610] on p "[11:19, 08/07/2025] +44 7971 567069: Ok but when I spoke to Adventist she was r…" at bounding box center [657, 602] width 635 height 31
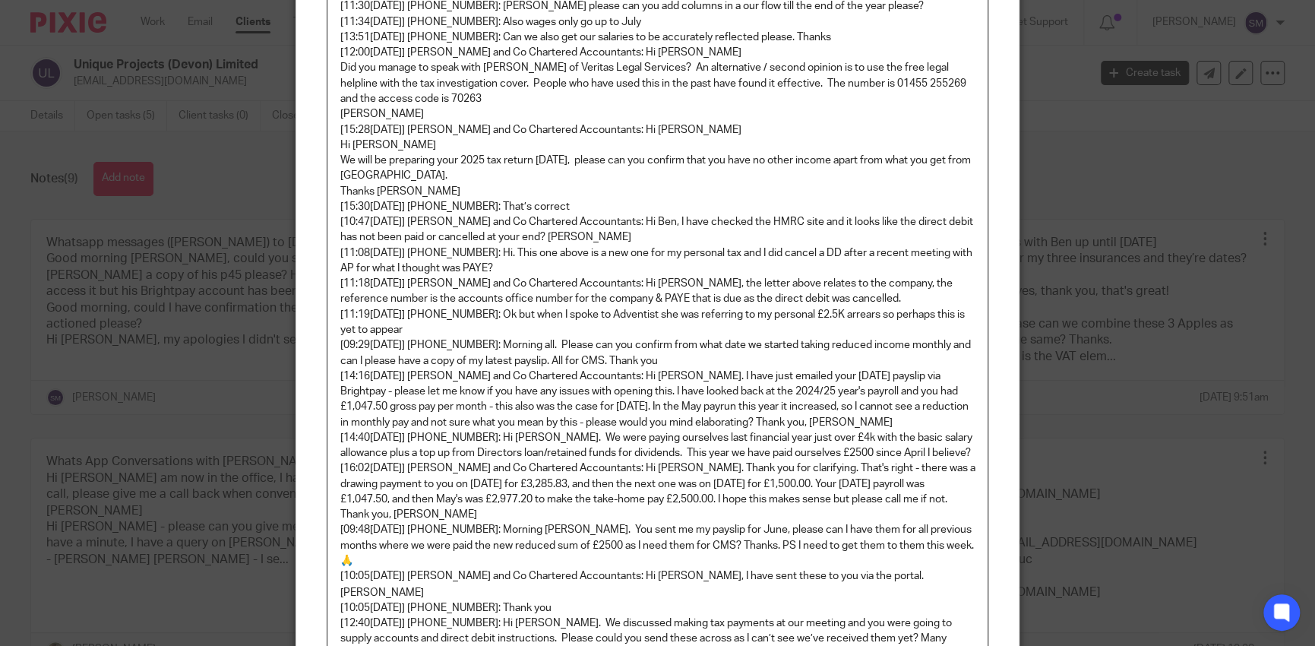
scroll to position [1269, 0]
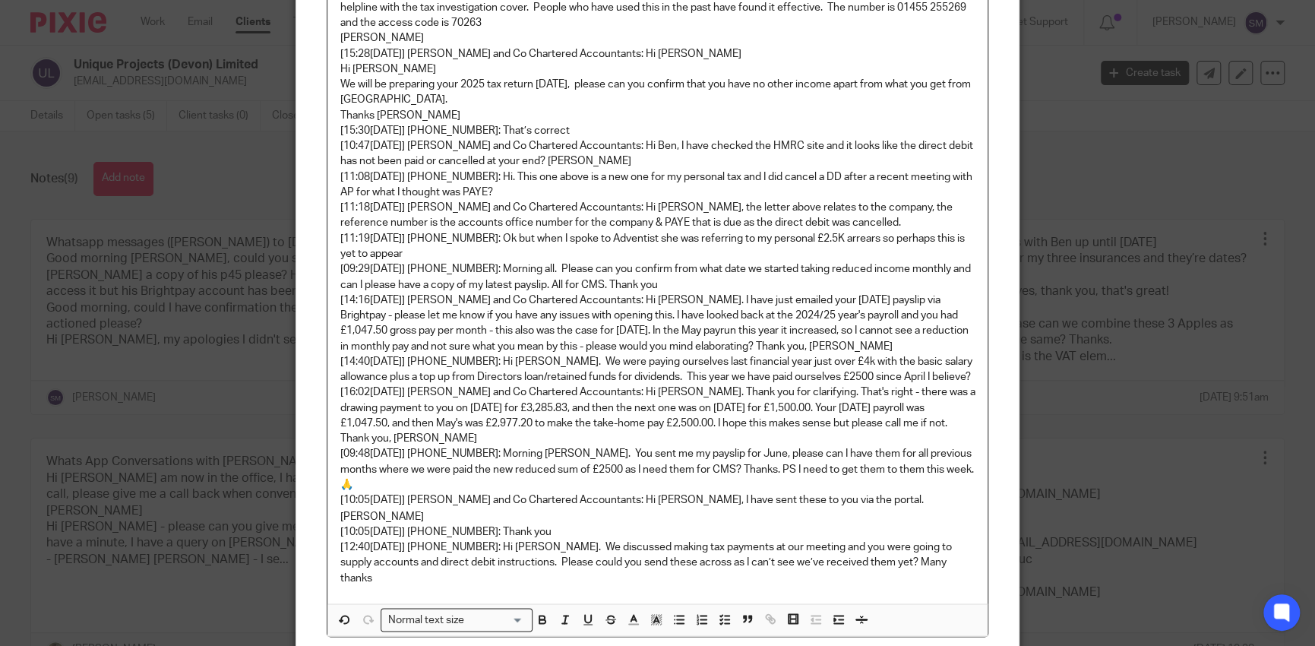
click at [951, 562] on p "[12:40, 08/08/2025] +44 7971 567069: Hi Andrew. We discussed making tax payment…" at bounding box center [657, 562] width 635 height 46
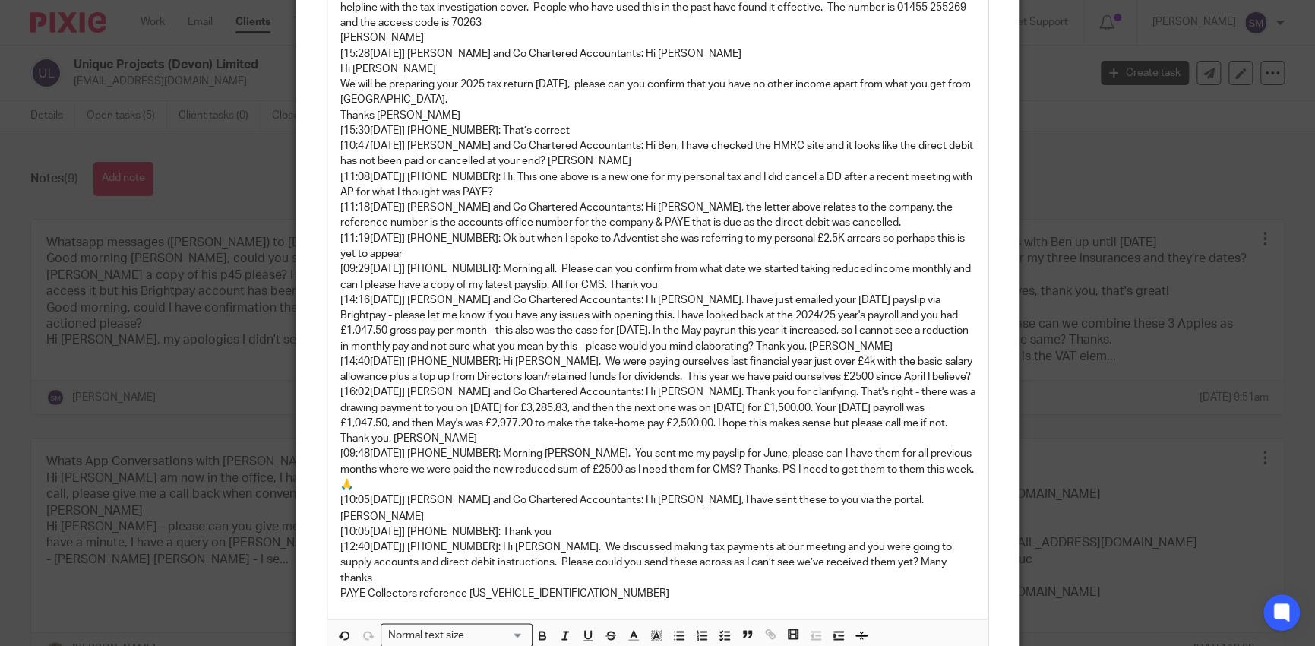
click at [616, 585] on p "PAYE Collectors reference 120PW028743322501" at bounding box center [657, 592] width 635 height 15
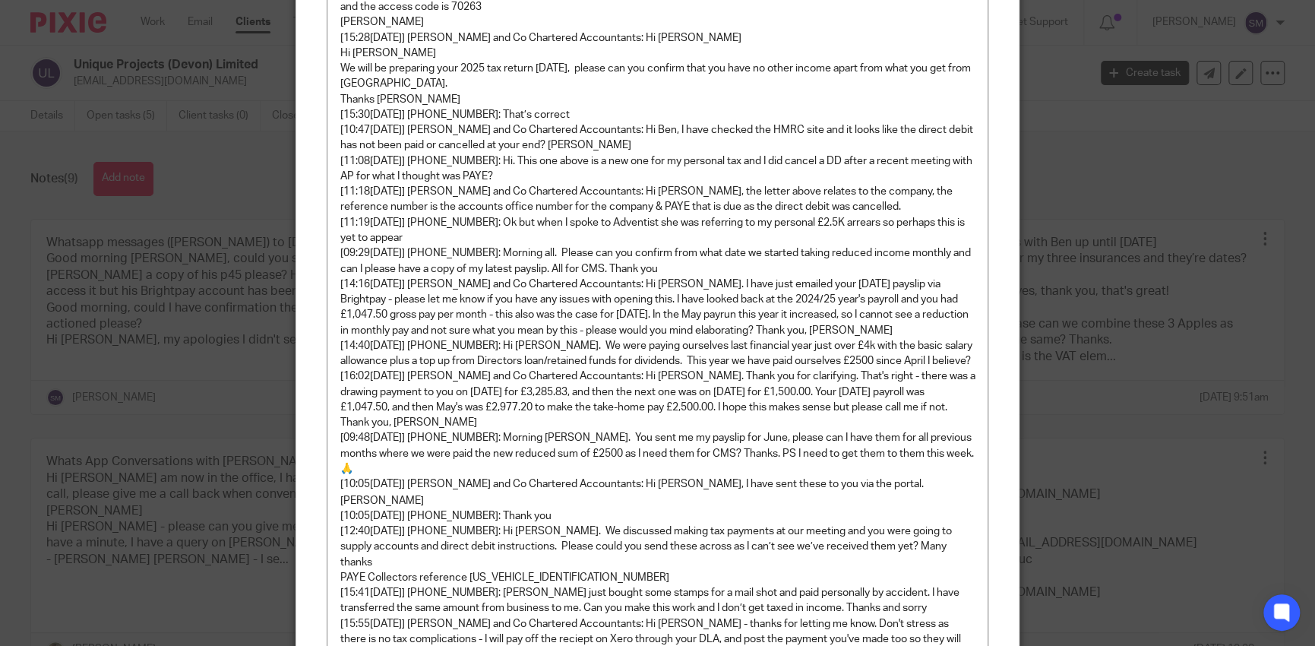
scroll to position [1492, 0]
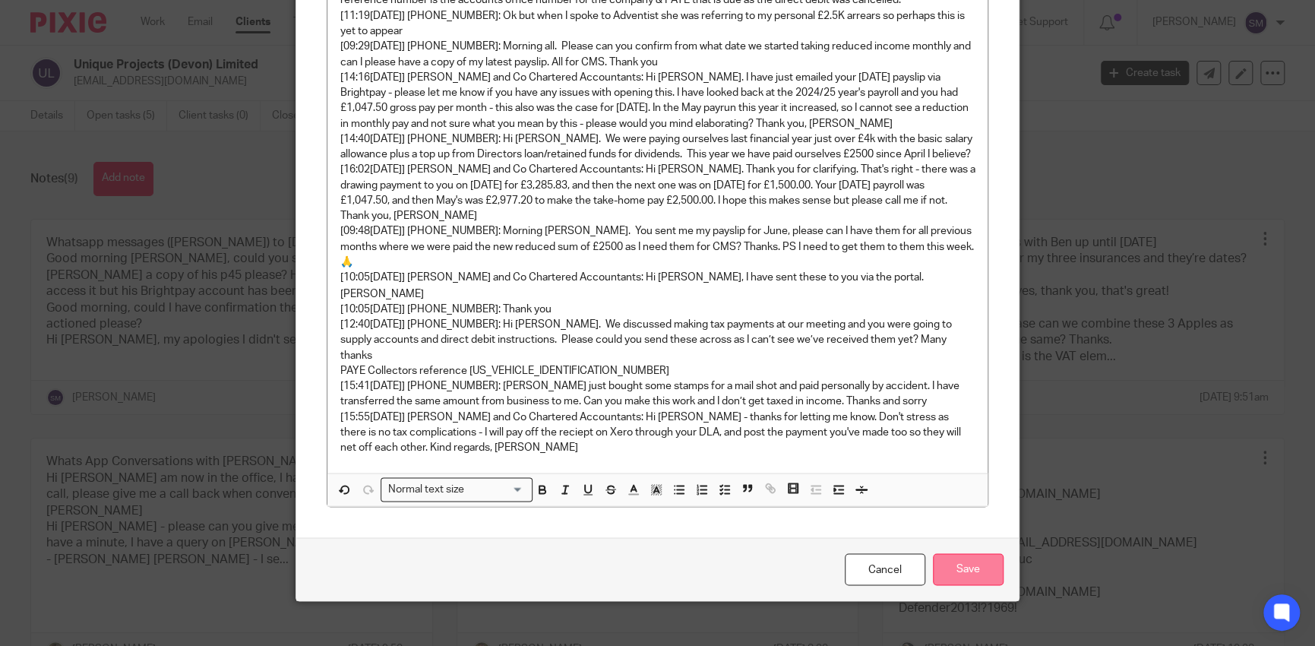
click at [976, 562] on input "Save" at bounding box center [968, 569] width 71 height 33
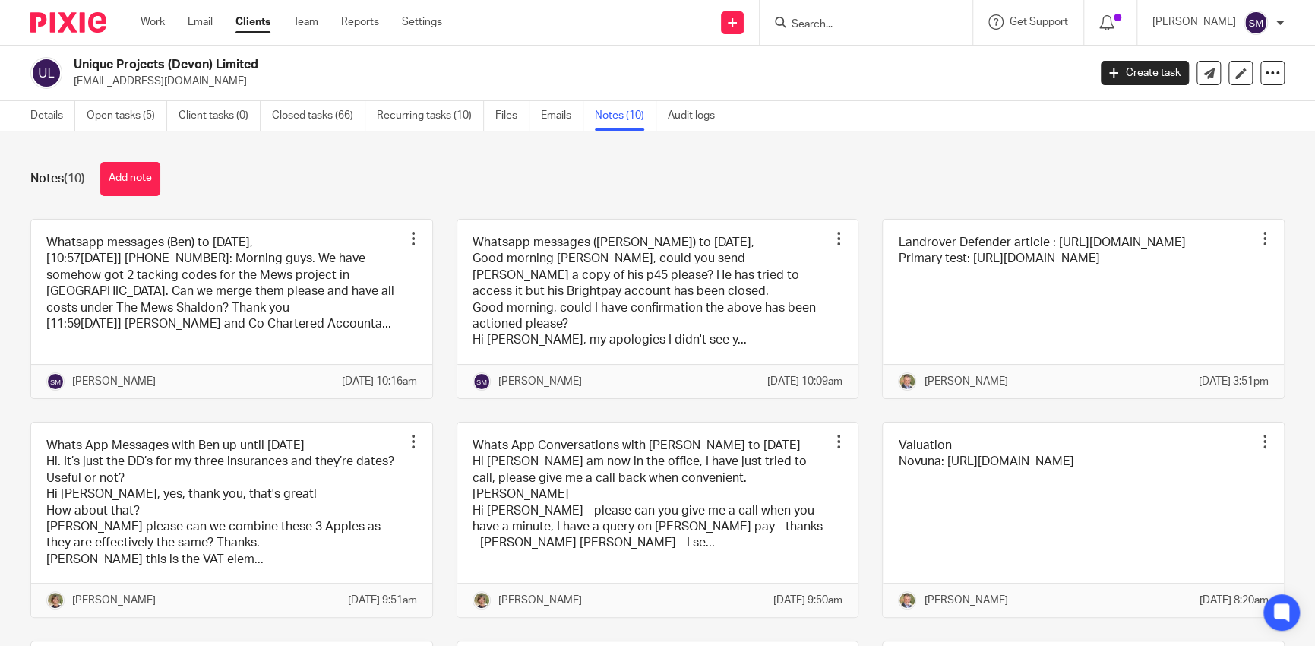
click at [802, 28] on input "Search" at bounding box center [858, 25] width 137 height 14
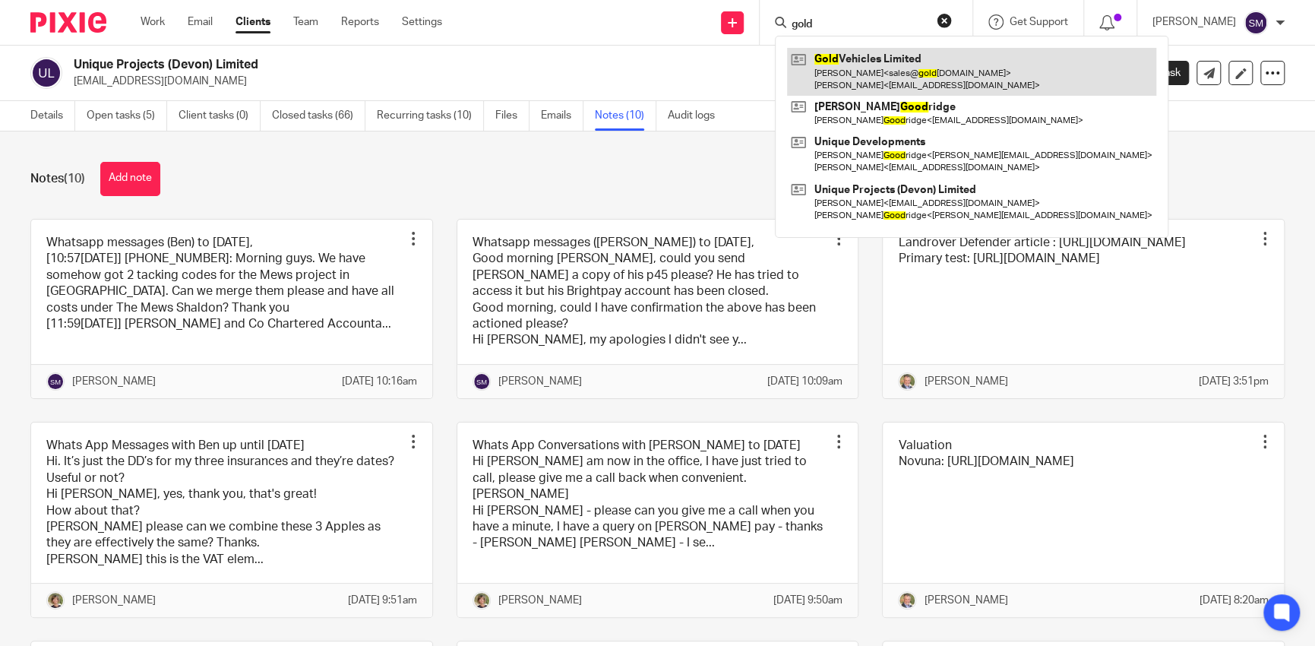
type input "gold"
click at [885, 69] on link at bounding box center [971, 71] width 369 height 47
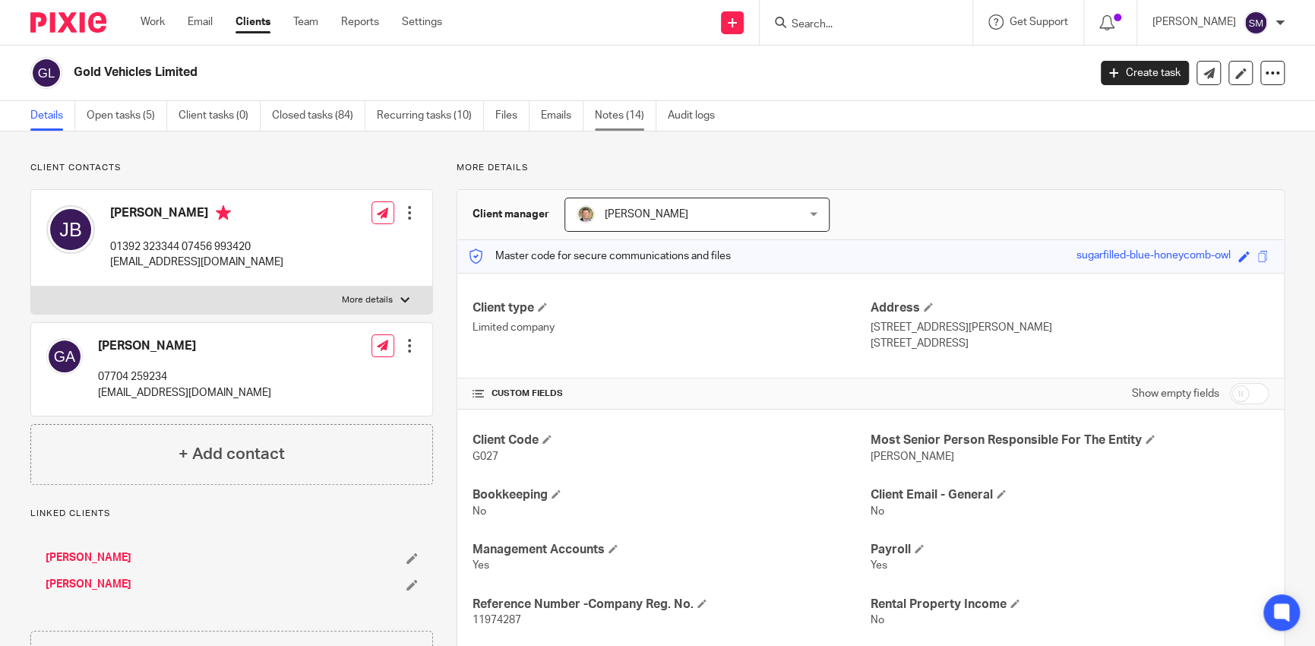
click at [614, 119] on link "Notes (14)" at bounding box center [626, 116] width 62 height 30
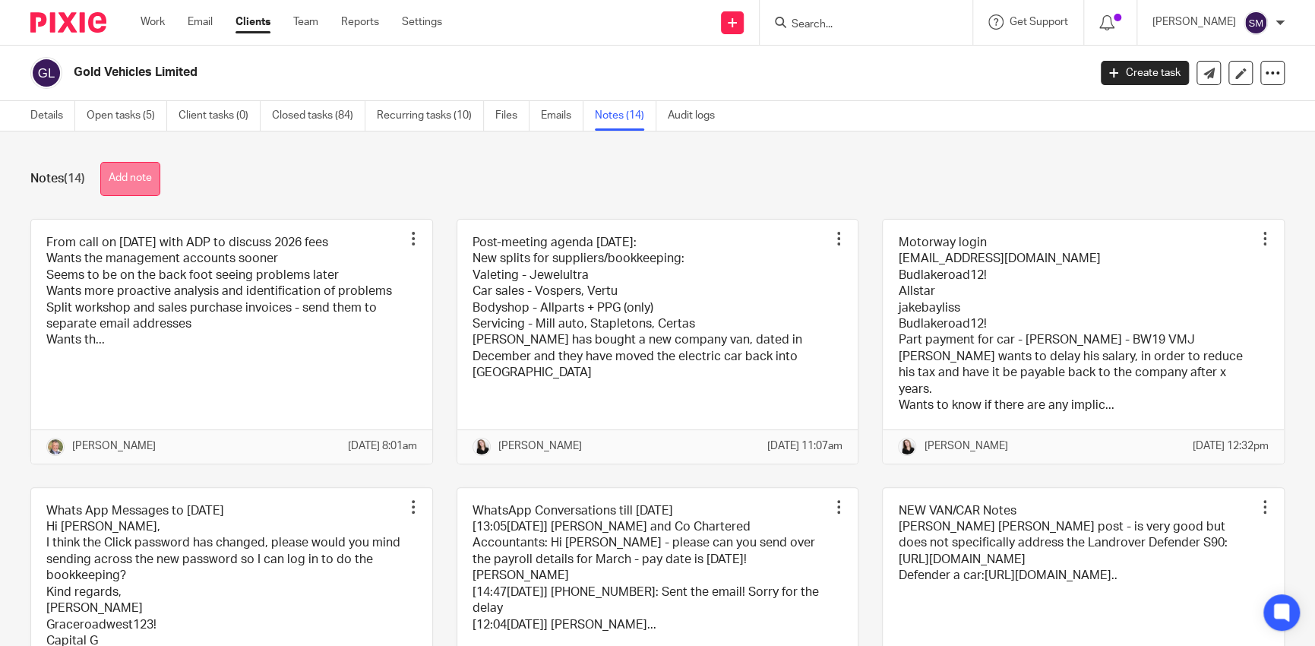
click at [128, 181] on button "Add note" at bounding box center [130, 179] width 60 height 34
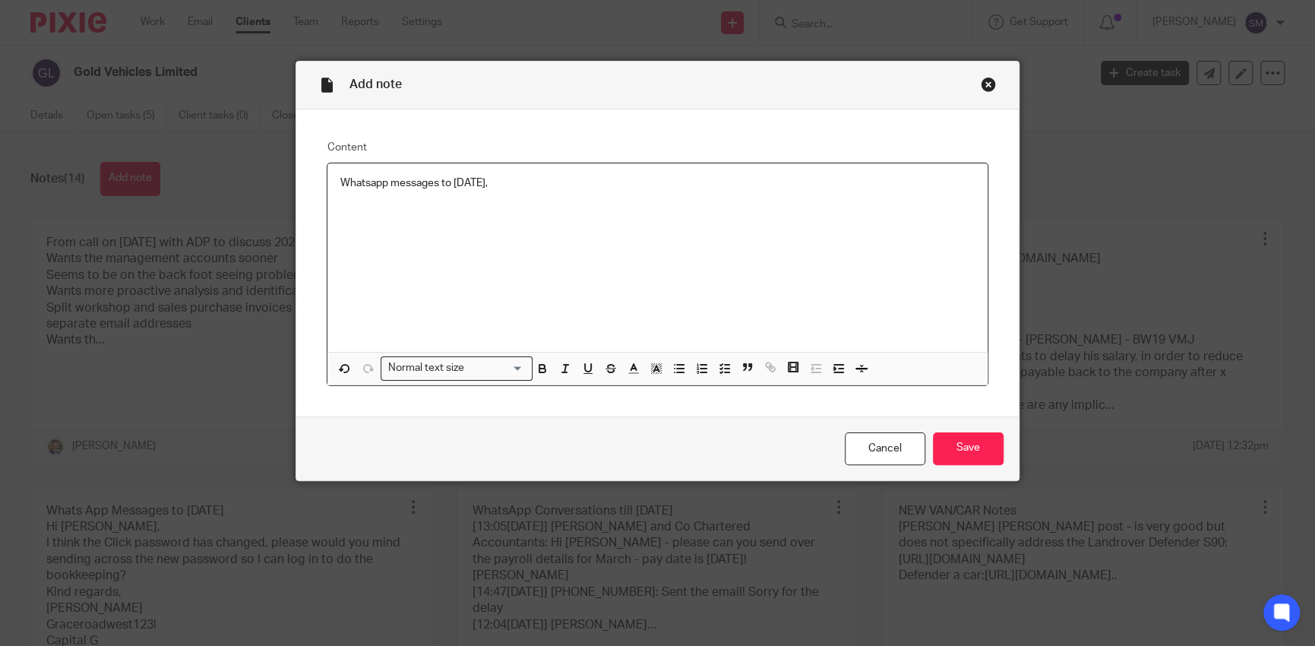
click at [352, 227] on div "Whatsapp messages to 19/08/2025," at bounding box center [658, 257] width 660 height 189
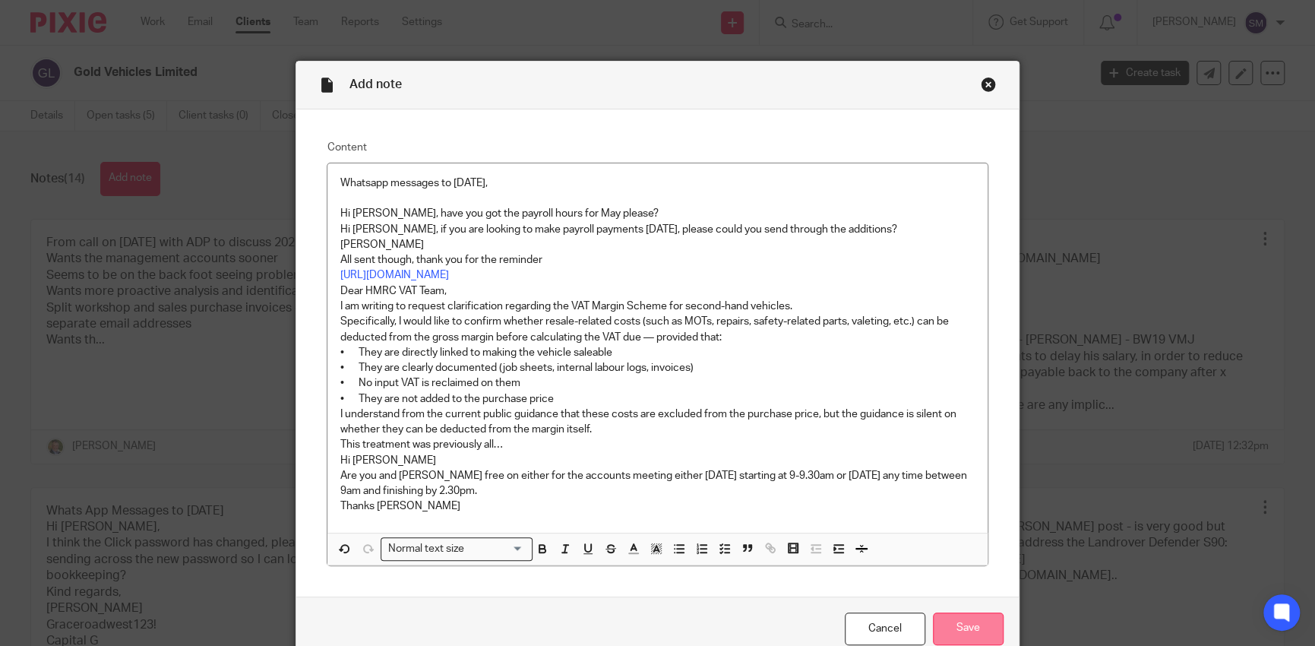
click at [981, 626] on input "Save" at bounding box center [968, 629] width 71 height 33
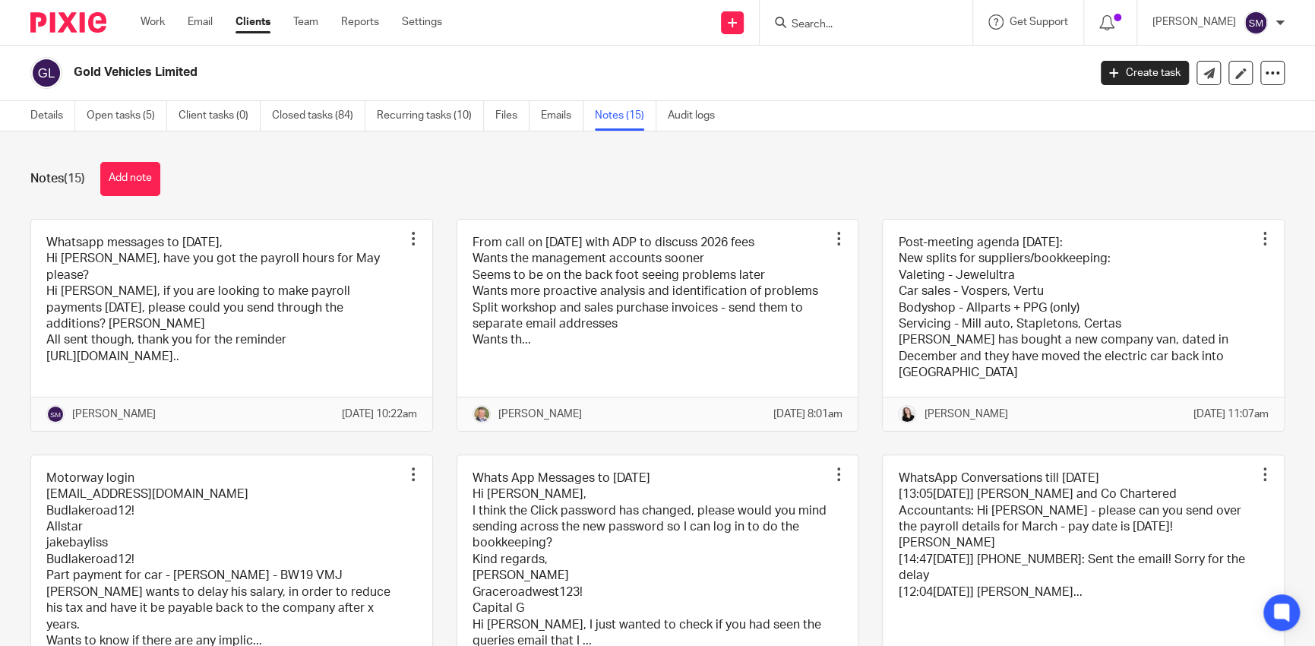
click at [820, 23] on input "Search" at bounding box center [858, 25] width 137 height 14
click at [804, 29] on input "Search" at bounding box center [858, 25] width 137 height 14
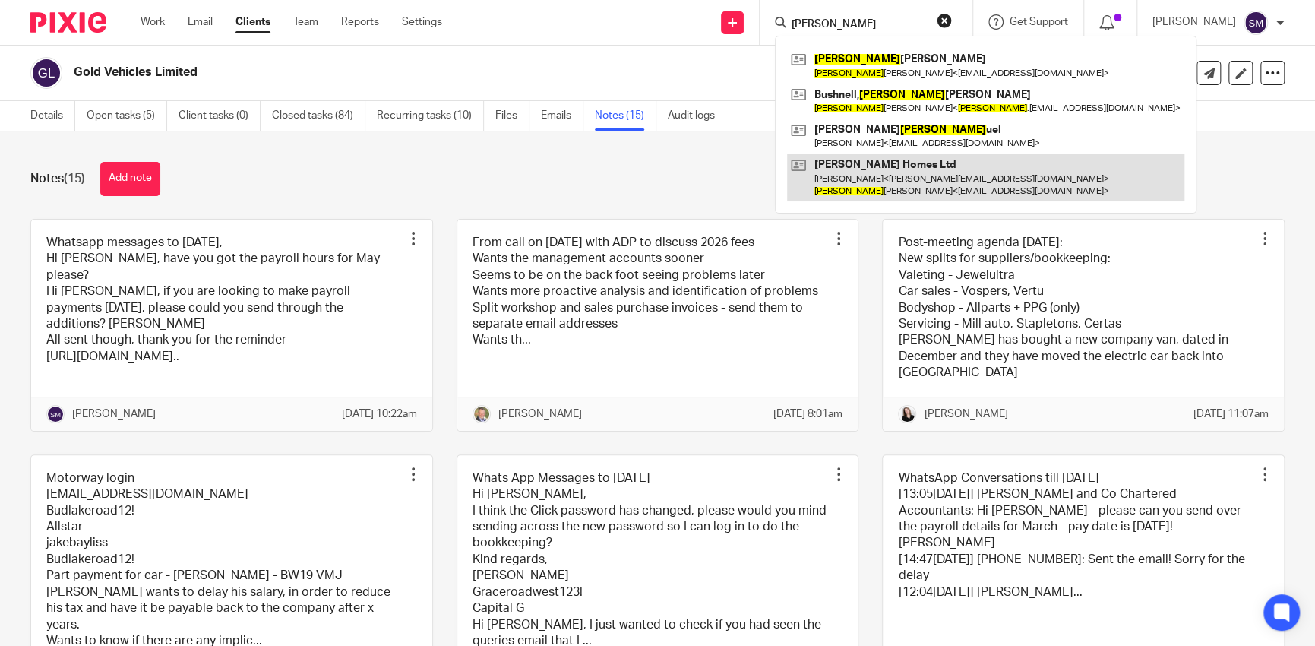
type input "sam"
click at [844, 169] on link at bounding box center [985, 177] width 397 height 47
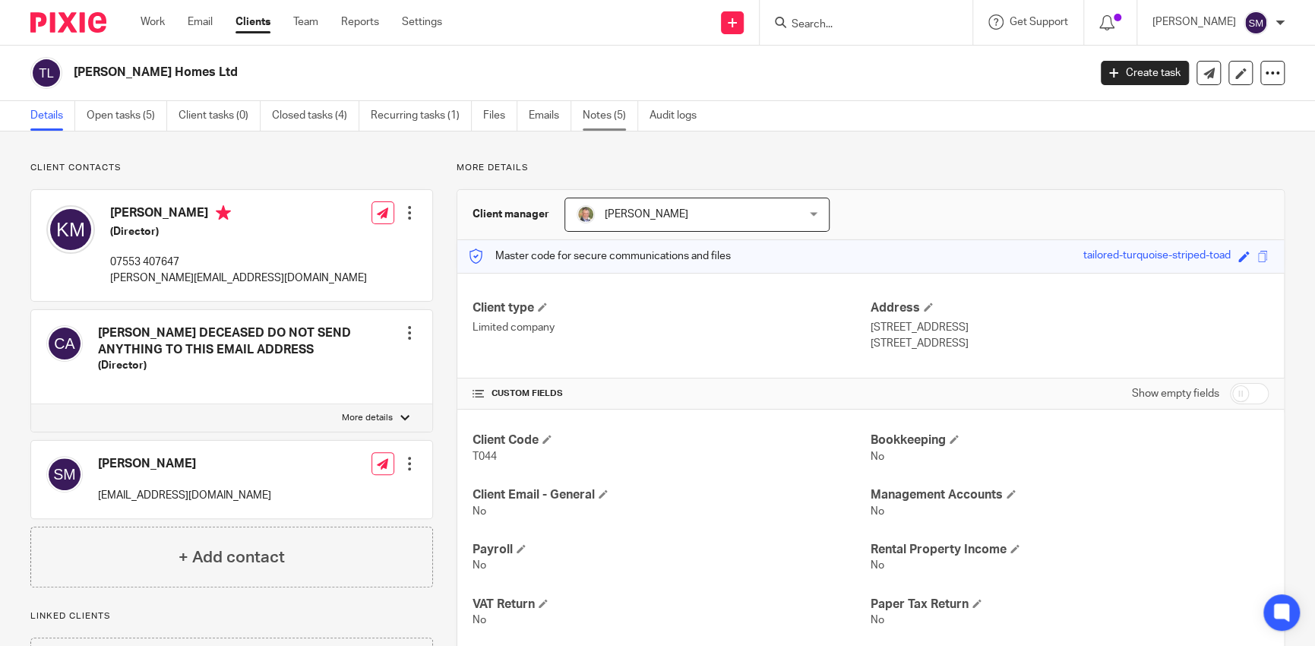
click at [594, 121] on link "Notes (5)" at bounding box center [610, 116] width 55 height 30
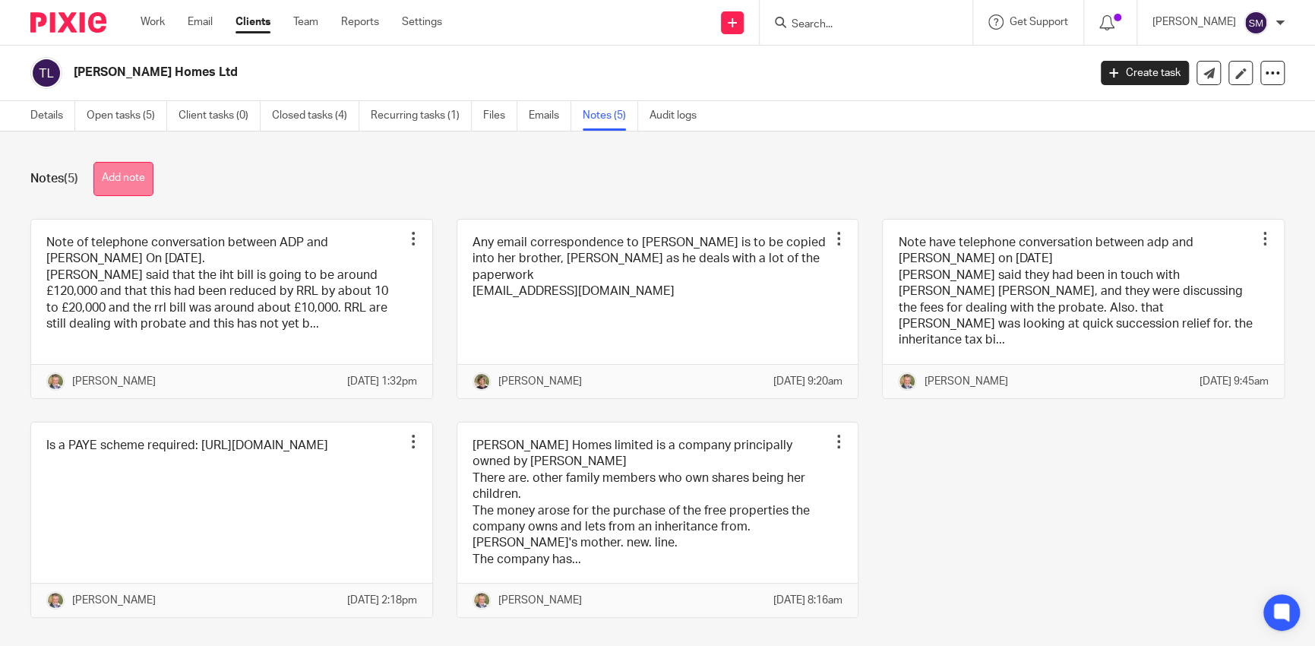
click at [111, 178] on button "Add note" at bounding box center [123, 179] width 60 height 34
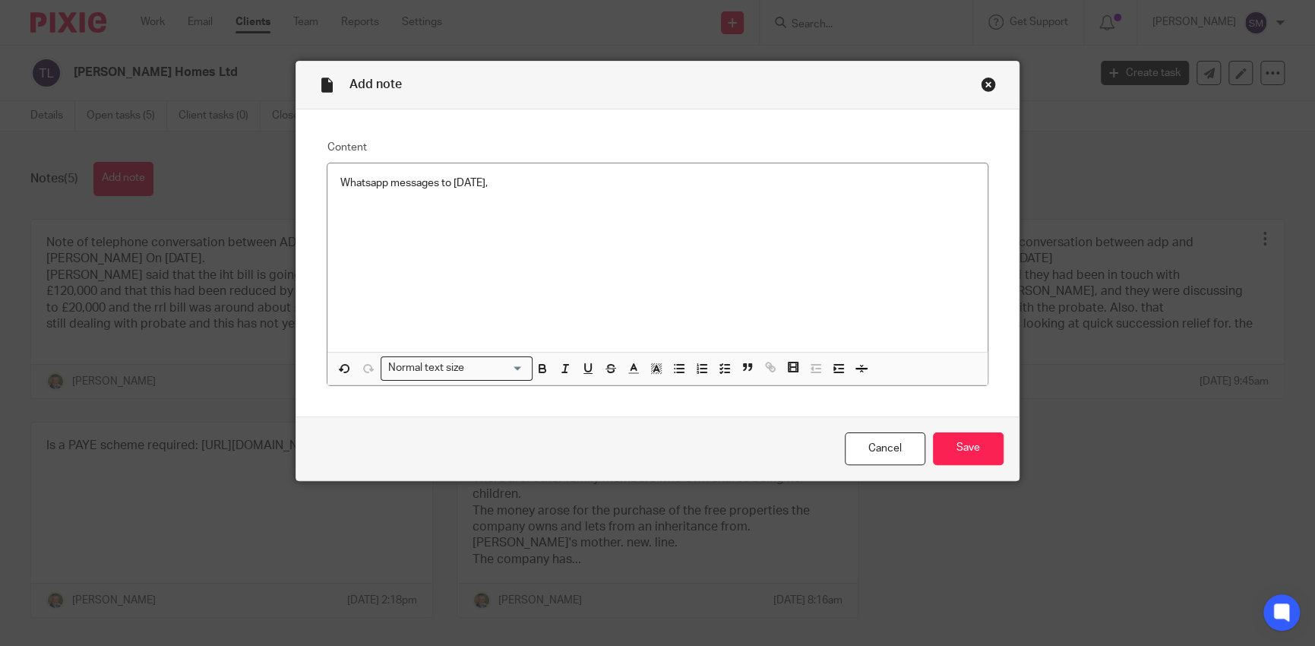
click at [337, 230] on div "Whatsapp messages to 19/08/2025," at bounding box center [658, 257] width 660 height 189
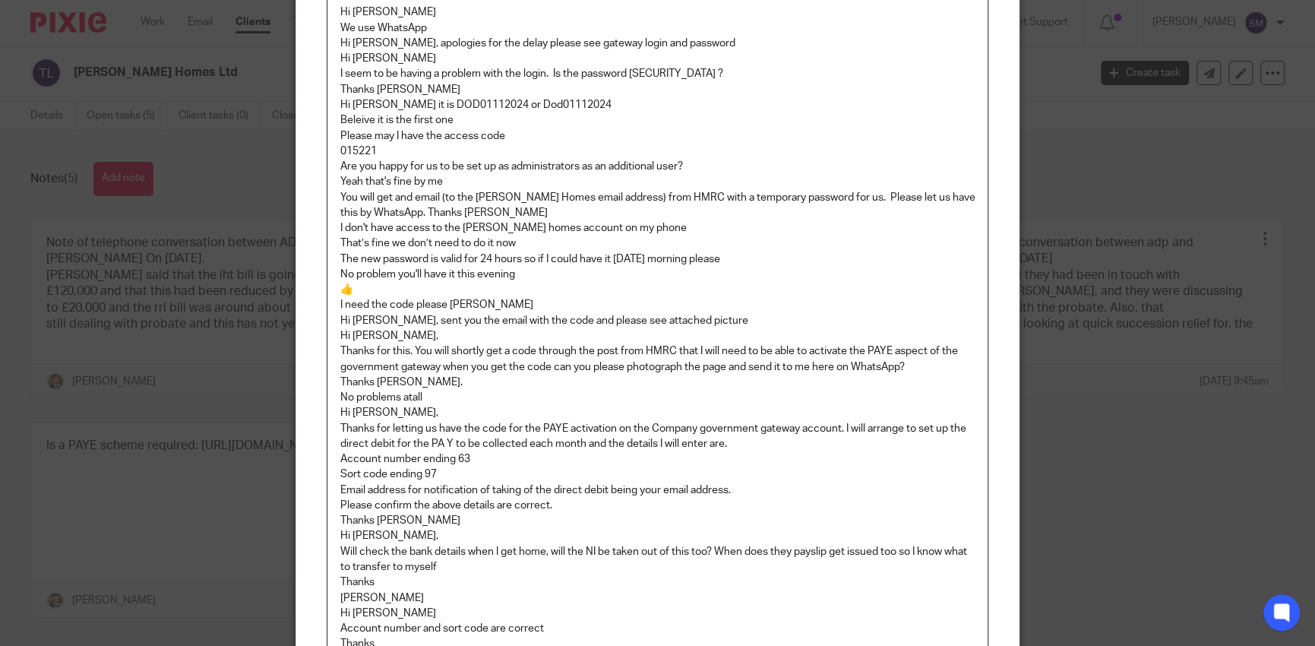
scroll to position [505, 0]
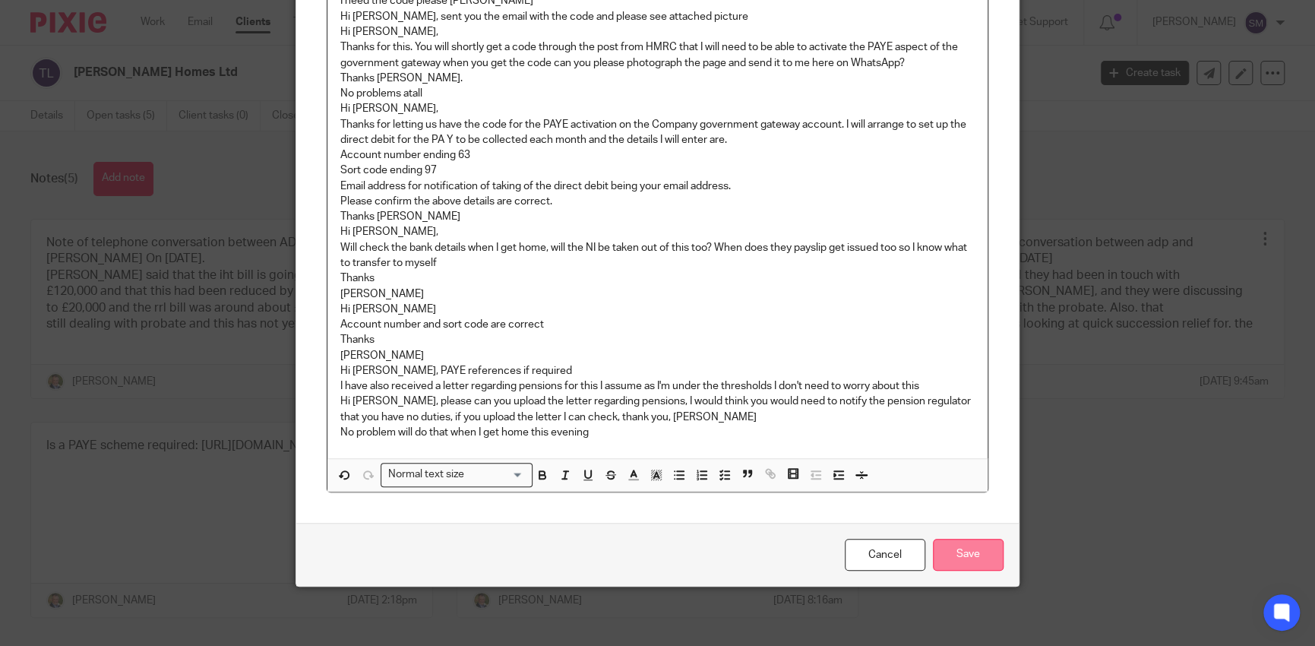
click at [982, 548] on input "Save" at bounding box center [968, 555] width 71 height 33
